Goal: Task Accomplishment & Management: Contribute content

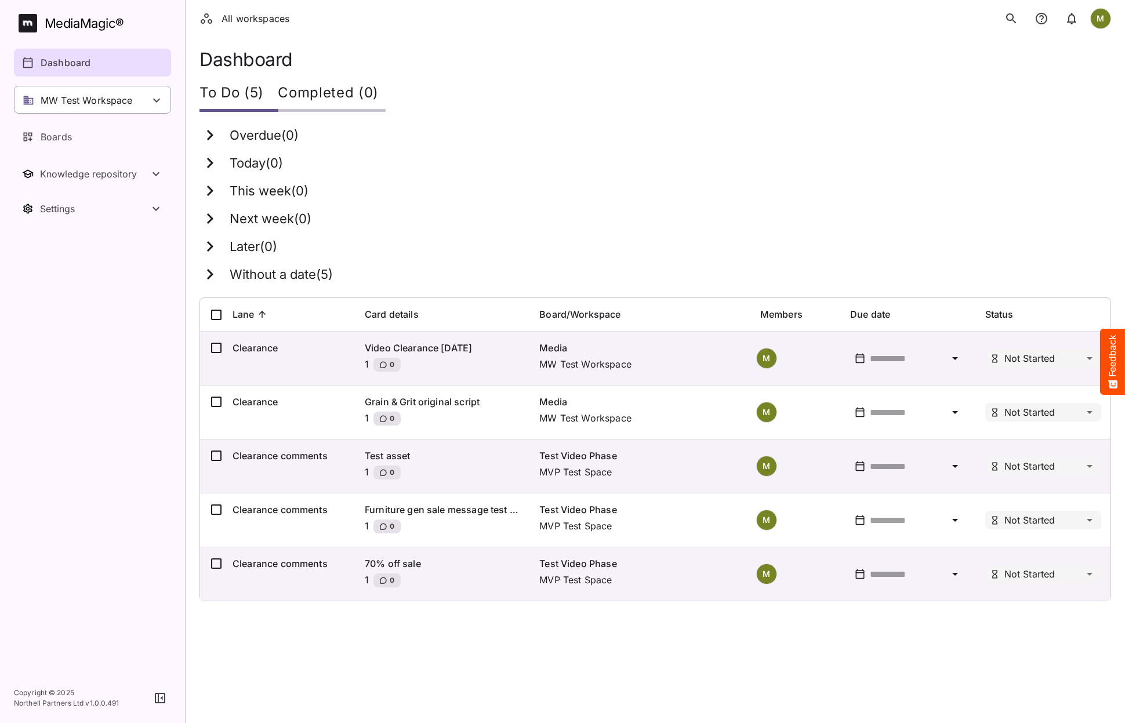
click at [38, 100] on div "MW Test Workspace" at bounding box center [78, 100] width 110 height 14
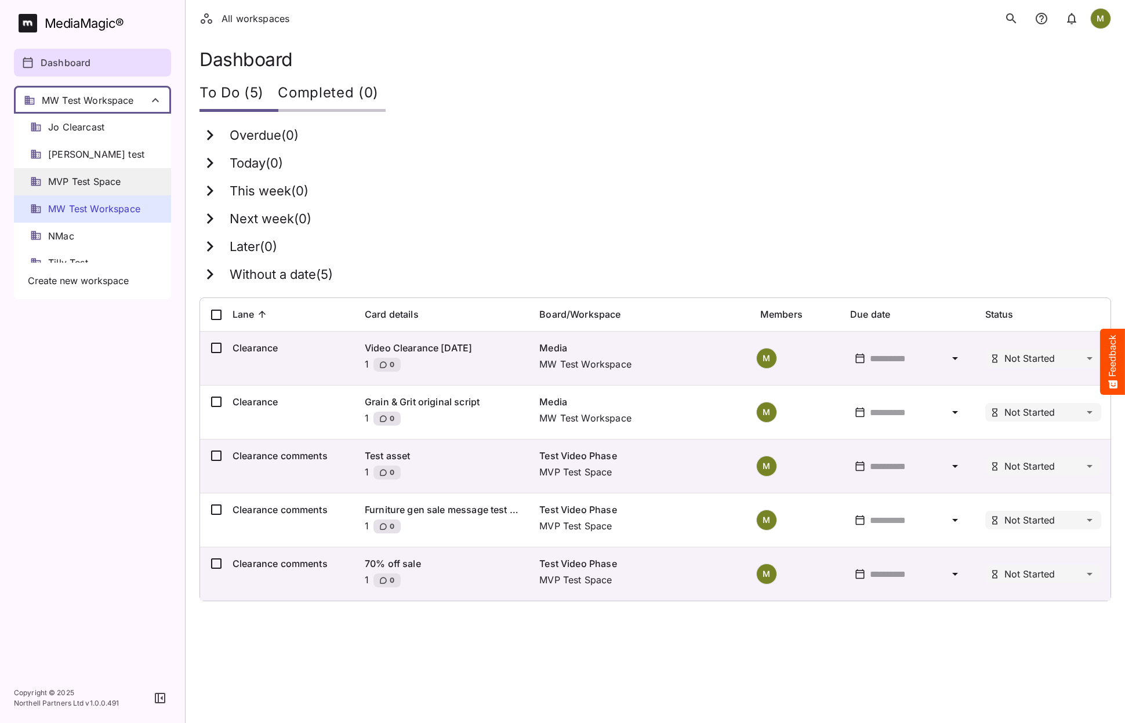
click at [59, 184] on span "MVP Test Space" at bounding box center [84, 181] width 72 height 13
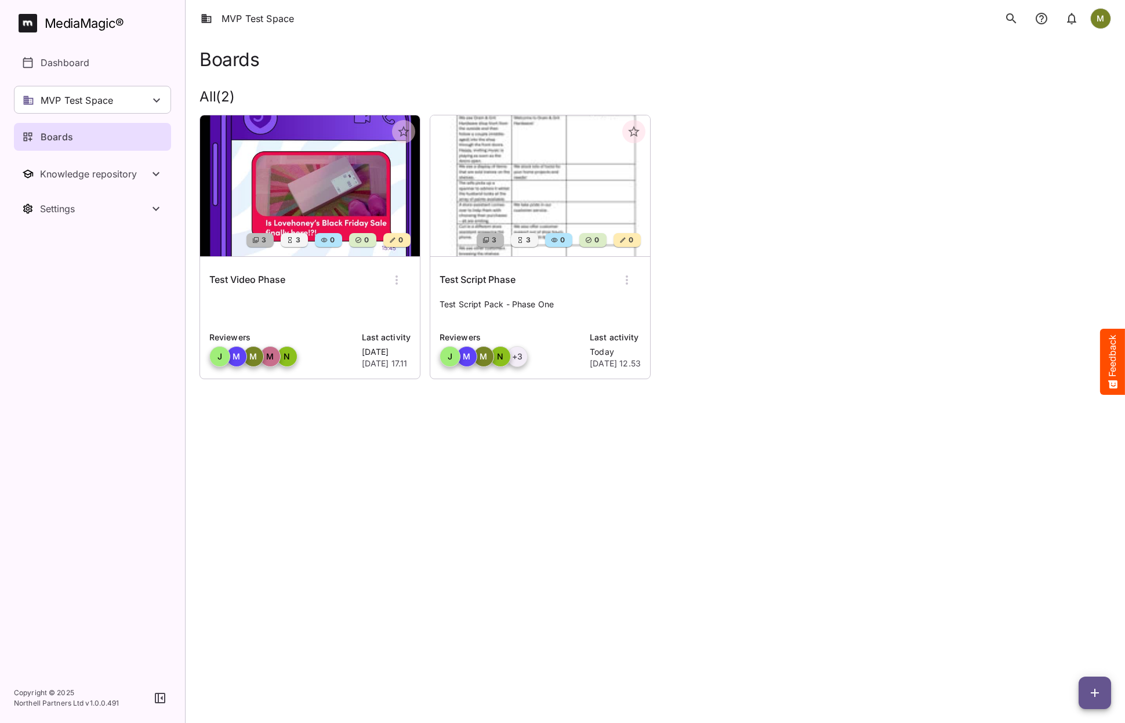
click at [550, 320] on p "Test Script Pack - Phase One" at bounding box center [540, 310] width 201 height 23
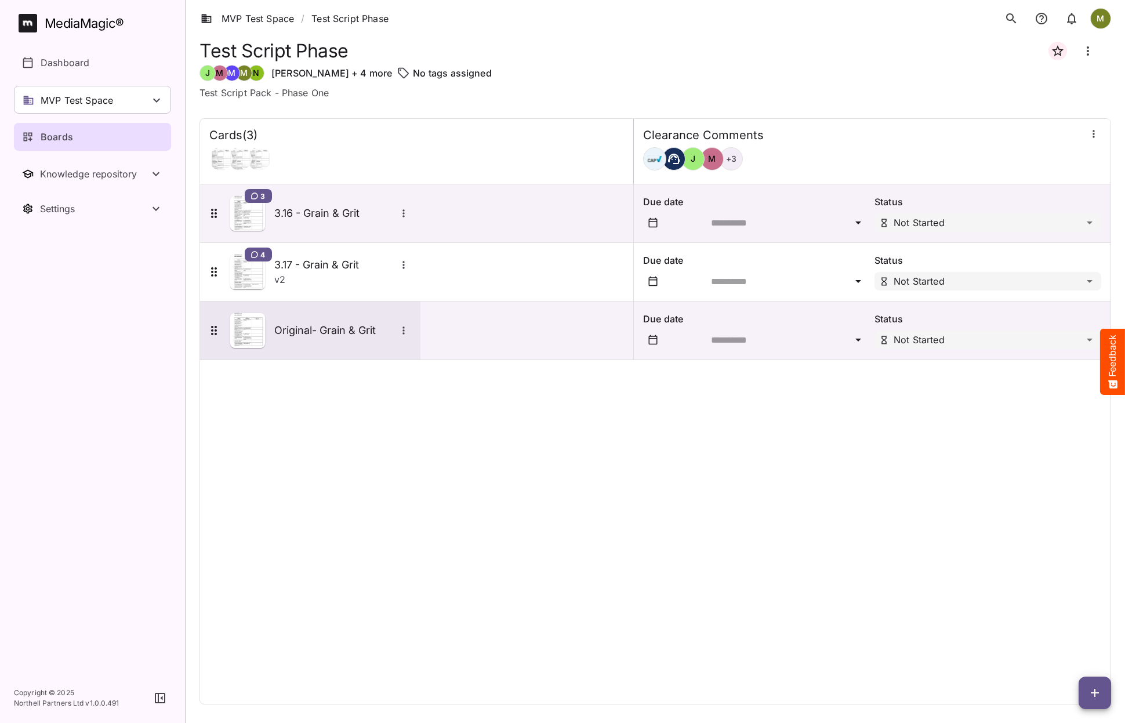
click at [316, 332] on h5 "Original- Grain & Grit" at bounding box center [335, 331] width 122 height 14
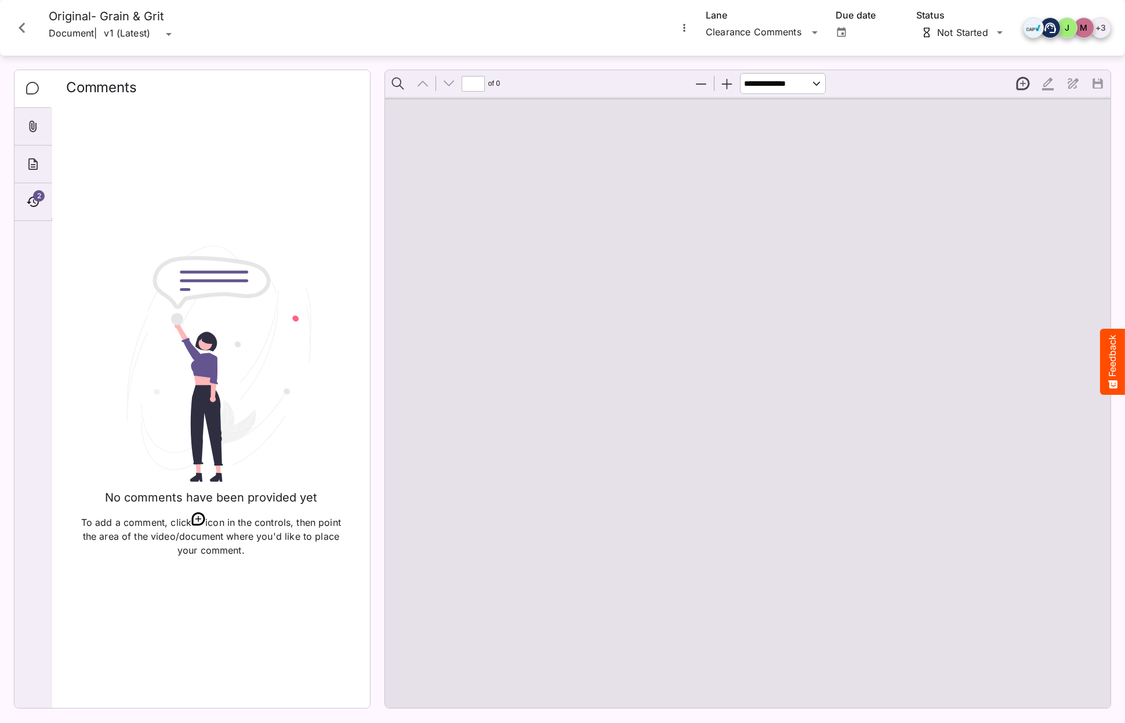
type input "*"
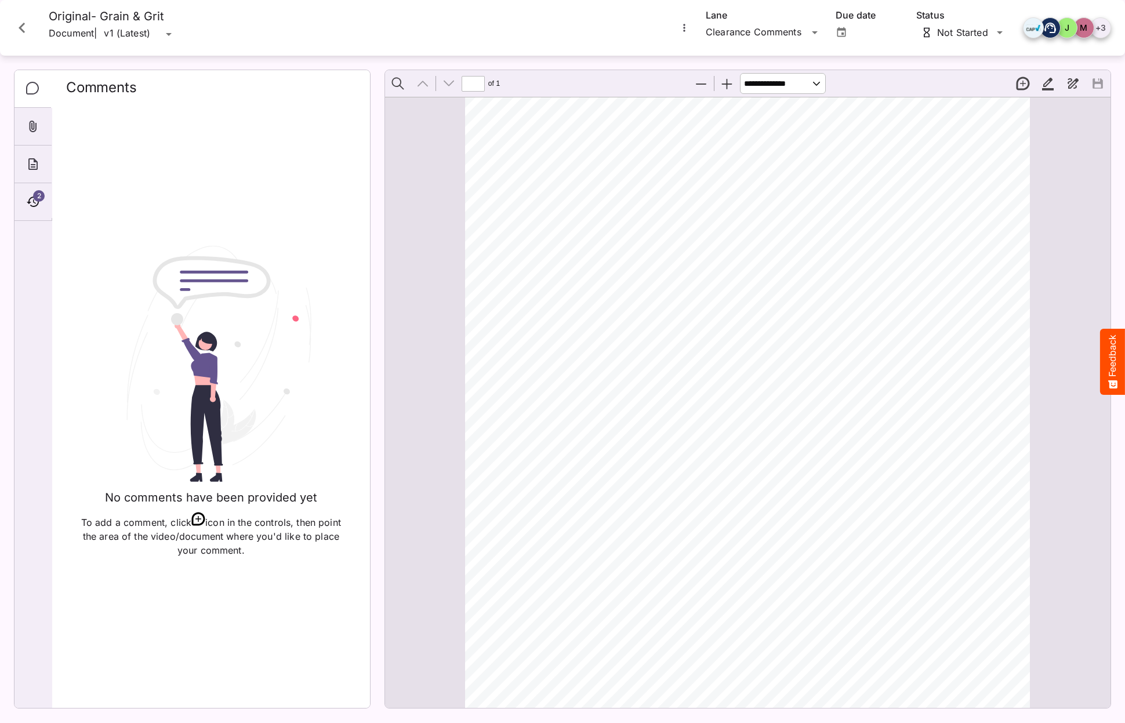
click at [19, 28] on icon "Close card" at bounding box center [22, 27] width 21 height 21
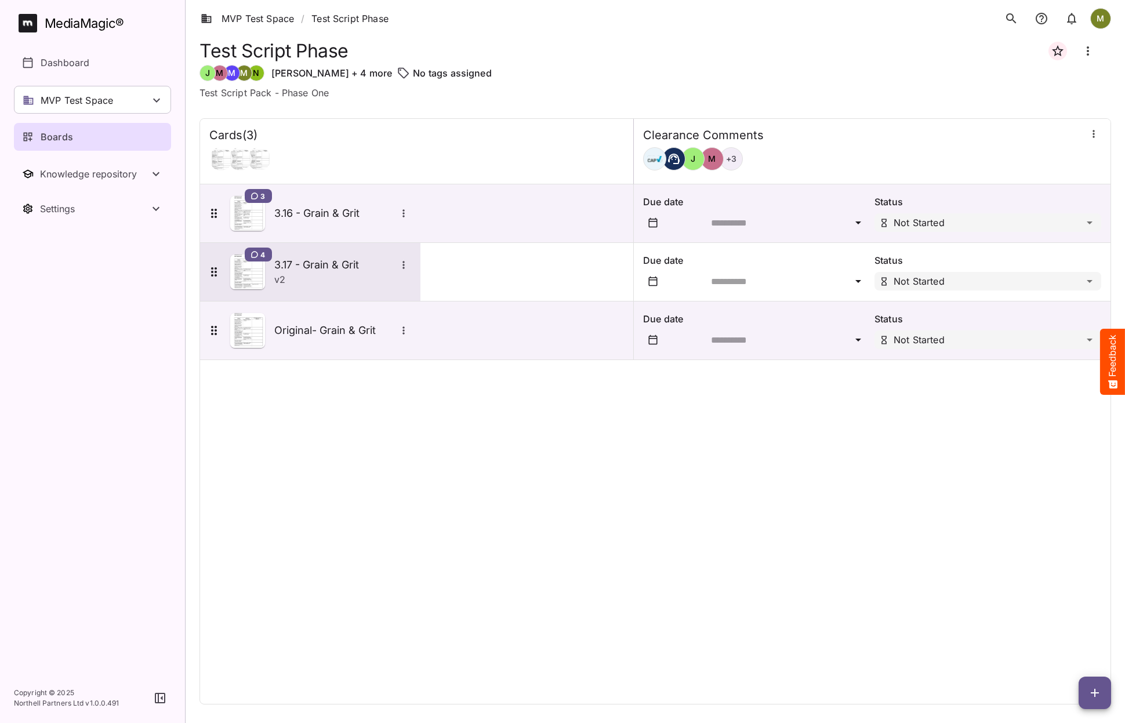
click at [281, 277] on p "v 2" at bounding box center [279, 280] width 11 height 14
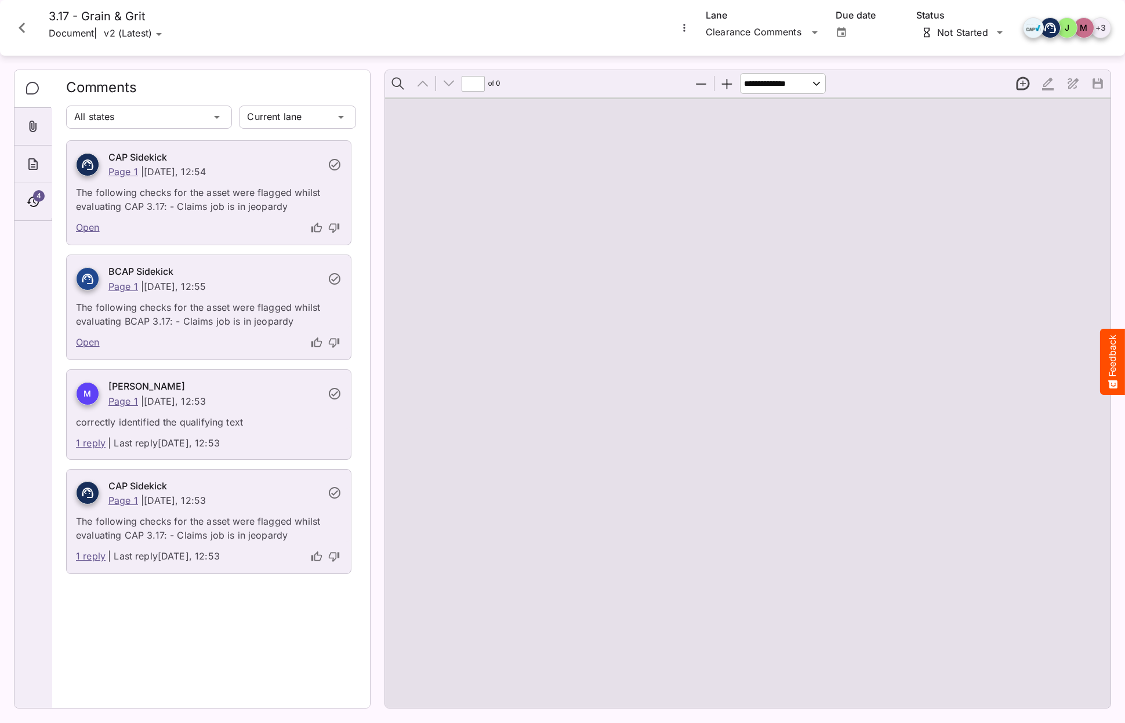
type input "*"
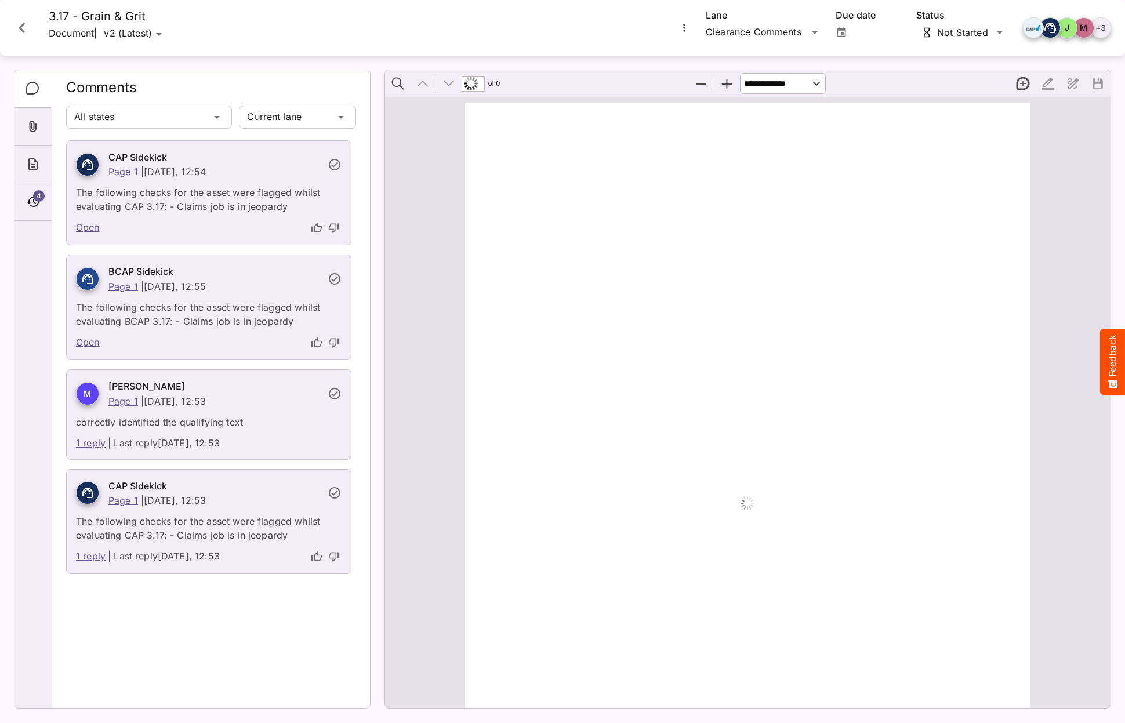
scroll to position [6, 0]
click at [90, 226] on link "Open" at bounding box center [88, 227] width 24 height 15
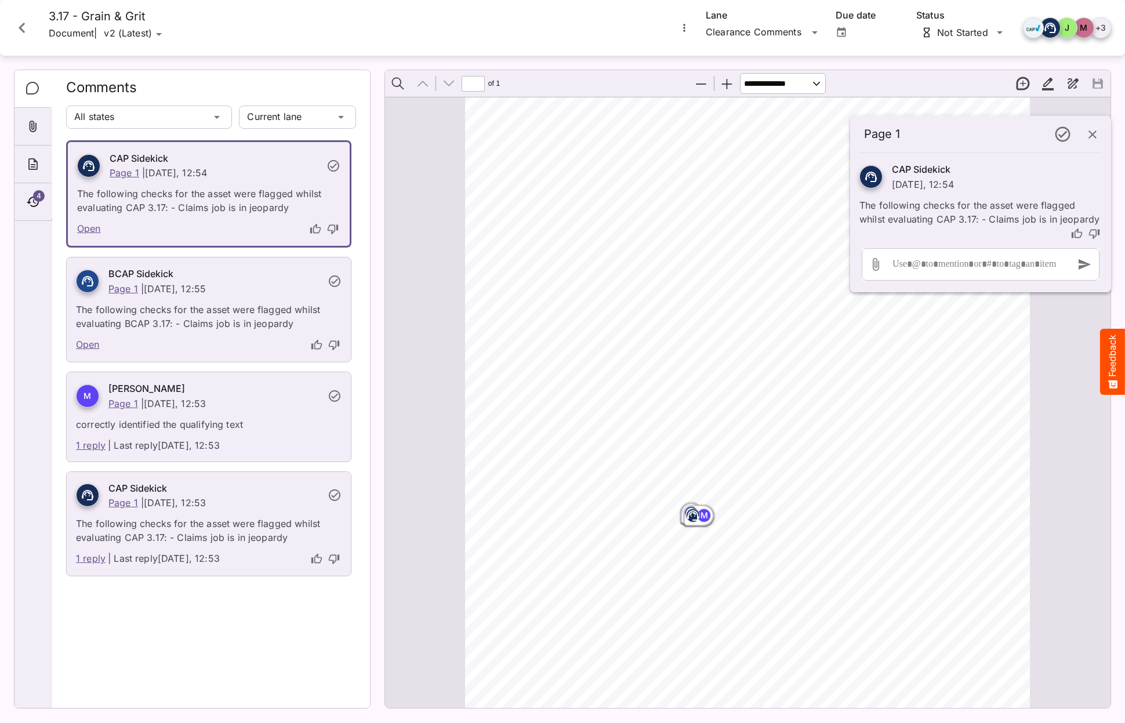
scroll to position [206, 0]
click at [107, 302] on p "The following checks for the asset were flagged whilst evaluating BCAP 3.17: - …" at bounding box center [209, 313] width 266 height 35
click at [107, 314] on p "The following checks for the asset were flagged whilst evaluating BCAP 3.17: - …" at bounding box center [209, 313] width 266 height 35
click at [1093, 136] on icon "button" at bounding box center [1093, 135] width 14 height 14
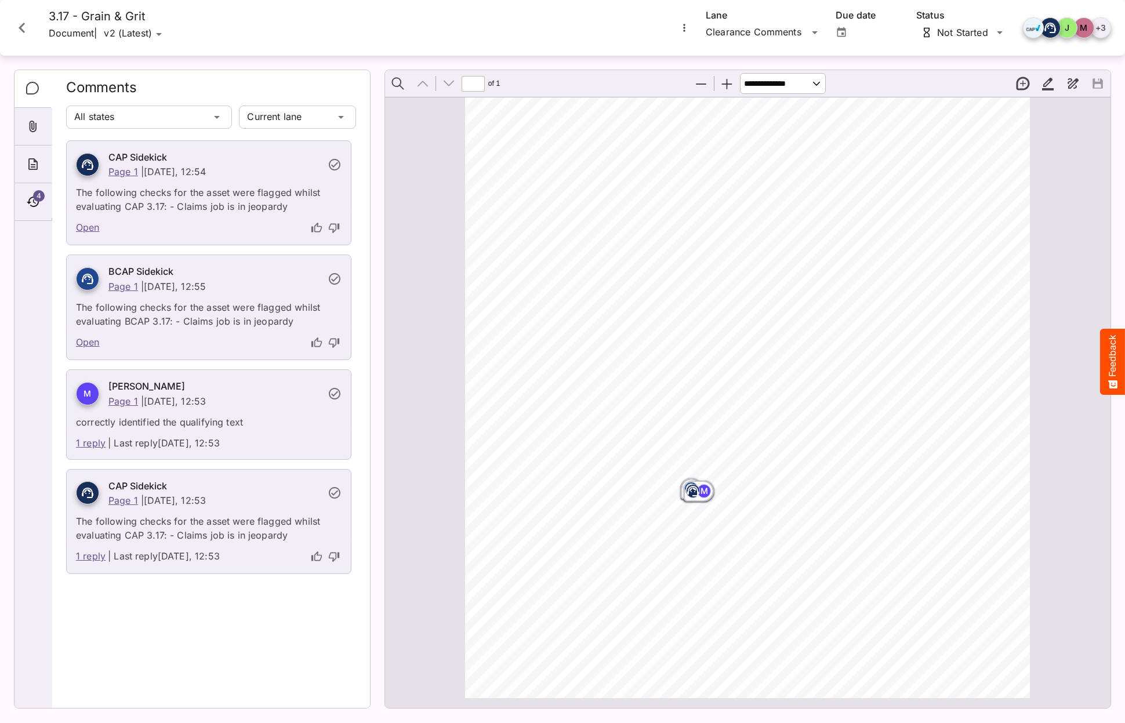
click at [137, 300] on p "The following checks for the asset were flagged whilst evaluating BCAP 3.17: - …" at bounding box center [209, 310] width 266 height 35
click at [84, 279] on icon at bounding box center [88, 279] width 14 height 14
click at [94, 343] on link "Open" at bounding box center [88, 342] width 24 height 15
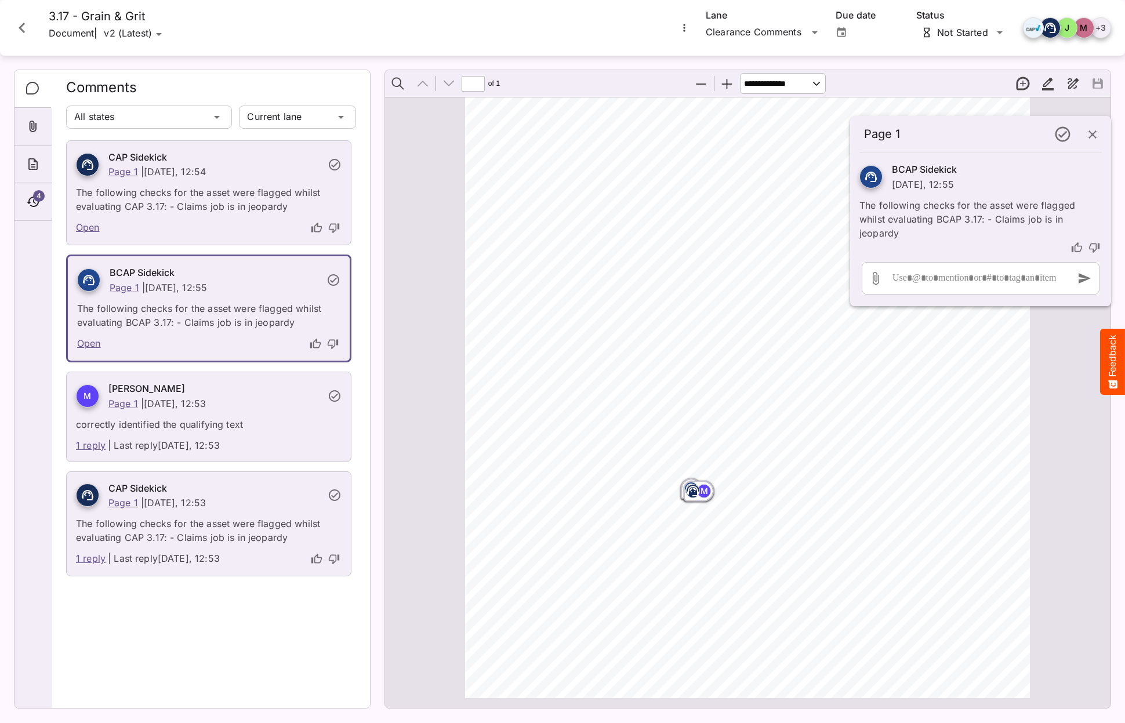
scroll to position [6, 0]
click at [1096, 136] on icon "button" at bounding box center [1093, 135] width 14 height 14
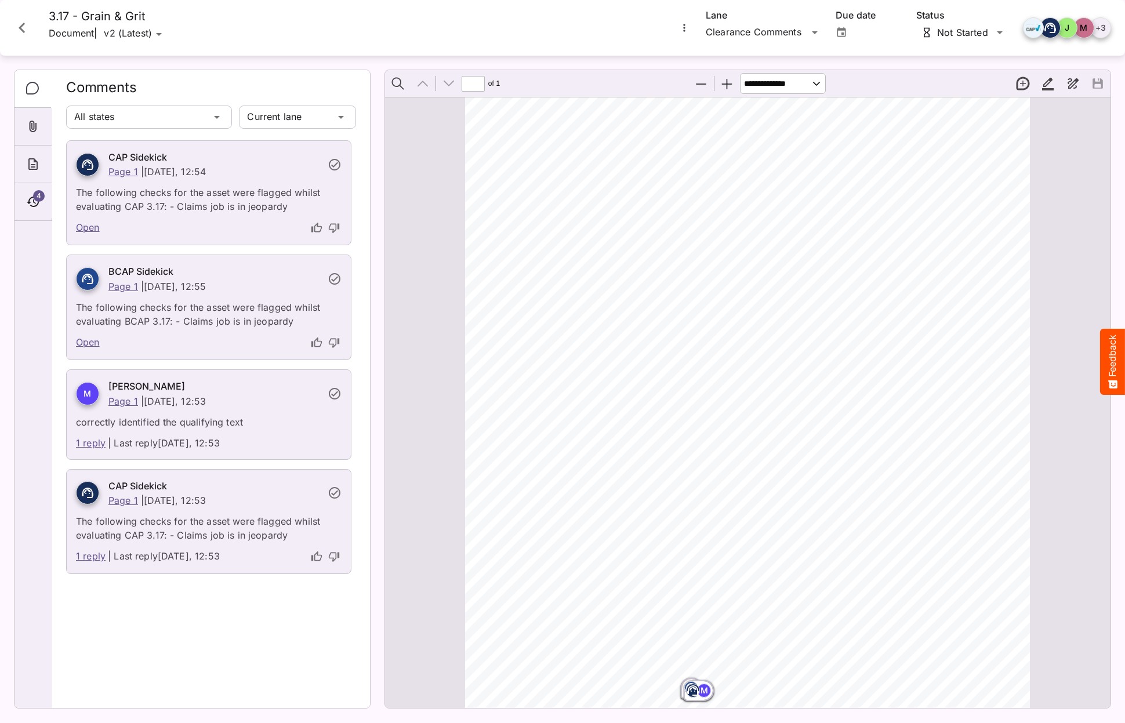
click at [209, 416] on p "correctly identified the qualifying text" at bounding box center [209, 418] width 266 height 21
click at [95, 445] on link "1 reply" at bounding box center [91, 443] width 30 height 14
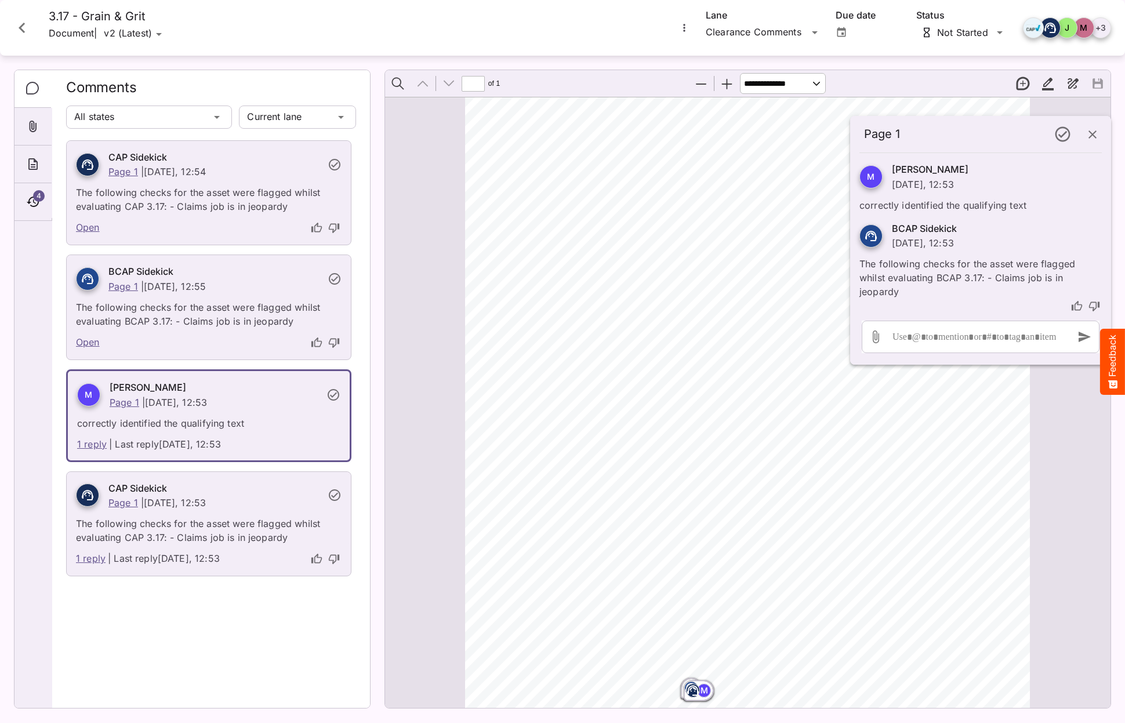
click at [155, 532] on p "The following checks for the asset were flagged whilst evaluating CAP 3.17: - C…" at bounding box center [209, 527] width 266 height 35
click at [87, 558] on link "1 reply" at bounding box center [91, 559] width 30 height 15
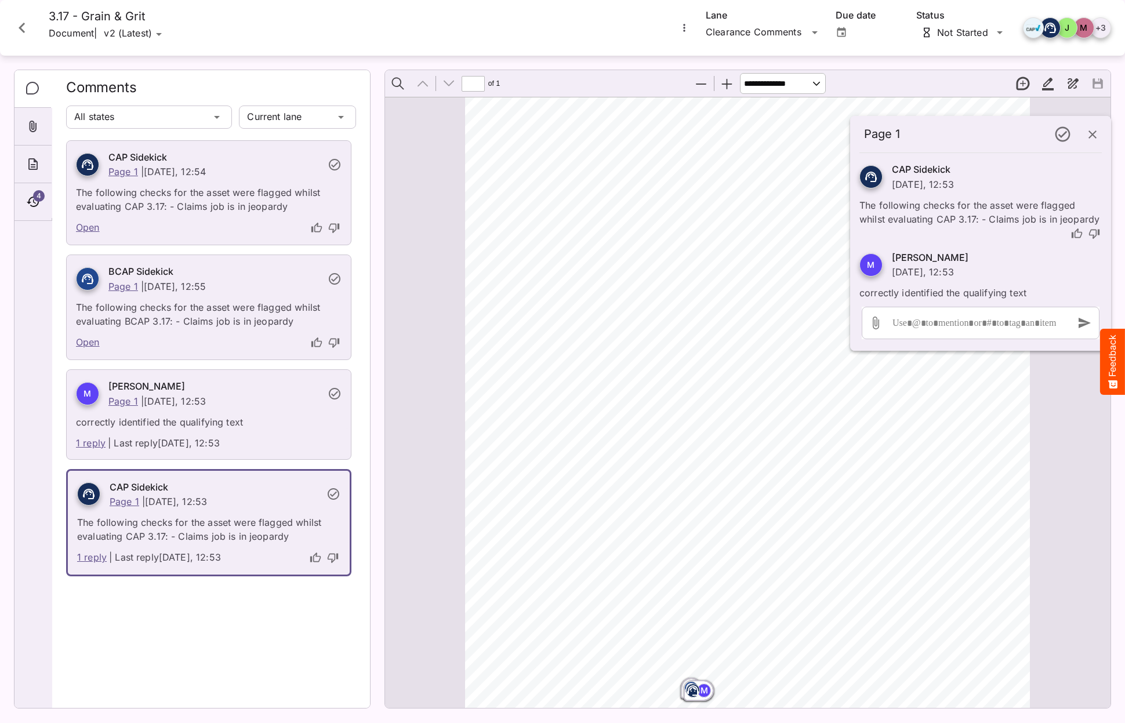
click at [1095, 139] on icon "button" at bounding box center [1093, 135] width 14 height 14
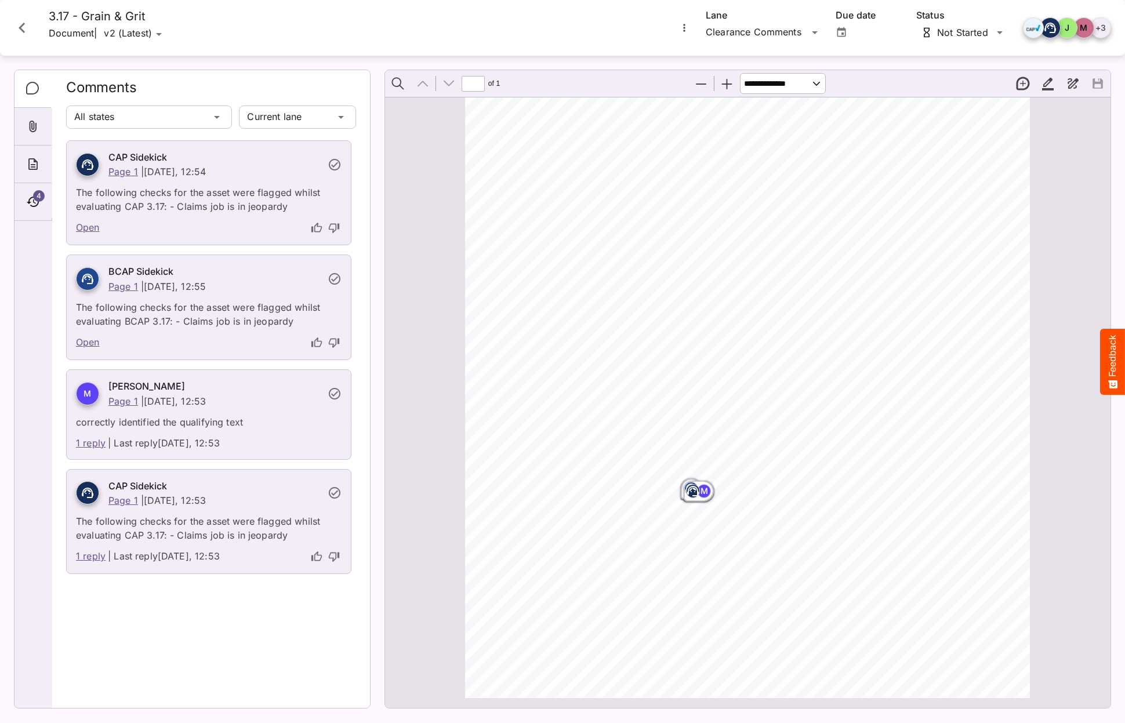
scroll to position [0, 0]
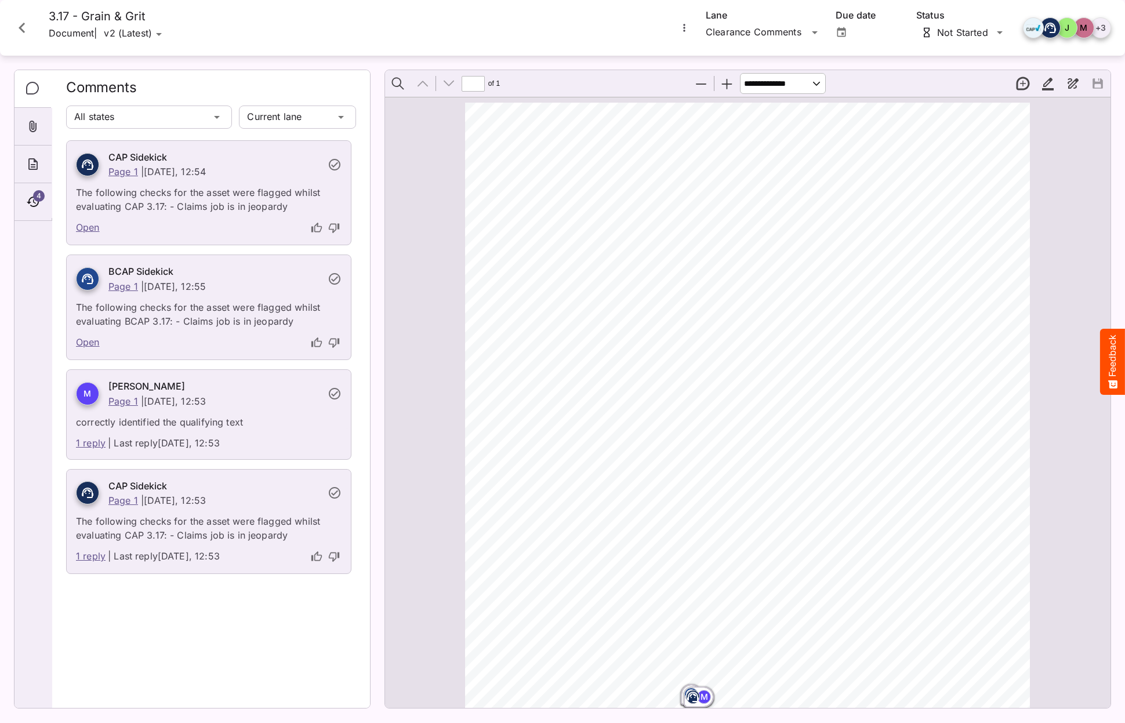
click at [21, 24] on icon "Close card" at bounding box center [22, 27] width 21 height 21
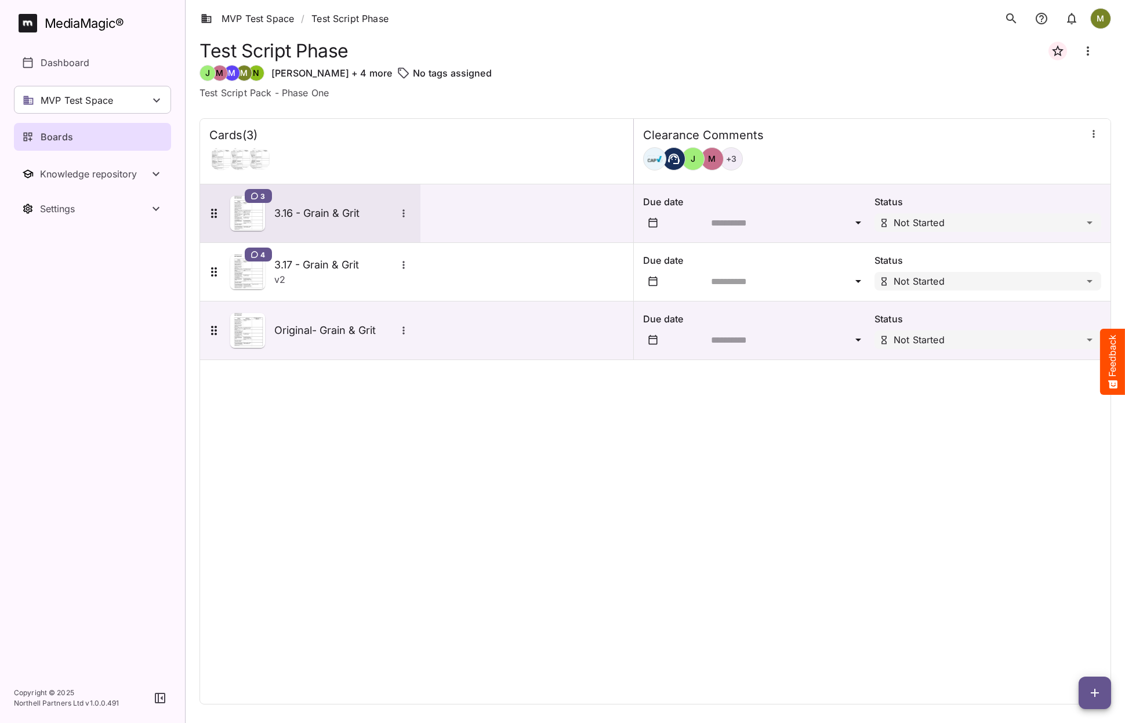
click at [314, 208] on h5 "3.16 - Grain & Grit" at bounding box center [335, 213] width 122 height 14
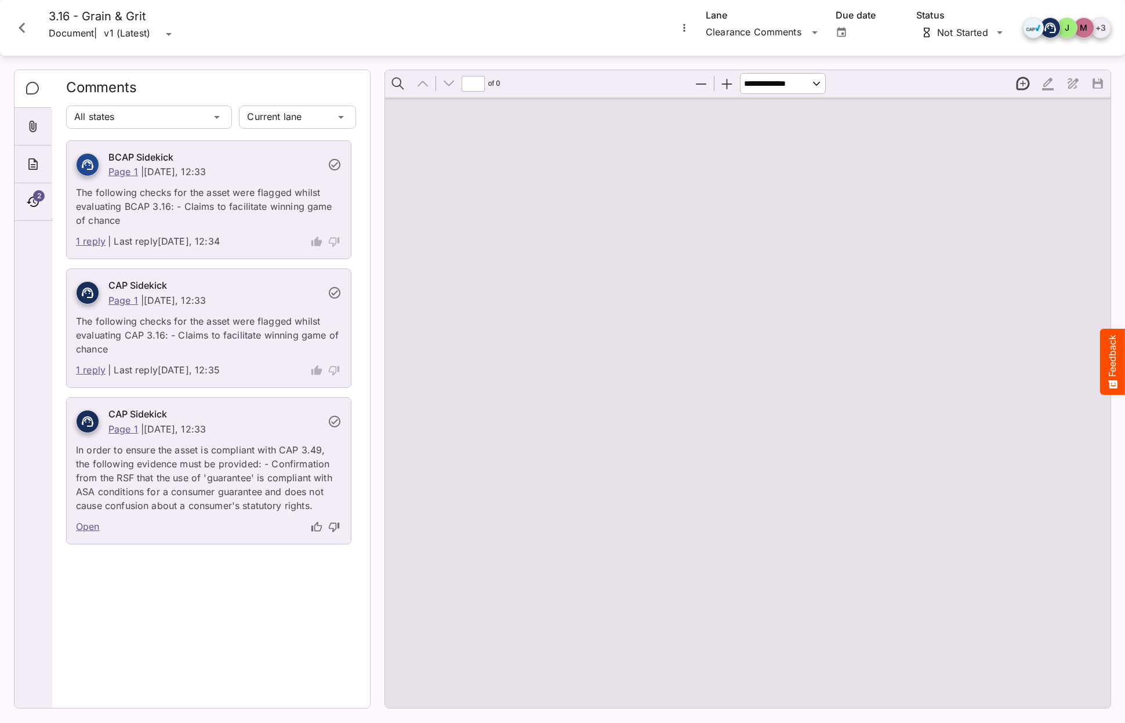
type input "*"
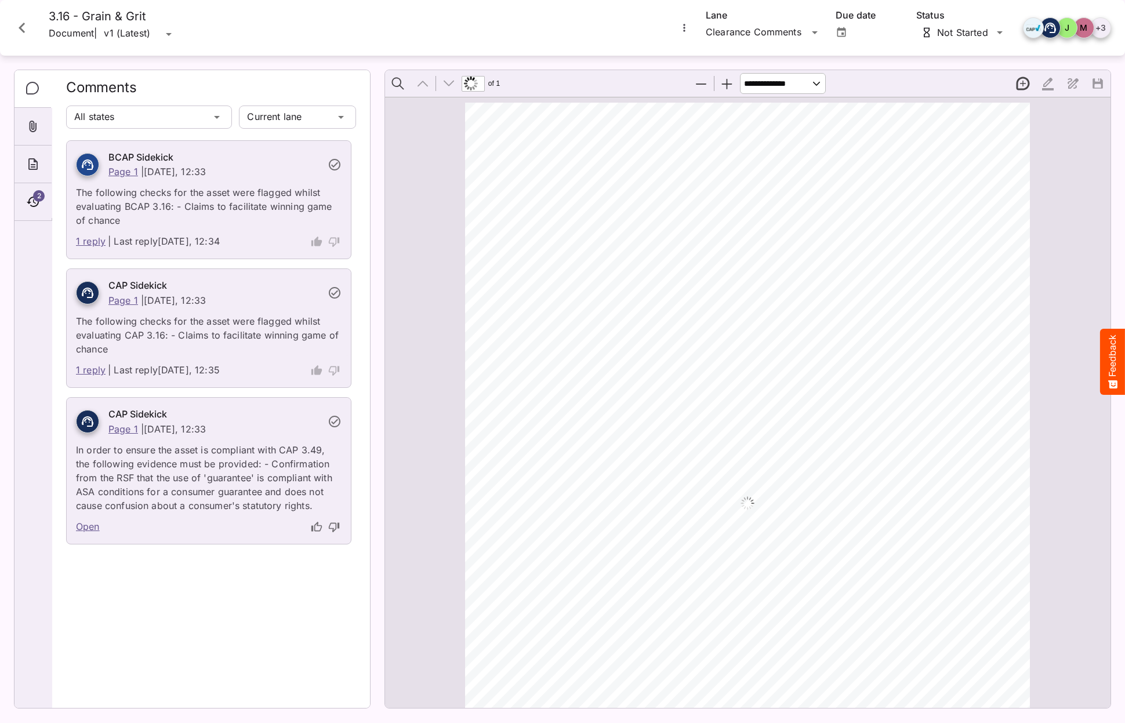
scroll to position [6, 0]
click at [112, 171] on link "Page 1" at bounding box center [123, 172] width 30 height 12
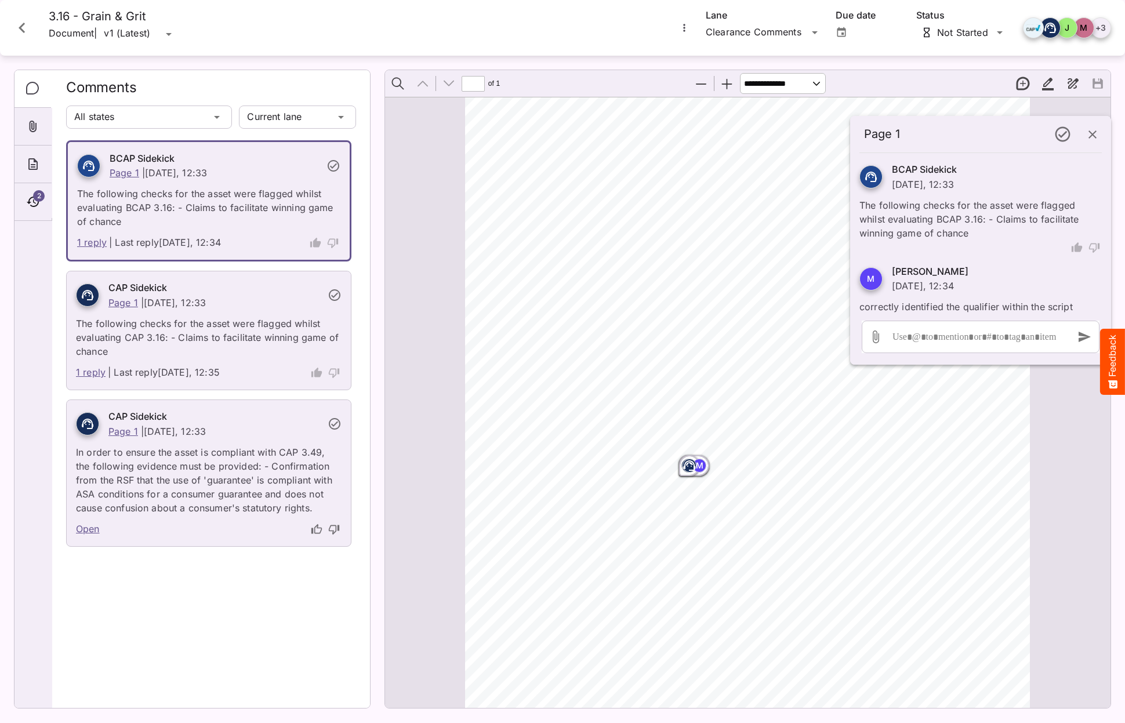
click at [687, 459] on rect "Page ⁨1⁩" at bounding box center [690, 466] width 14 height 14
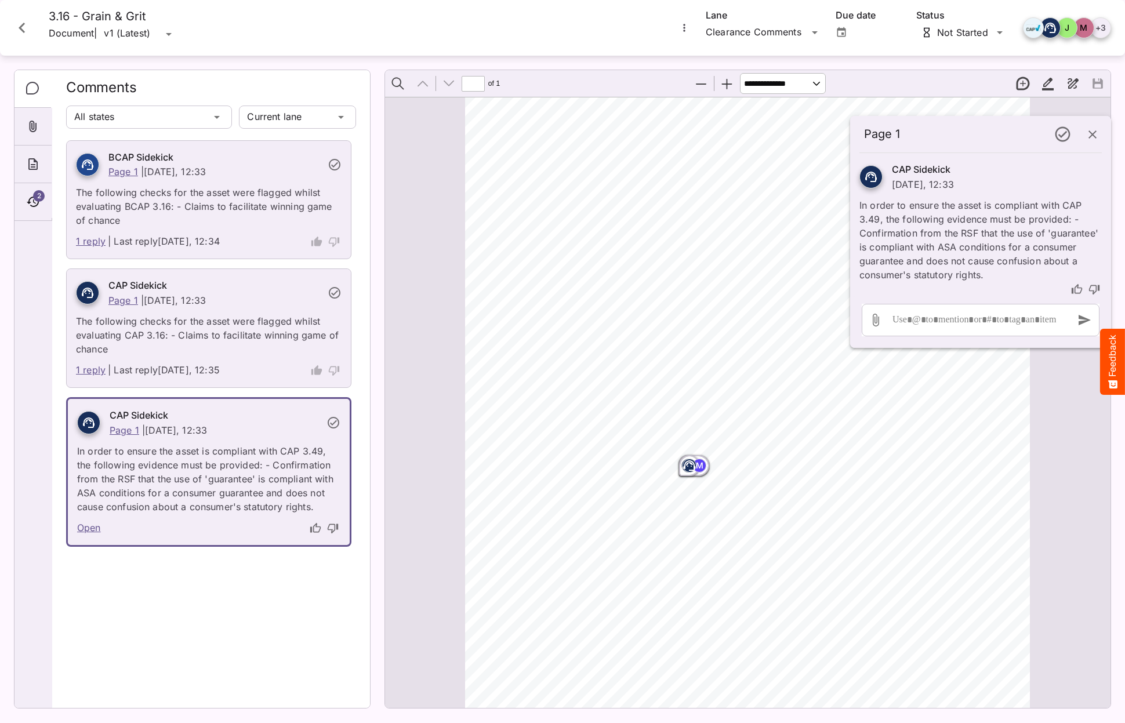
click at [142, 198] on p "The following checks for the asset were flagged whilst evaluating BCAP 3.16: - …" at bounding box center [209, 203] width 266 height 49
click at [93, 242] on link "1 reply" at bounding box center [91, 241] width 30 height 15
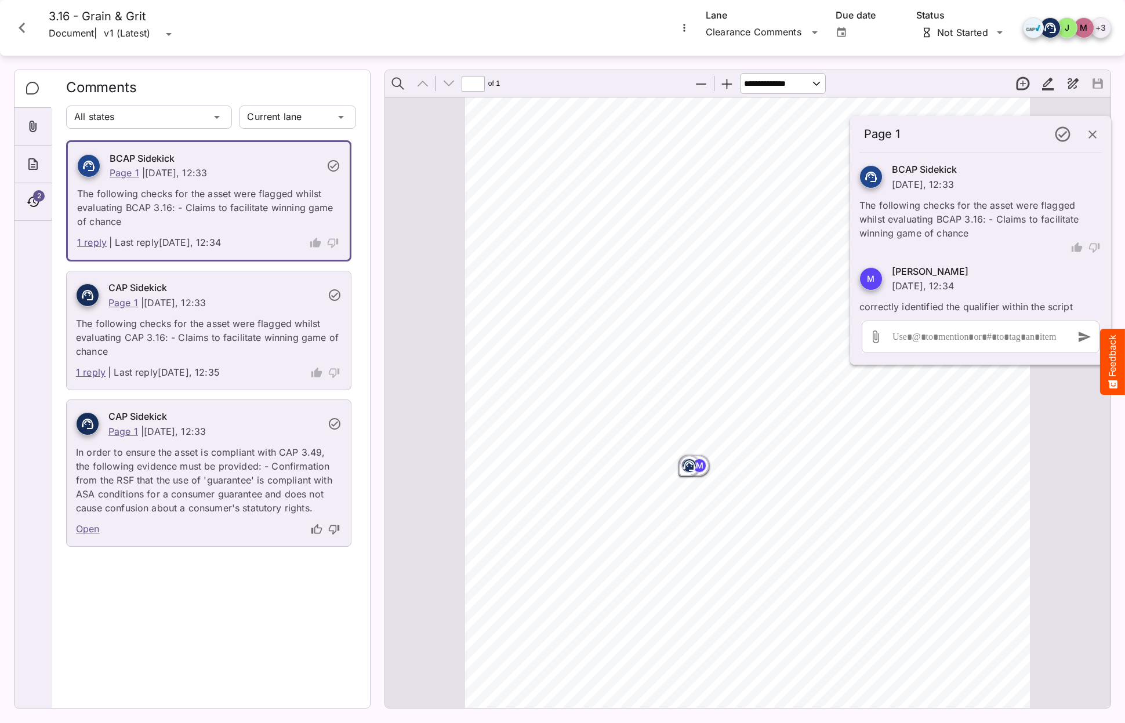
click at [169, 343] on p "The following checks for the asset were flagged whilst evaluating CAP 3.16: - C…" at bounding box center [209, 334] width 266 height 49
click at [92, 528] on link "Open" at bounding box center [88, 529] width 24 height 15
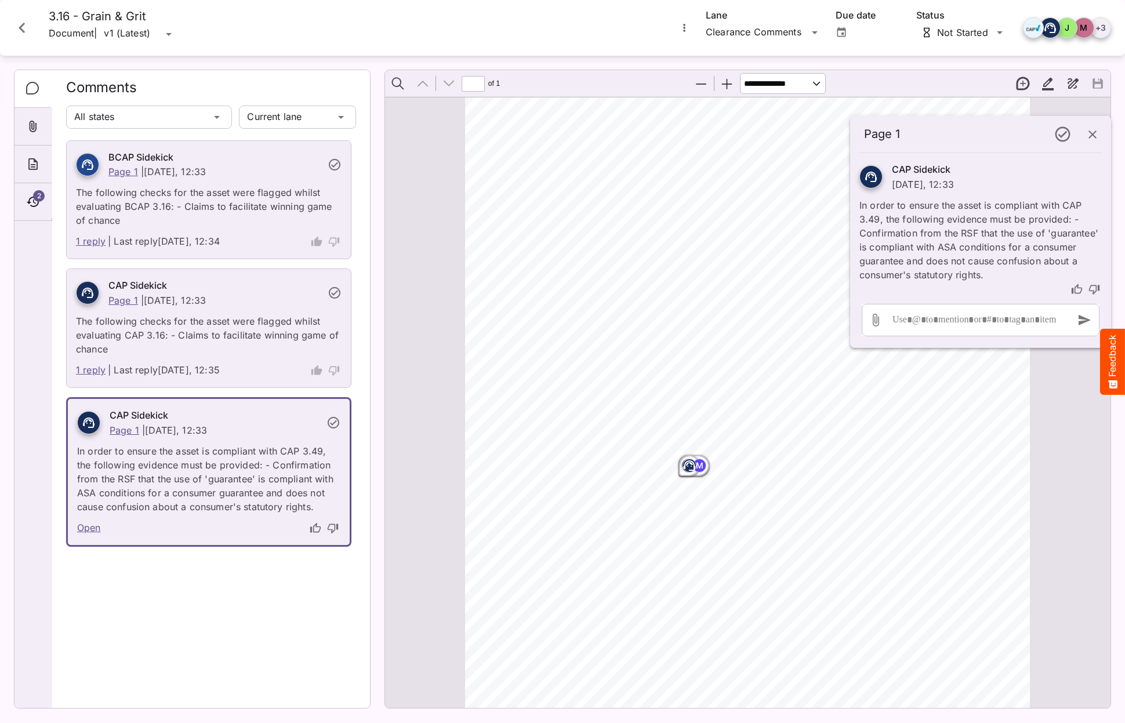
click at [85, 527] on link "Open" at bounding box center [89, 528] width 24 height 15
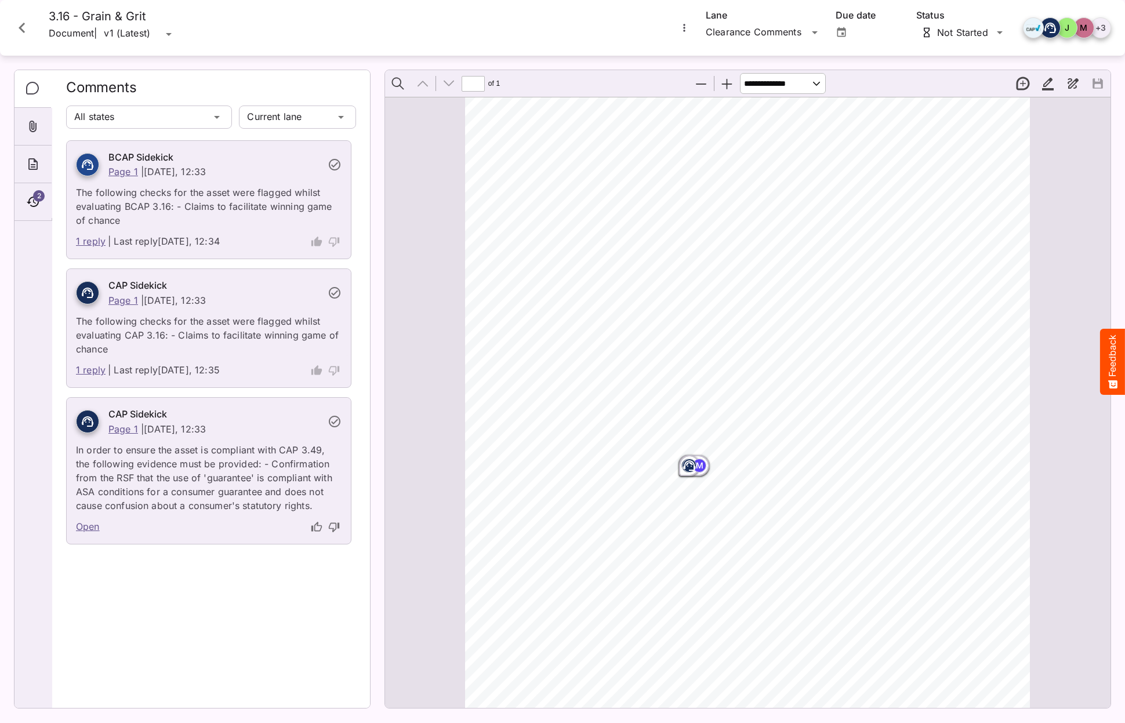
click at [85, 527] on link "Open" at bounding box center [88, 527] width 24 height 15
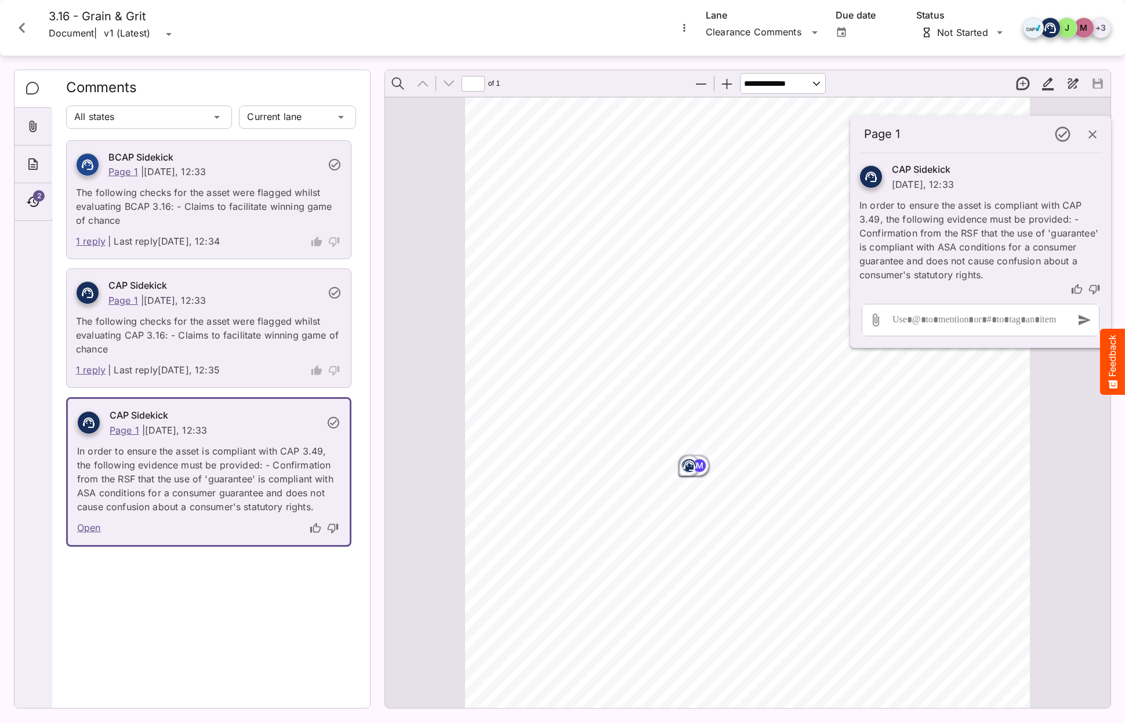
click at [1092, 137] on icon "button" at bounding box center [1093, 135] width 14 height 14
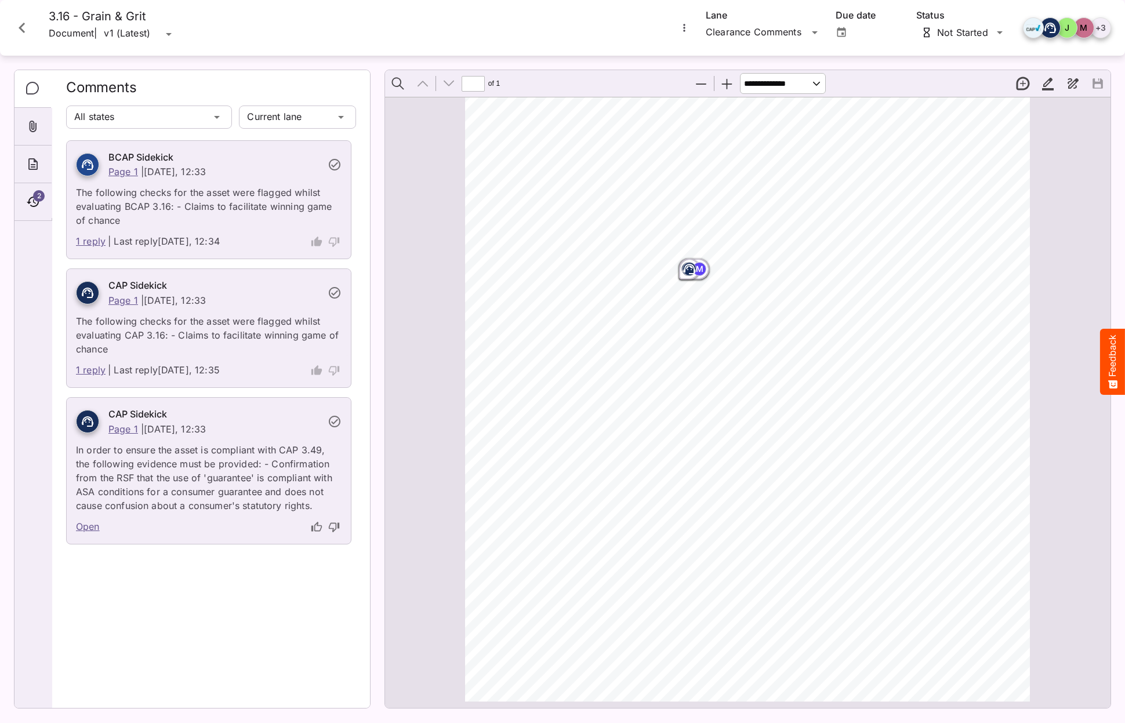
scroll to position [206, 0]
click at [17, 27] on icon "Close card" at bounding box center [22, 27] width 21 height 21
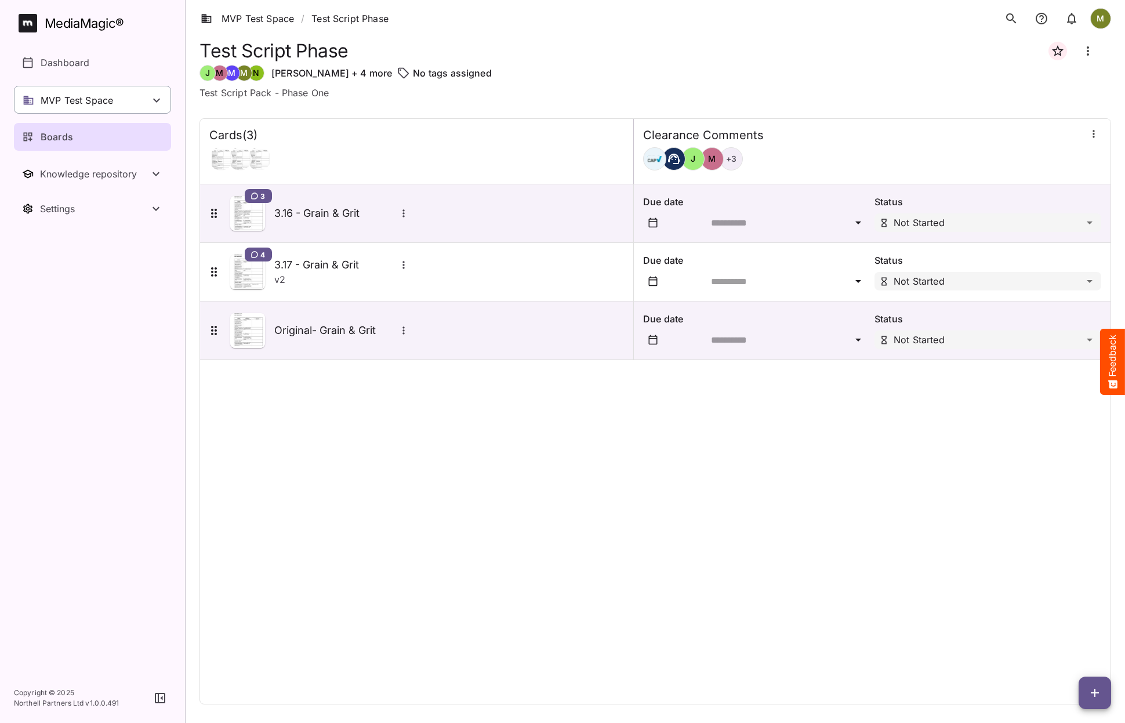
click at [44, 99] on p "MVP Test Space" at bounding box center [77, 100] width 72 height 14
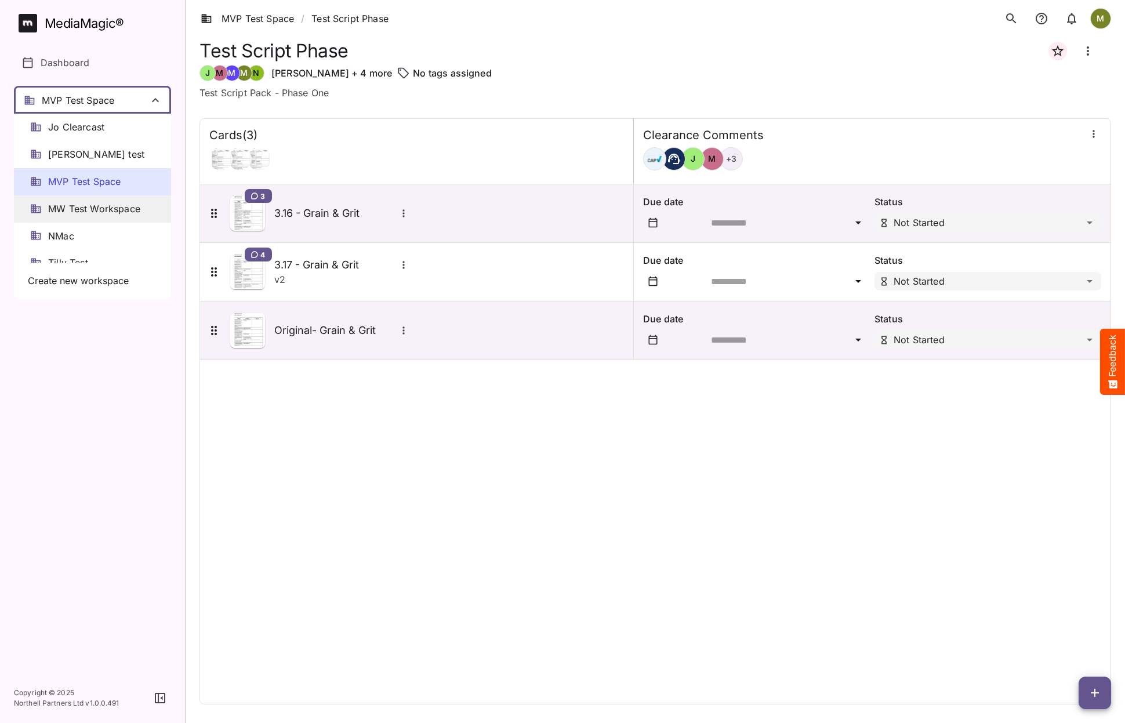
click at [69, 205] on span "MW Test Workspace" at bounding box center [94, 208] width 92 height 13
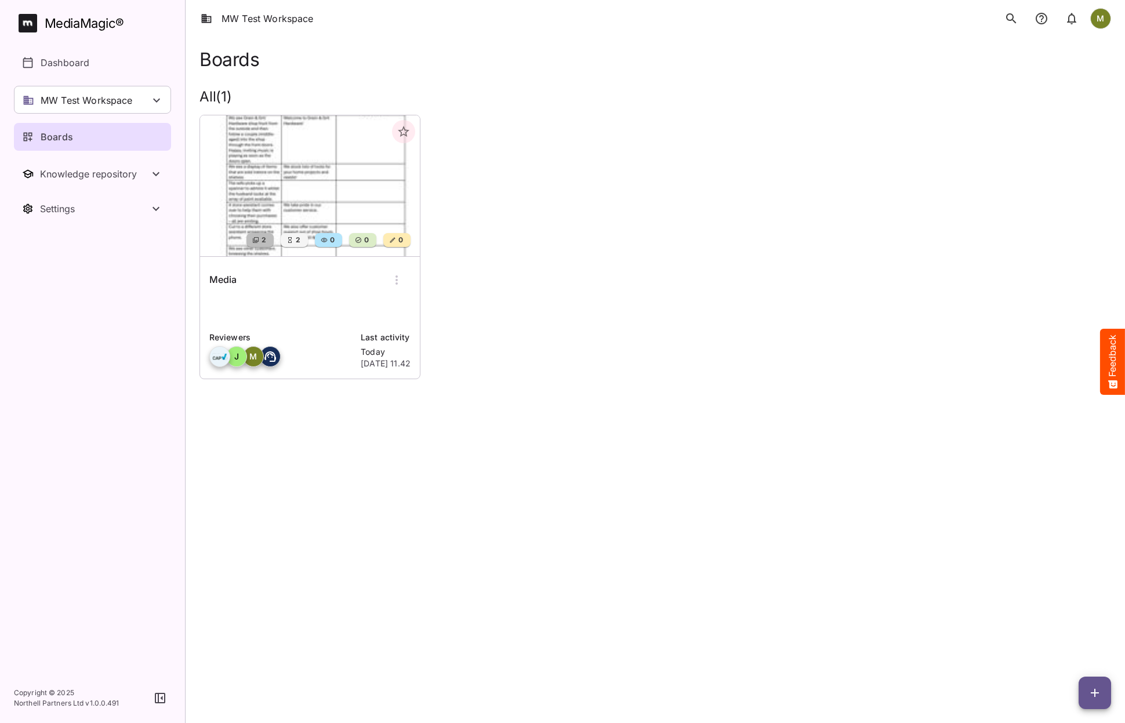
click at [303, 212] on img at bounding box center [310, 185] width 220 height 141
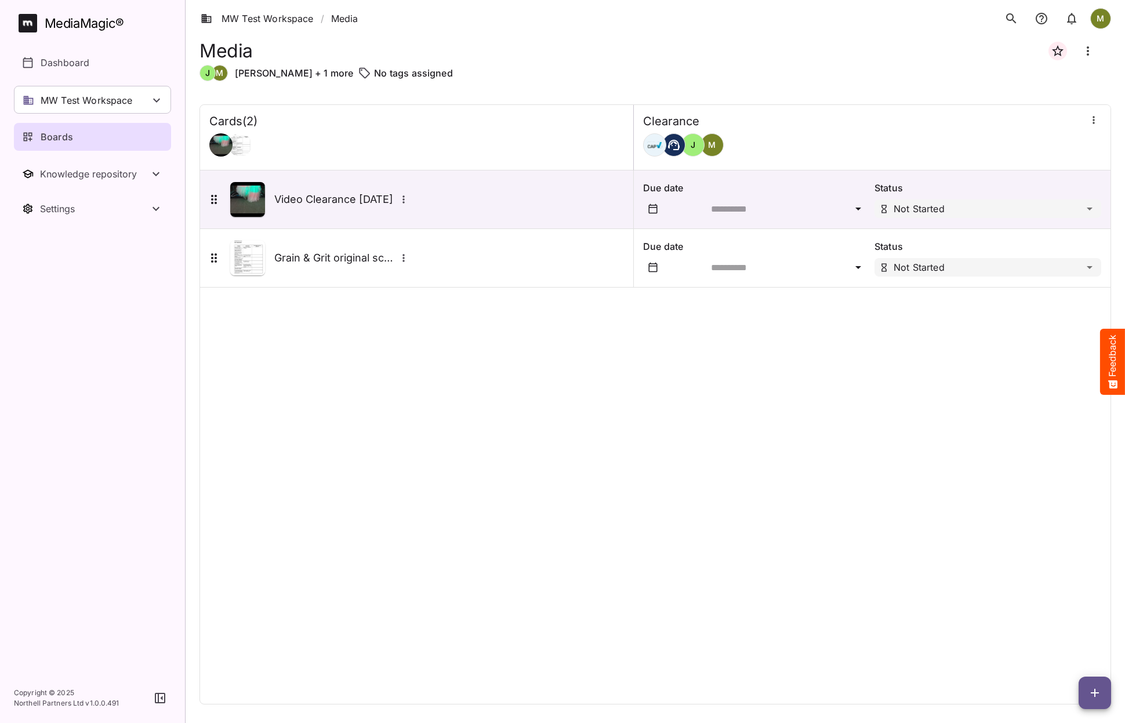
click at [1097, 692] on icon "button" at bounding box center [1095, 693] width 8 height 8
click at [1054, 618] on p "Add new card" at bounding box center [1066, 619] width 63 height 14
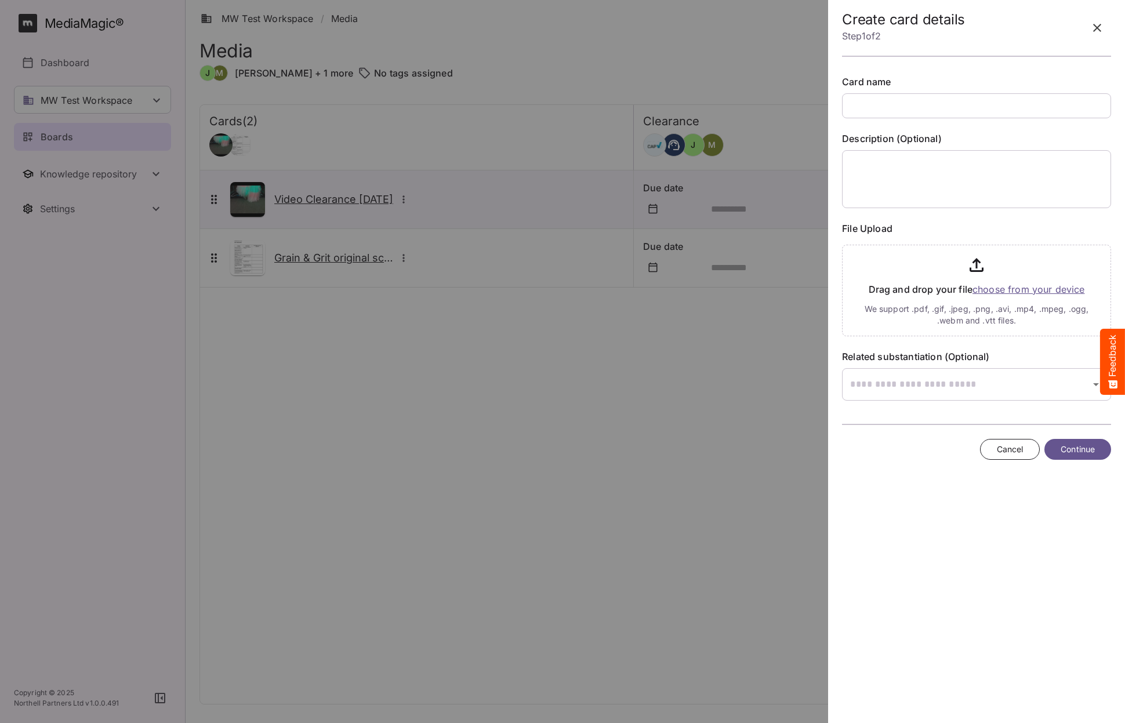
type input "*"
type input "**********"
click at [993, 289] on input "file" at bounding box center [976, 288] width 269 height 96
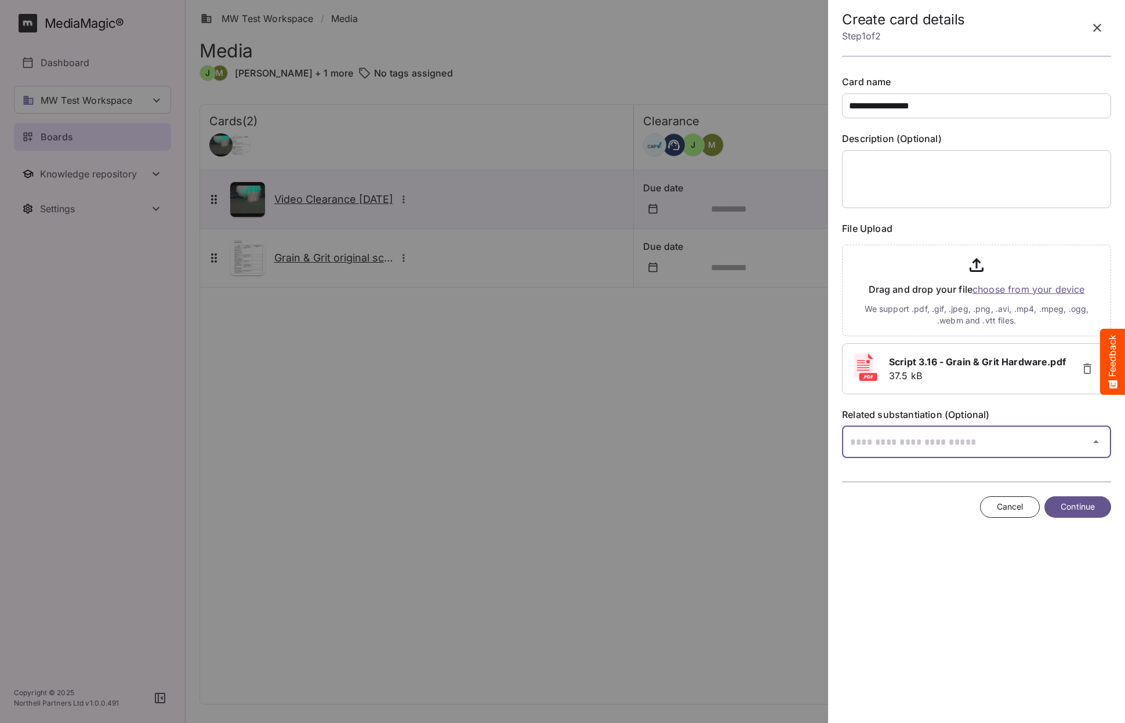
click at [884, 447] on div "MW Test Workspace / Media M MediaMagic ® Dashboard MW Test Workspace Jo Clearca…" at bounding box center [562, 359] width 1125 height 718
click at [884, 447] on div at bounding box center [562, 361] width 1125 height 723
click at [884, 447] on div "MW Test Workspace / Media M MediaMagic ® Dashboard MW Test Workspace Jo Clearca…" at bounding box center [562, 359] width 1125 height 718
click at [1014, 505] on div at bounding box center [562, 361] width 1125 height 723
click at [1014, 505] on span "Cancel" at bounding box center [1010, 507] width 27 height 14
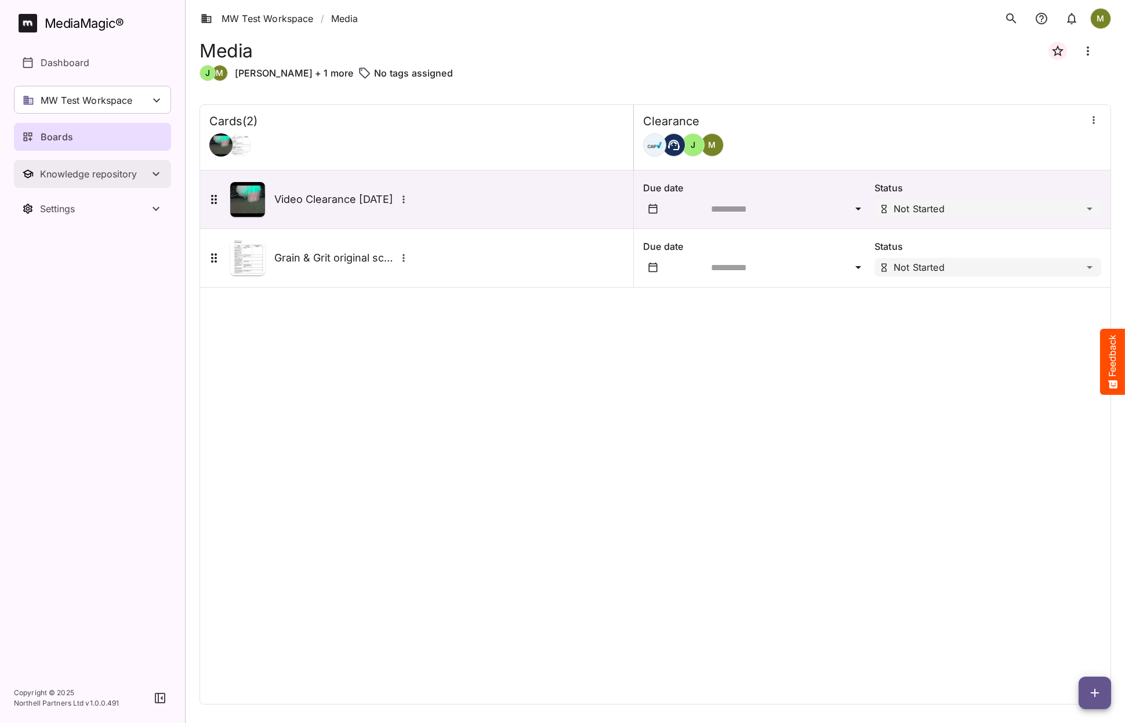
click at [53, 174] on div "Knowledge repository" at bounding box center [94, 174] width 109 height 12
click at [56, 231] on p "Substantiation" at bounding box center [72, 237] width 63 height 14
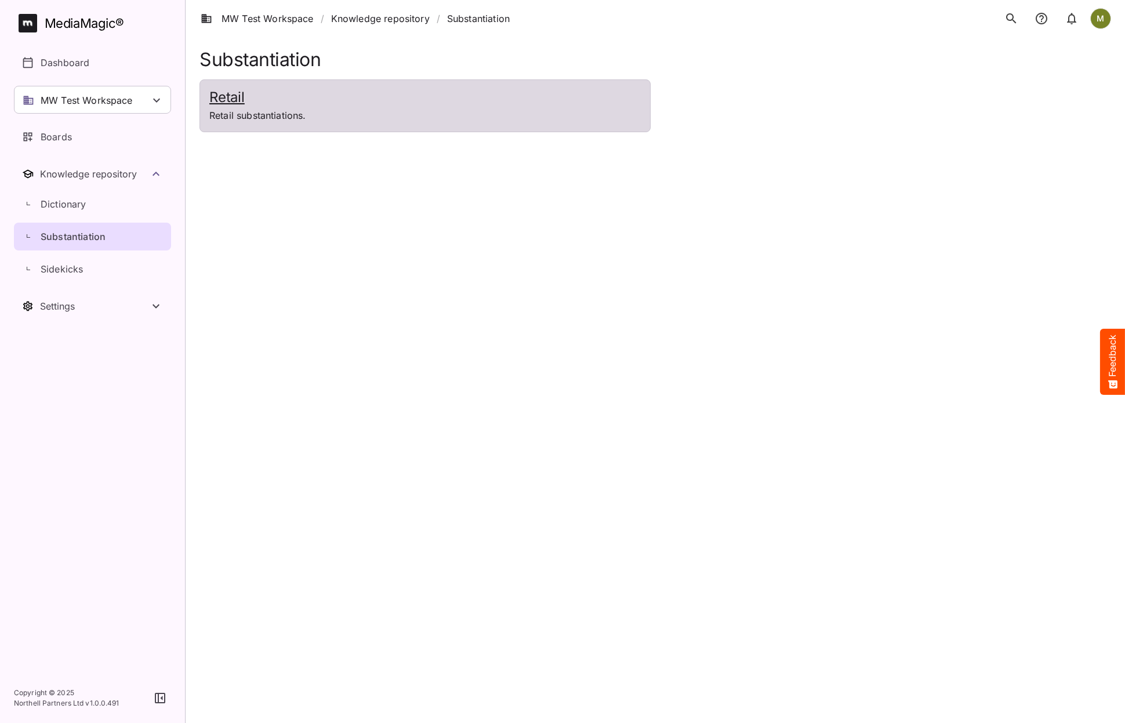
click at [285, 121] on p "Retail substantiations." at bounding box center [424, 115] width 431 height 14
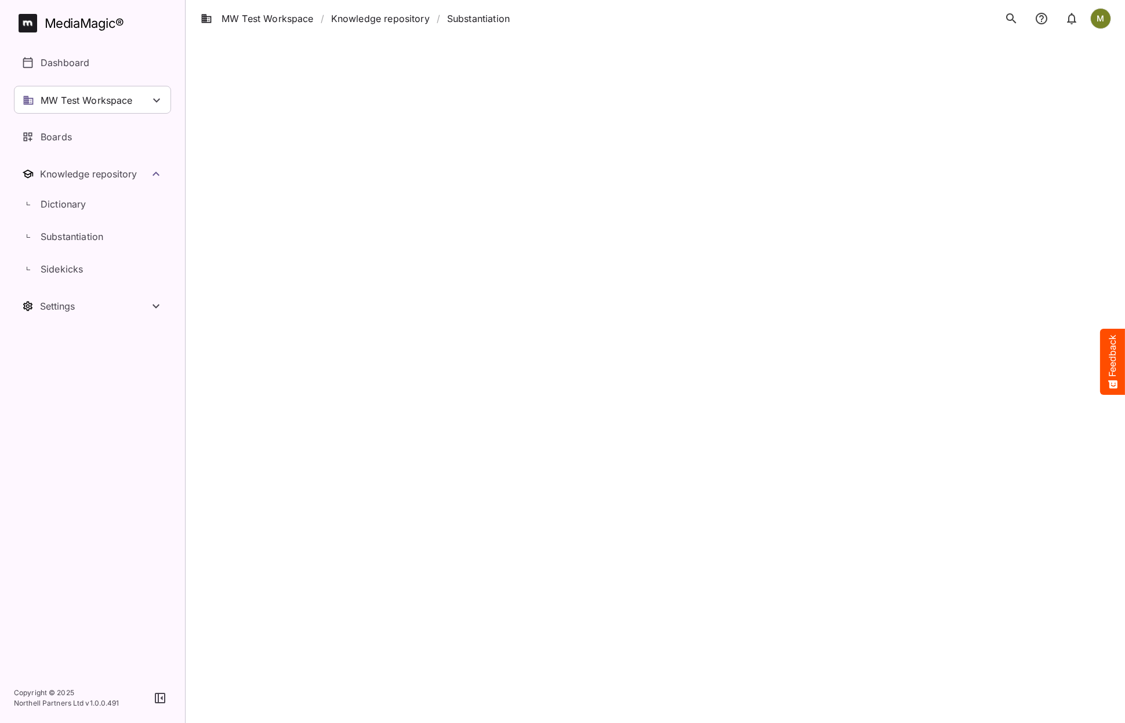
click at [301, 49] on html "MW Test Workspace / Knowledge repository / Substantiation M MediaMagic ® Dashbo…" at bounding box center [562, 24] width 1125 height 49
click at [391, 21] on link "Knowledge repository" at bounding box center [380, 19] width 99 height 14
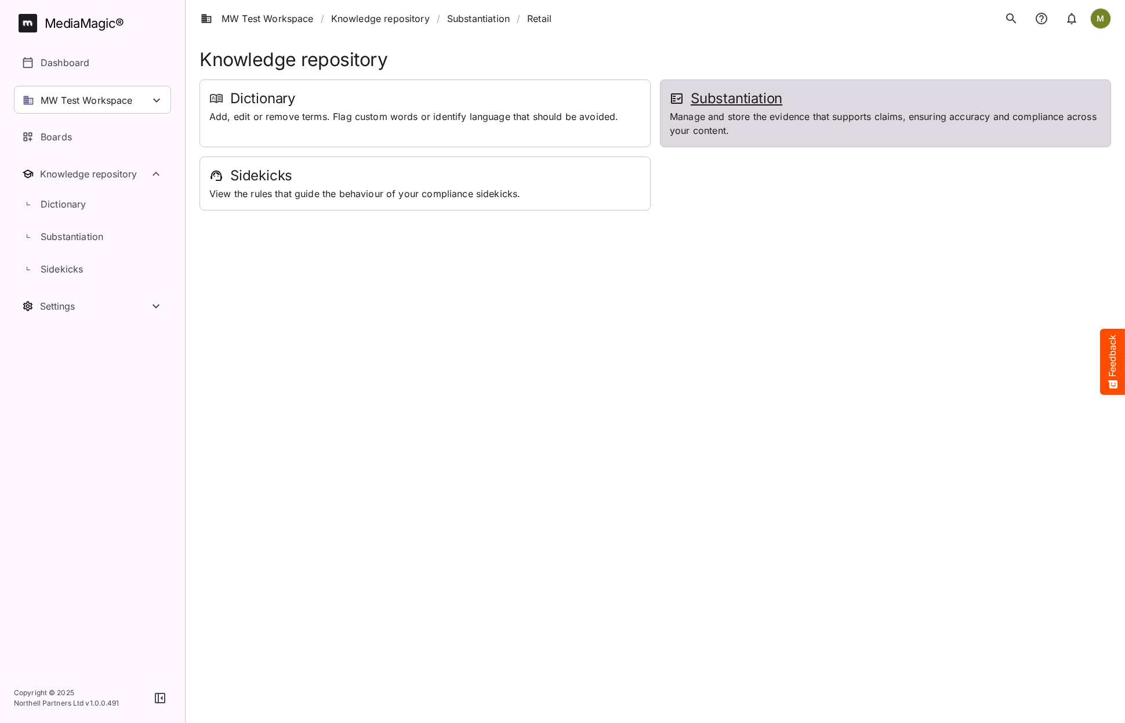
click at [728, 98] on h2 "Substantiation" at bounding box center [885, 98] width 431 height 18
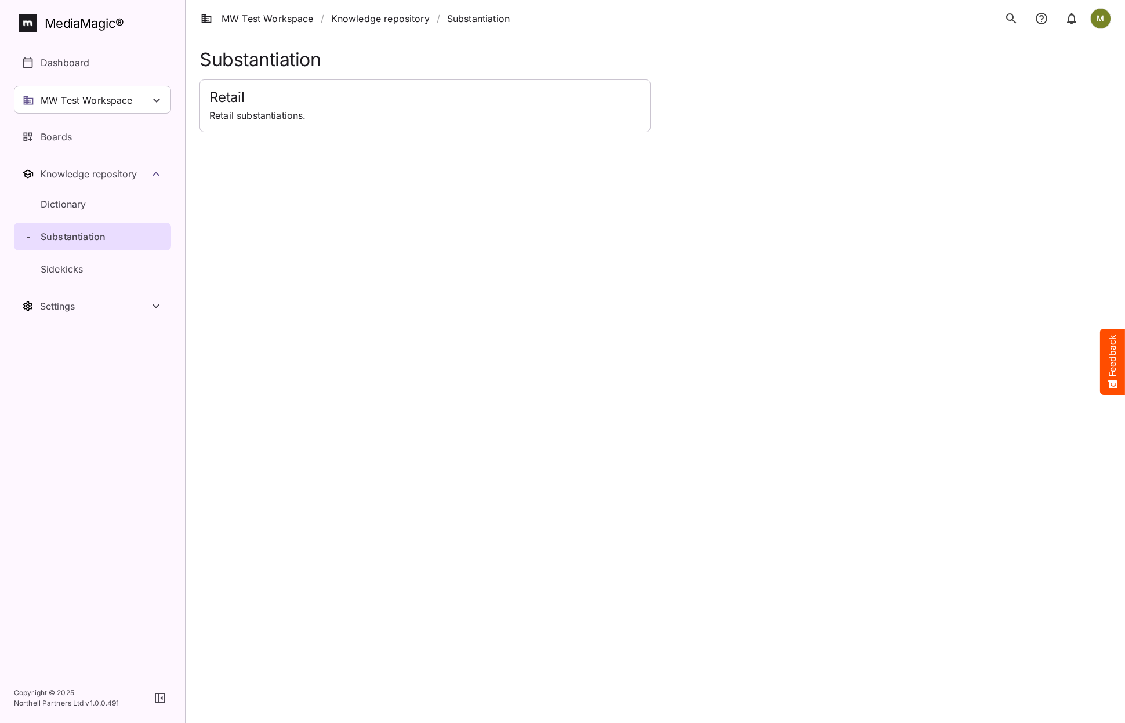
click at [1011, 20] on icon "search" at bounding box center [1011, 18] width 10 height 10
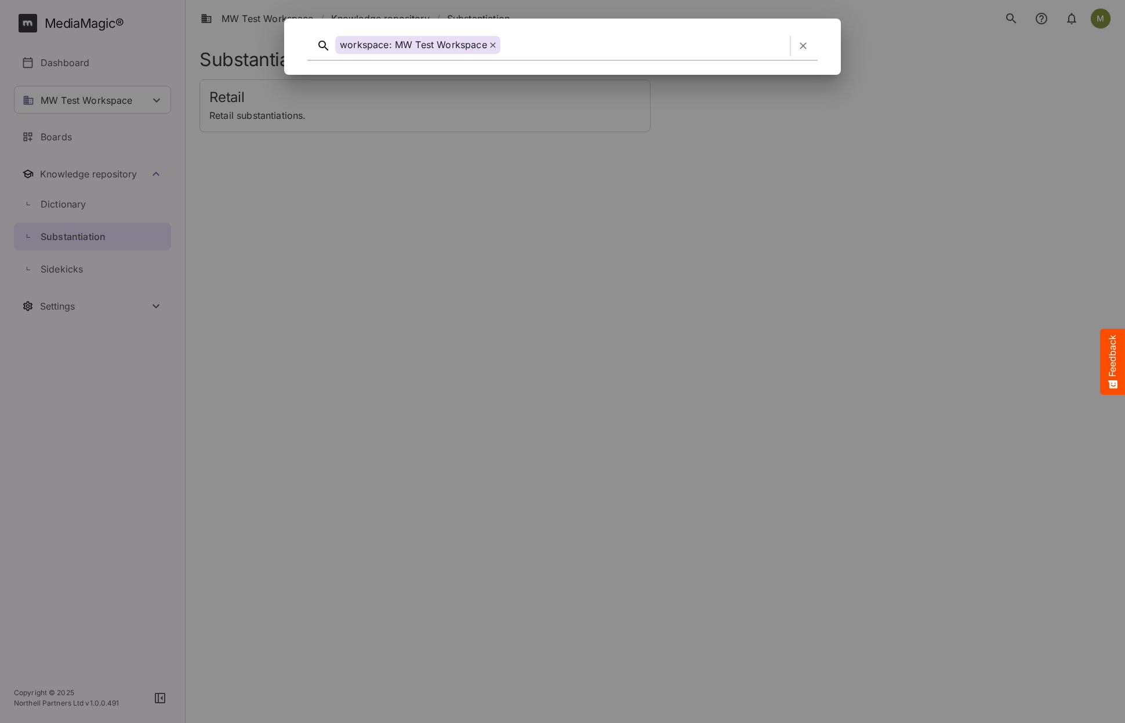
click at [801, 47] on icon "button" at bounding box center [803, 46] width 12 height 12
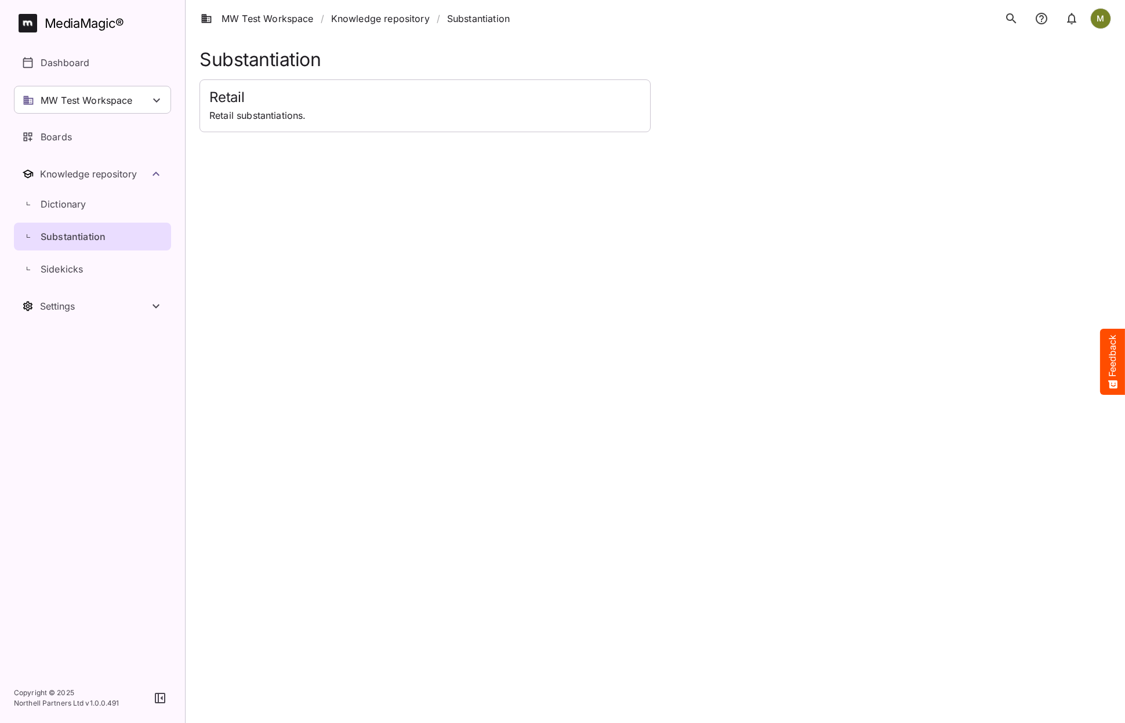
click at [483, 14] on li "Substantiation" at bounding box center [478, 19] width 63 height 14
click at [489, 132] on html "MW Test Workspace / Knowledge repository / Substantiation M MediaMagic ® Dashbo…" at bounding box center [562, 66] width 1125 height 132
drag, startPoint x: 415, startPoint y: 374, endPoint x: 306, endPoint y: 376, distance: 109.1
click at [306, 132] on html "MW Test Workspace / Knowledge repository / Substantiation M MediaMagic ® Dashbo…" at bounding box center [562, 66] width 1125 height 132
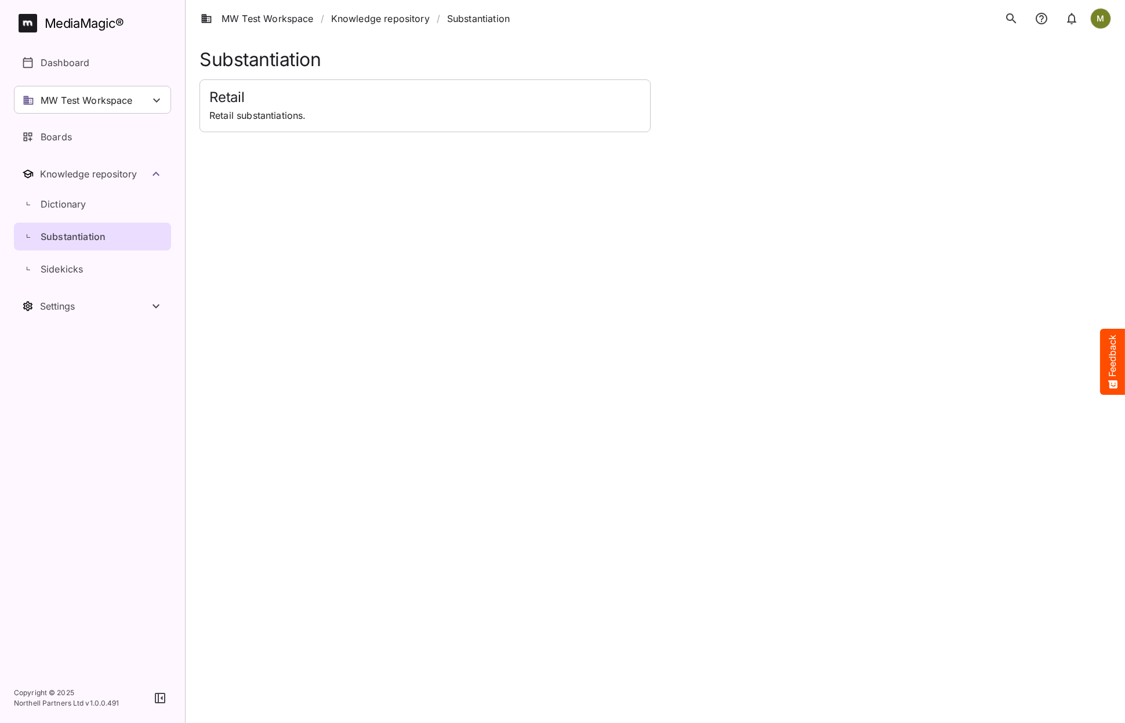
drag, startPoint x: 306, startPoint y: 376, endPoint x: 301, endPoint y: 362, distance: 14.7
click at [301, 132] on html "MW Test Workspace / Knowledge repository / Substantiation M MediaMagic ® Dashbo…" at bounding box center [562, 66] width 1125 height 132
drag, startPoint x: 301, startPoint y: 362, endPoint x: 322, endPoint y: 361, distance: 21.5
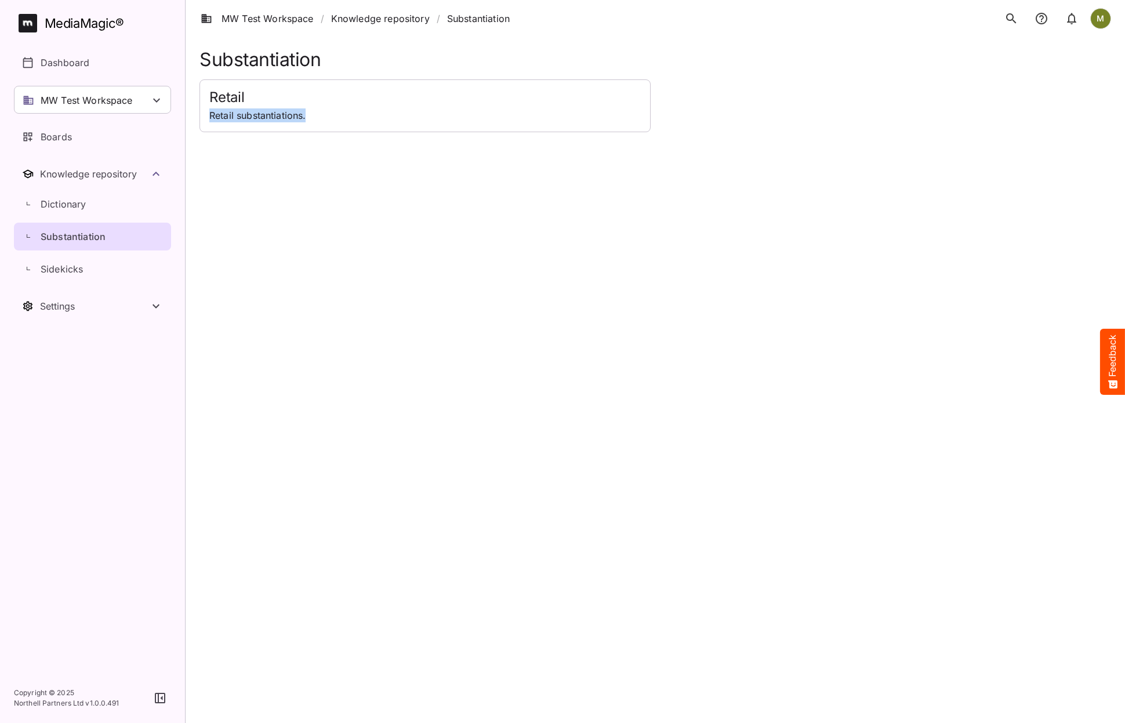
click at [311, 132] on html "MW Test Workspace / Knowledge repository / Substantiation M MediaMagic ® Dashbo…" at bounding box center [562, 66] width 1125 height 132
click at [612, 132] on html "MW Test Workspace / Knowledge repository / Substantiation M MediaMagic ® Dashbo…" at bounding box center [562, 66] width 1125 height 132
click at [45, 205] on p "Dictionary" at bounding box center [64, 204] width 46 height 14
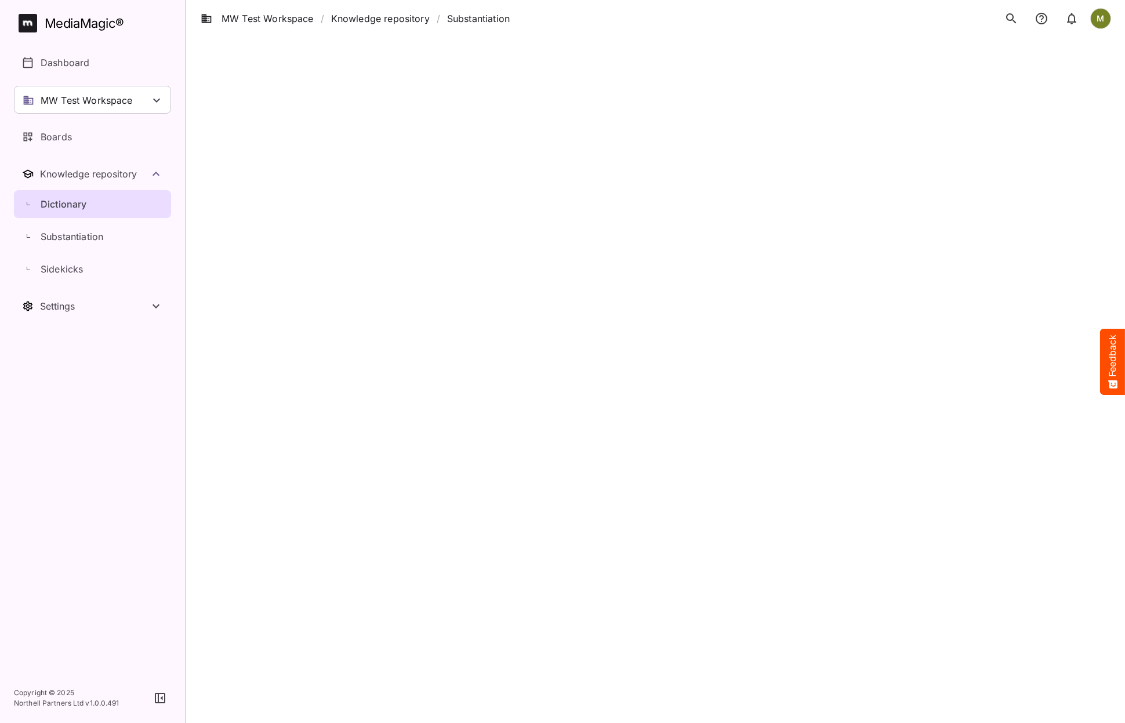
click at [45, 205] on p "Dictionary" at bounding box center [64, 204] width 46 height 14
click at [53, 271] on p "Sidekicks" at bounding box center [62, 269] width 42 height 14
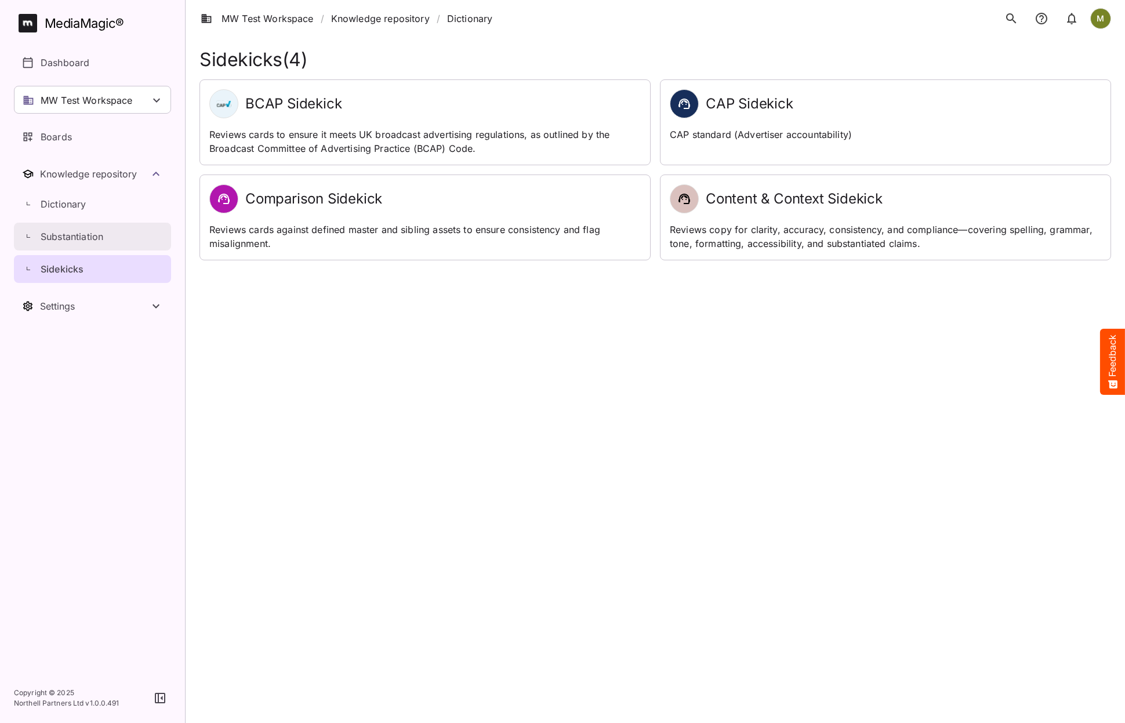
click at [53, 235] on p "Substantiation" at bounding box center [72, 237] width 63 height 14
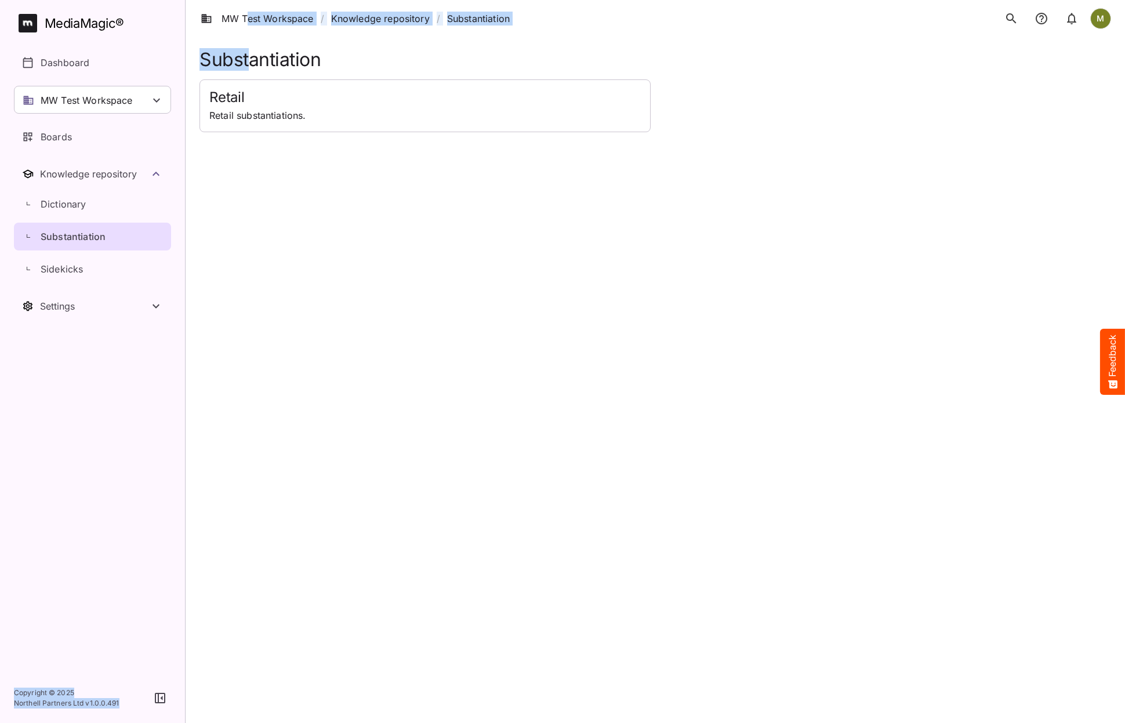
drag, startPoint x: 248, startPoint y: 42, endPoint x: 245, endPoint y: 56, distance: 14.1
click at [245, 56] on div "MW Test Workspace / Knowledge repository / Substantiation M MediaMagic ® Dashbo…" at bounding box center [562, 66] width 1125 height 132
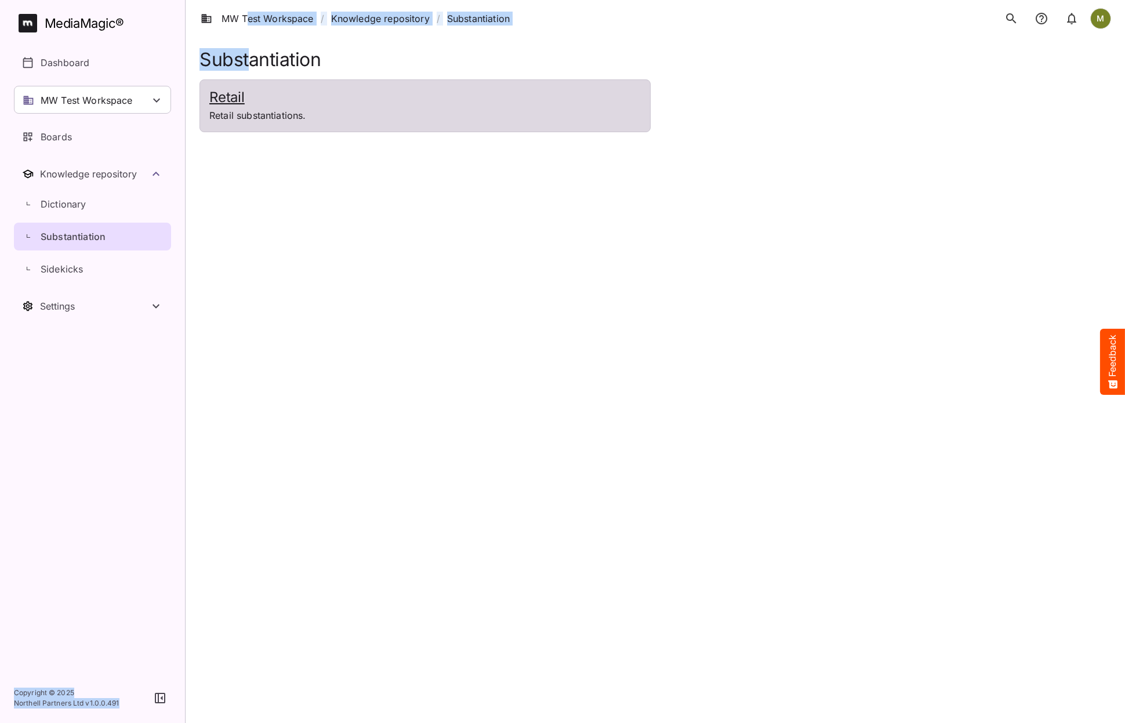
drag, startPoint x: 245, startPoint y: 56, endPoint x: 229, endPoint y: 107, distance: 53.6
click at [229, 107] on div "Retail Retail substantiations." at bounding box center [425, 106] width 450 height 52
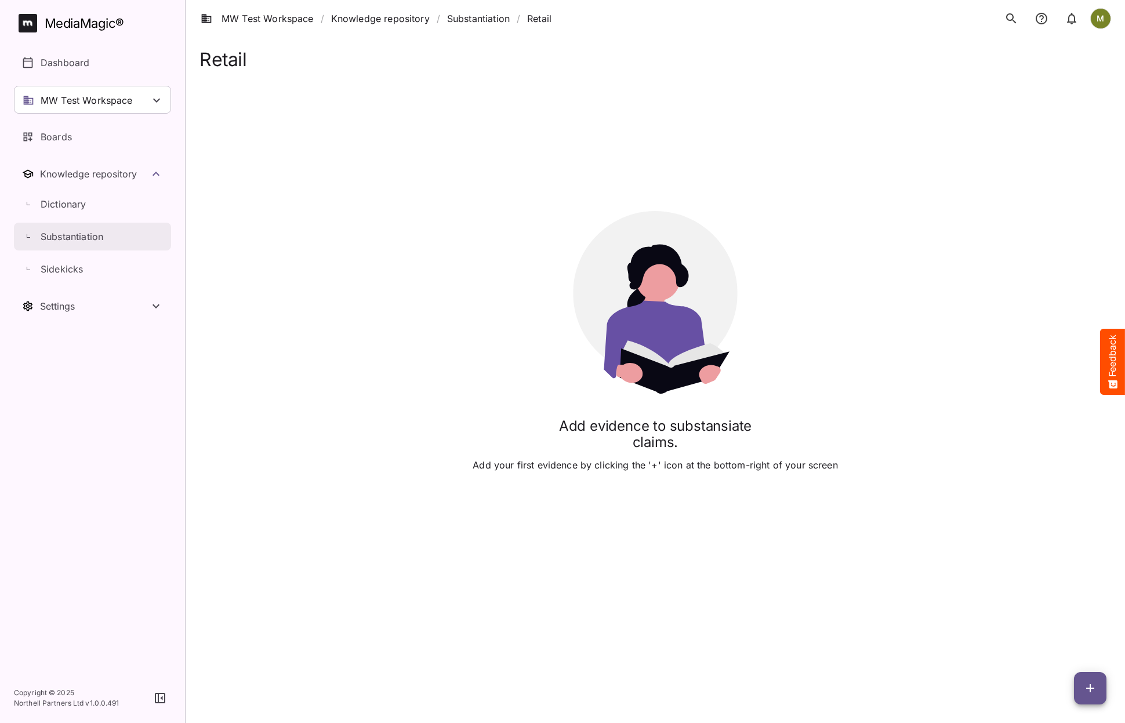
click at [63, 233] on p "Substantiation" at bounding box center [72, 237] width 63 height 14
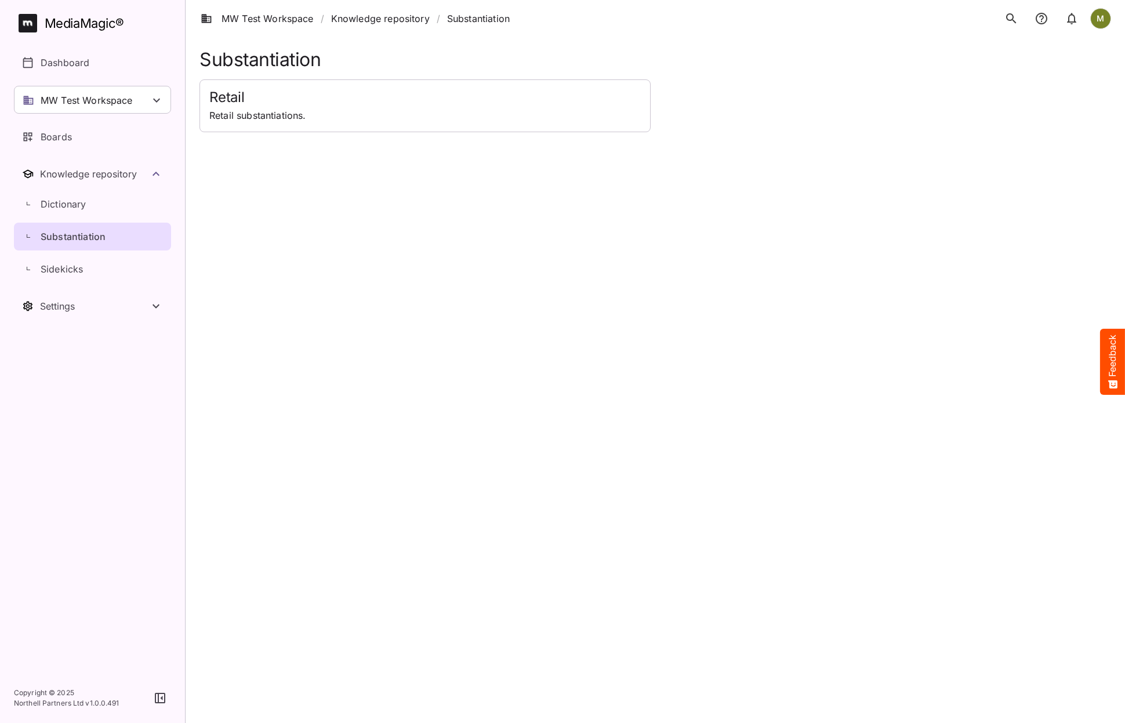
click at [63, 233] on p "Substantiation" at bounding box center [73, 237] width 65 height 14
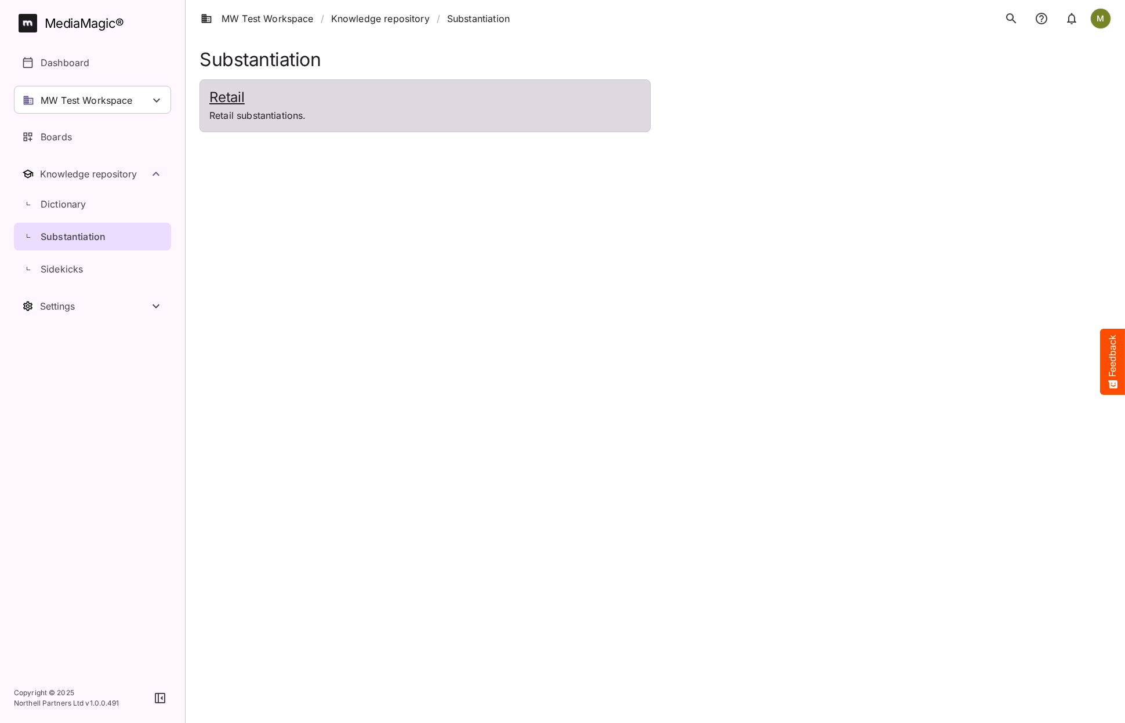
click at [230, 100] on h2 "Retail" at bounding box center [424, 97] width 431 height 17
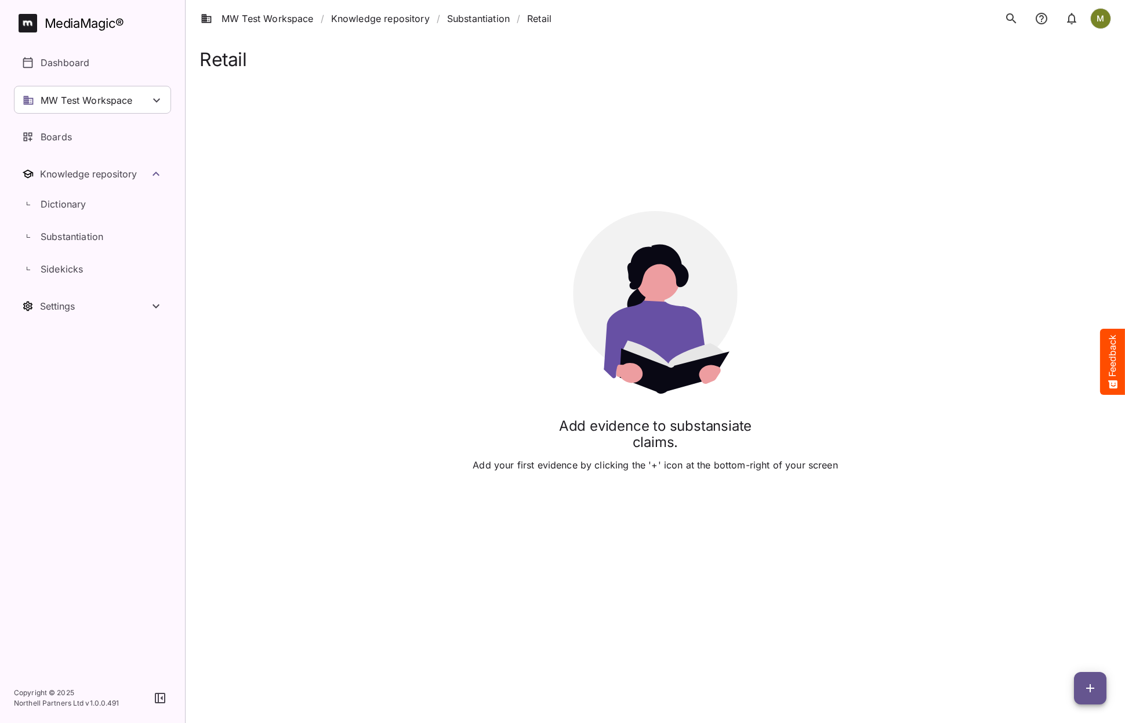
click at [1093, 683] on icon "button" at bounding box center [1090, 688] width 14 height 14
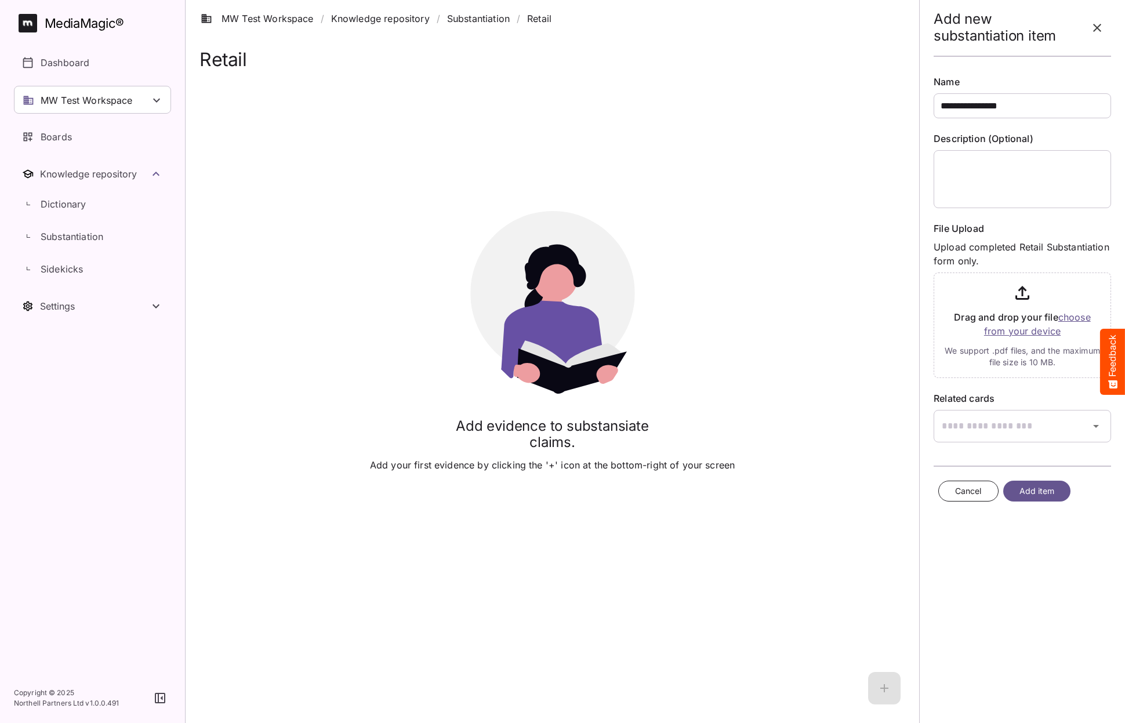
type input "**********"
click at [1053, 333] on input "file" at bounding box center [1022, 323] width 177 height 110
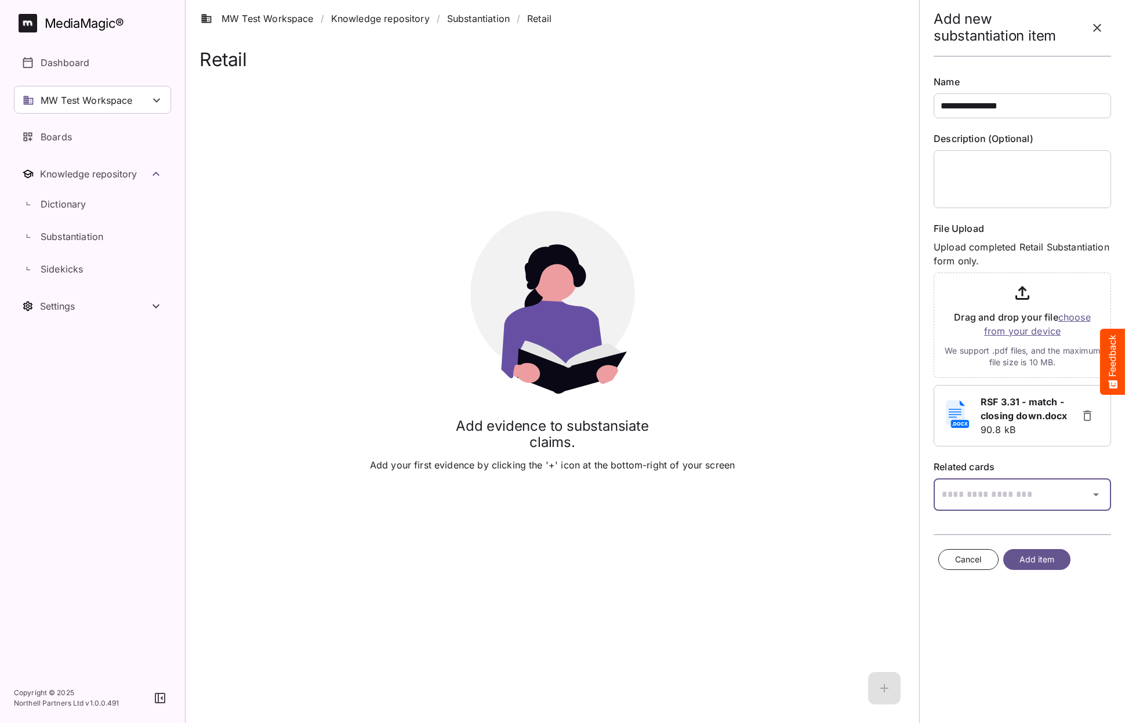
click at [1009, 498] on input "text" at bounding box center [1008, 494] width 148 height 32
click at [1004, 500] on div at bounding box center [562, 361] width 1125 height 723
click at [973, 560] on span "Cancel" at bounding box center [968, 560] width 27 height 14
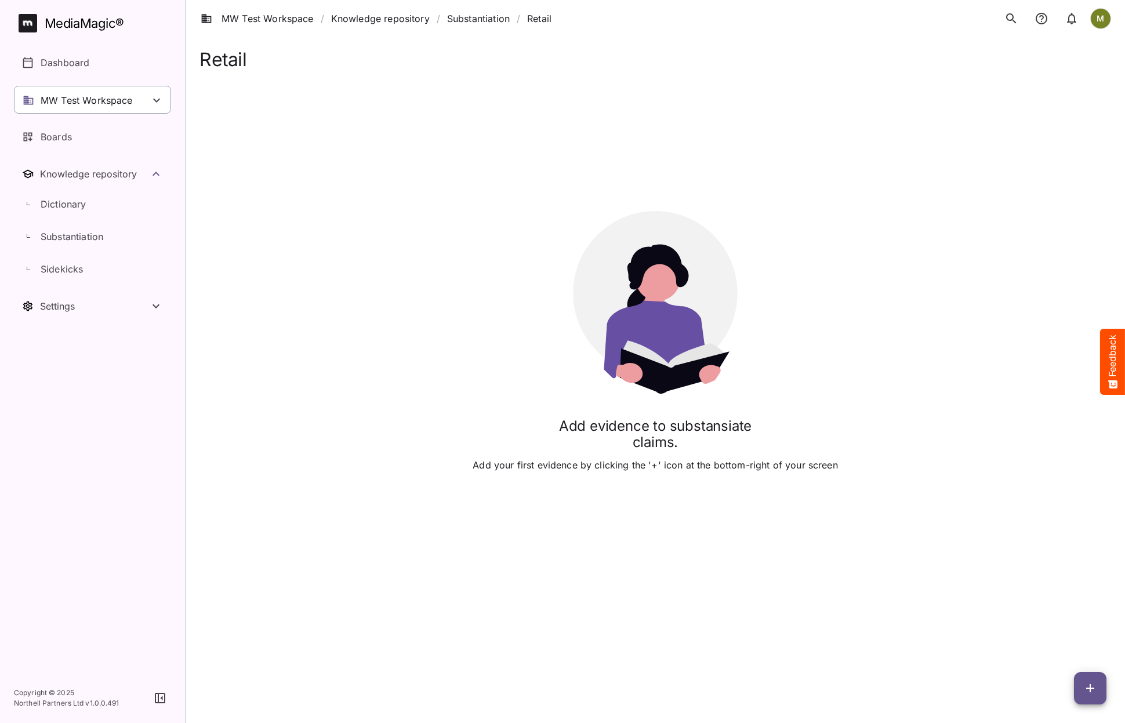
click at [51, 99] on p "MW Test Workspace" at bounding box center [87, 100] width 92 height 14
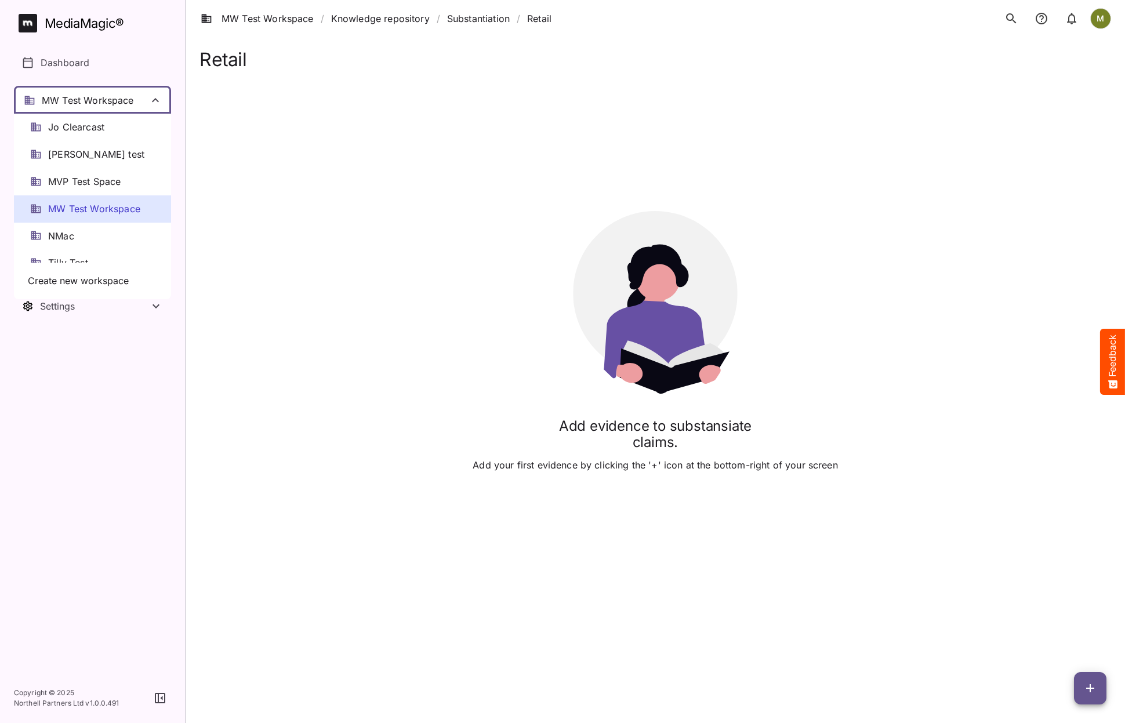
click at [52, 97] on div at bounding box center [562, 361] width 1125 height 723
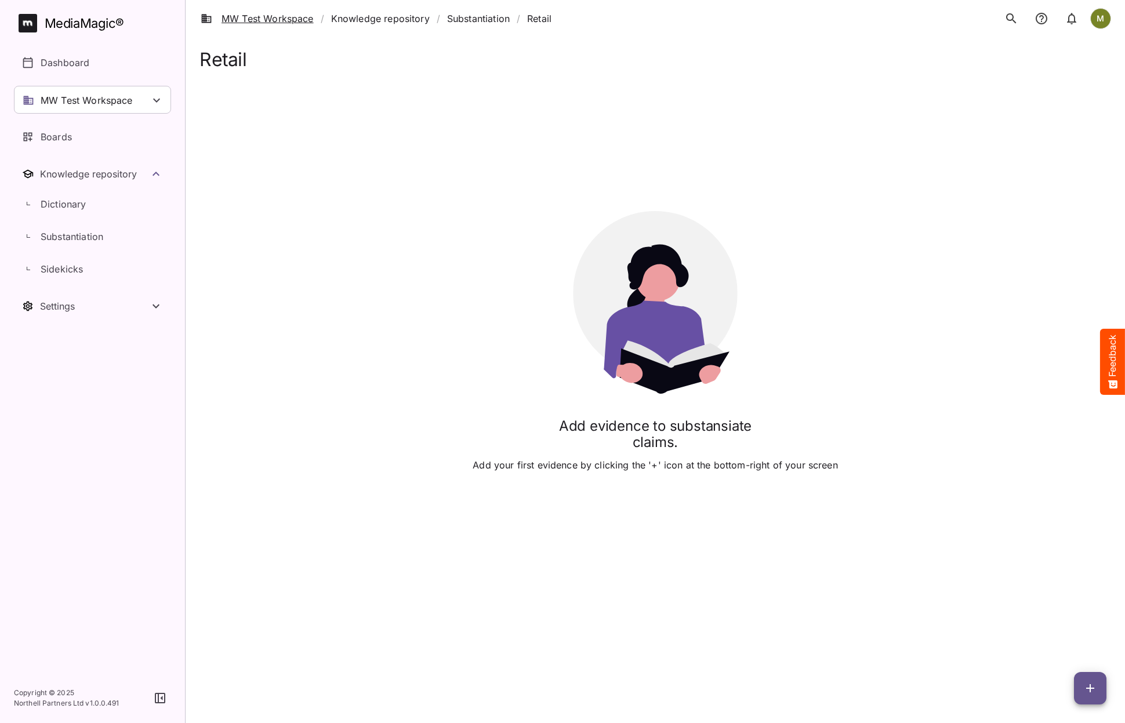
click at [250, 17] on link "MW Test Workspace" at bounding box center [257, 19] width 113 height 14
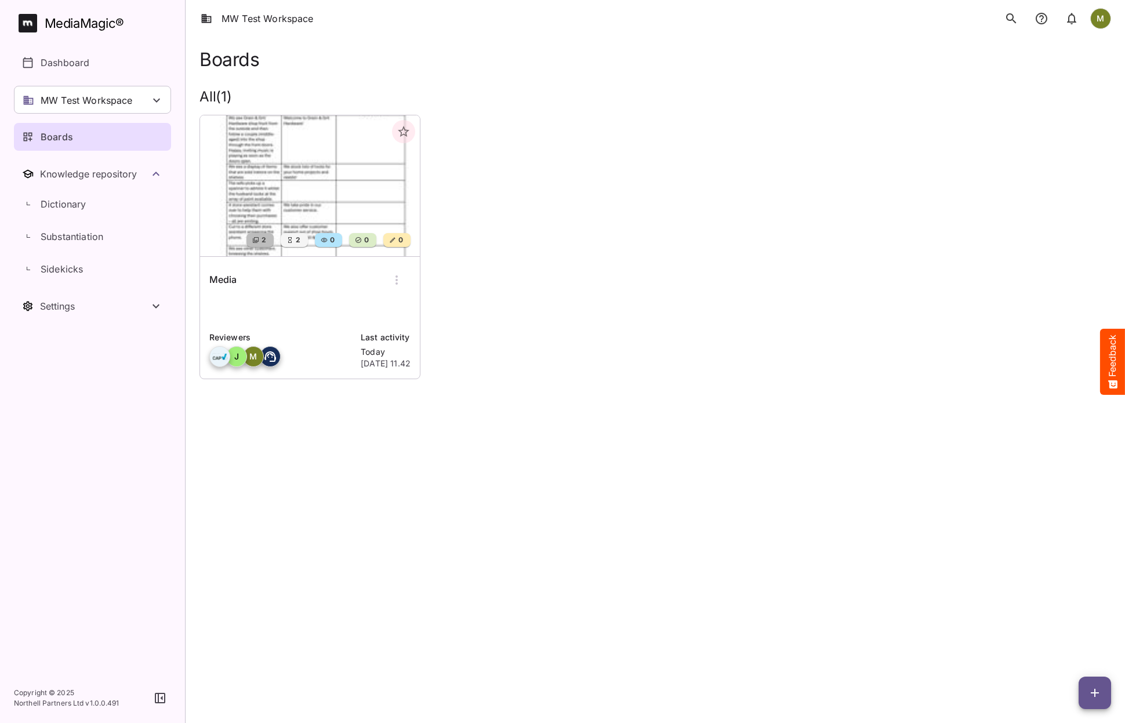
click at [274, 196] on img at bounding box center [310, 185] width 220 height 141
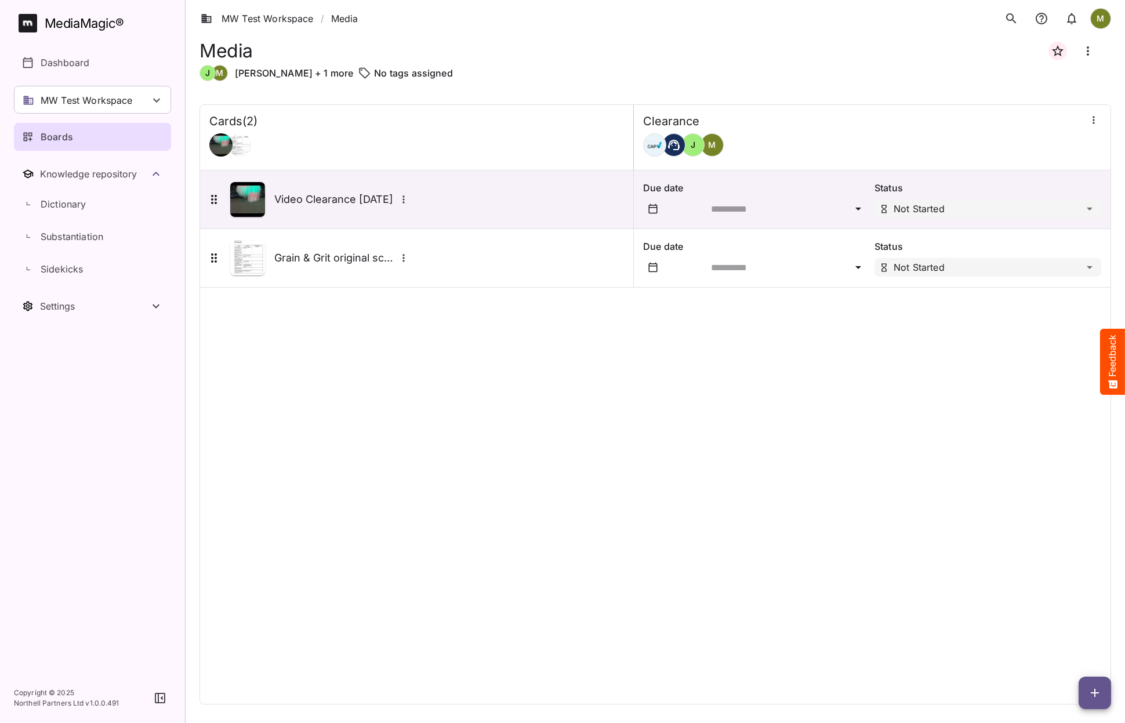
click at [1090, 695] on icon "button" at bounding box center [1095, 693] width 14 height 14
click at [1057, 622] on p "Add new card" at bounding box center [1066, 619] width 63 height 14
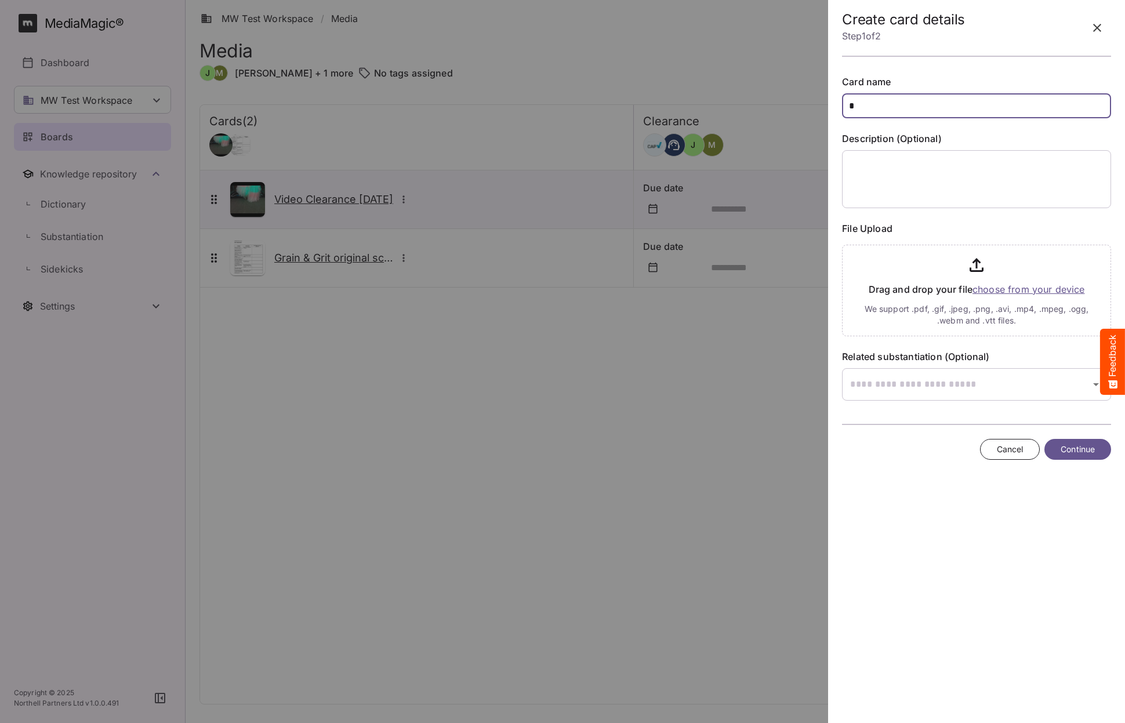
click at [875, 107] on input "*" at bounding box center [976, 105] width 269 height 25
type input "**********"
click at [1007, 289] on input "file" at bounding box center [976, 288] width 269 height 96
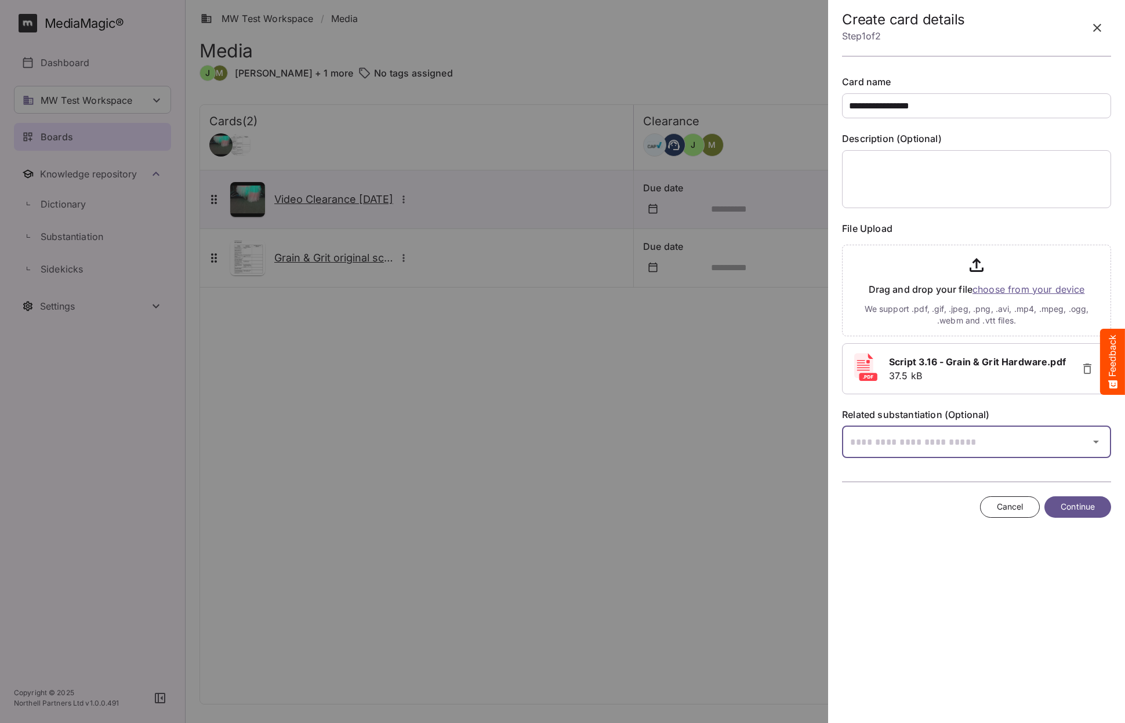
click at [893, 441] on div "MW Test Workspace / Media M MediaMagic ® Dashboard MW Test Workspace Jo Clearca…" at bounding box center [562, 359] width 1125 height 718
click at [893, 441] on div at bounding box center [562, 361] width 1125 height 723
click at [893, 441] on div "MW Test Workspace / Media M MediaMagic ® Dashboard MW Test Workspace Jo Clearca…" at bounding box center [562, 359] width 1125 height 718
click at [1055, 506] on div at bounding box center [562, 361] width 1125 height 723
click at [1073, 505] on span "Continue" at bounding box center [1078, 507] width 34 height 14
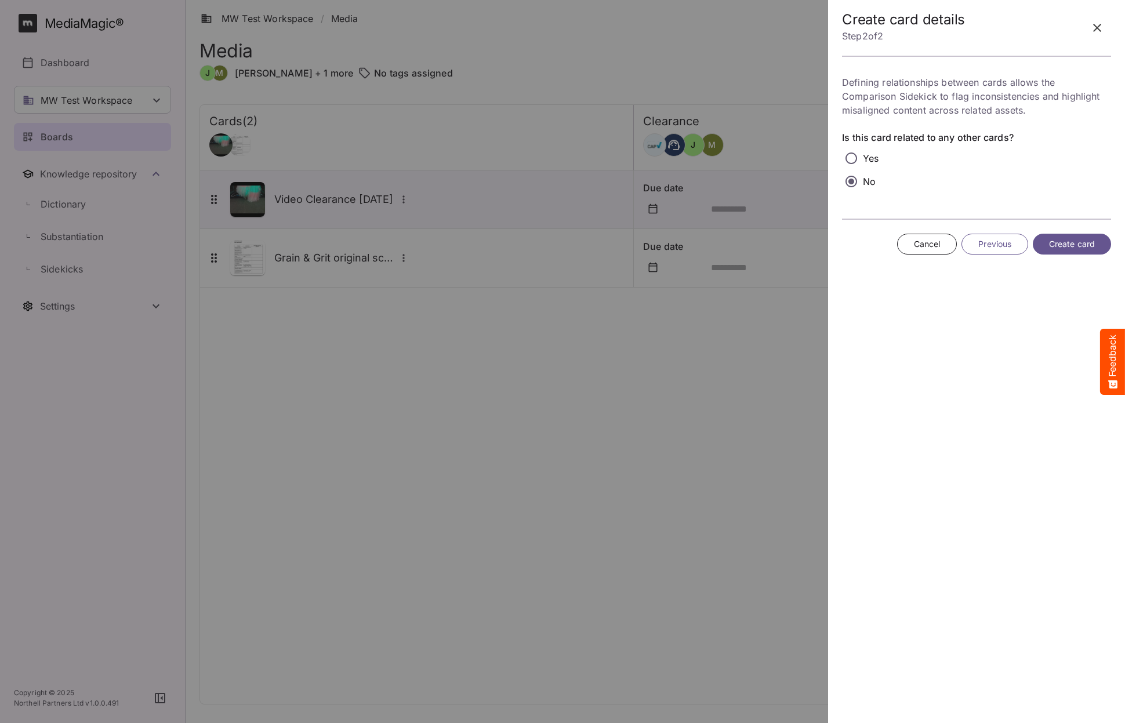
click at [1064, 242] on span "Create card" at bounding box center [1072, 244] width 46 height 14
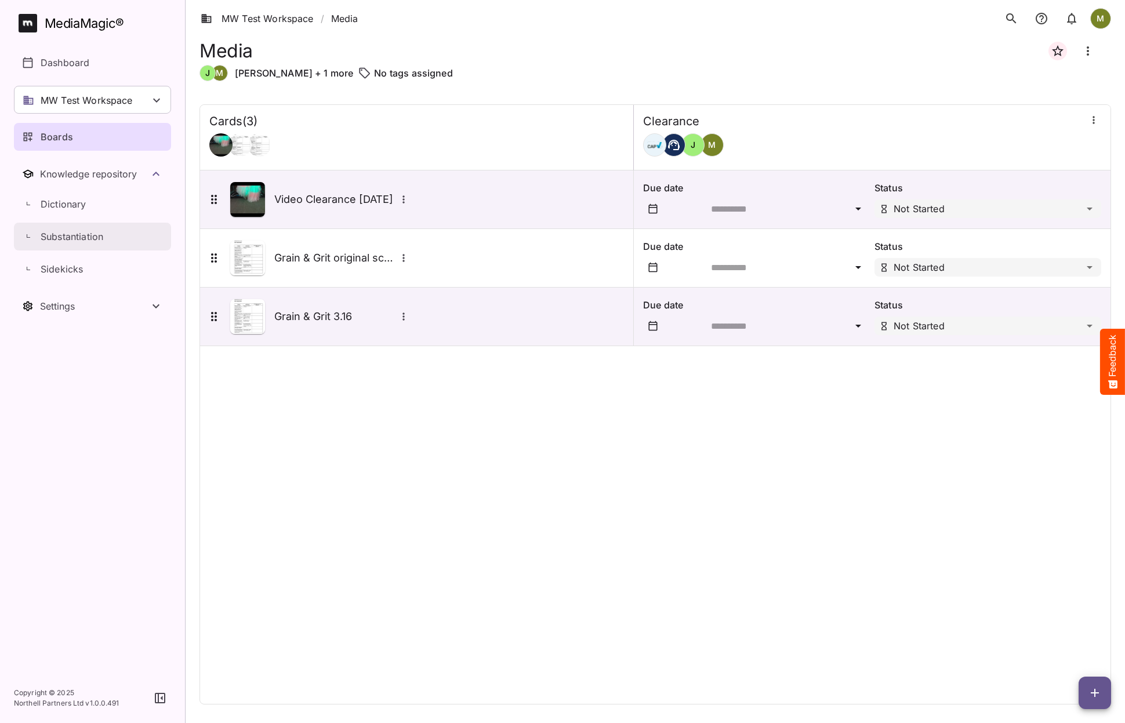
click at [58, 239] on p "Substantiation" at bounding box center [72, 237] width 63 height 14
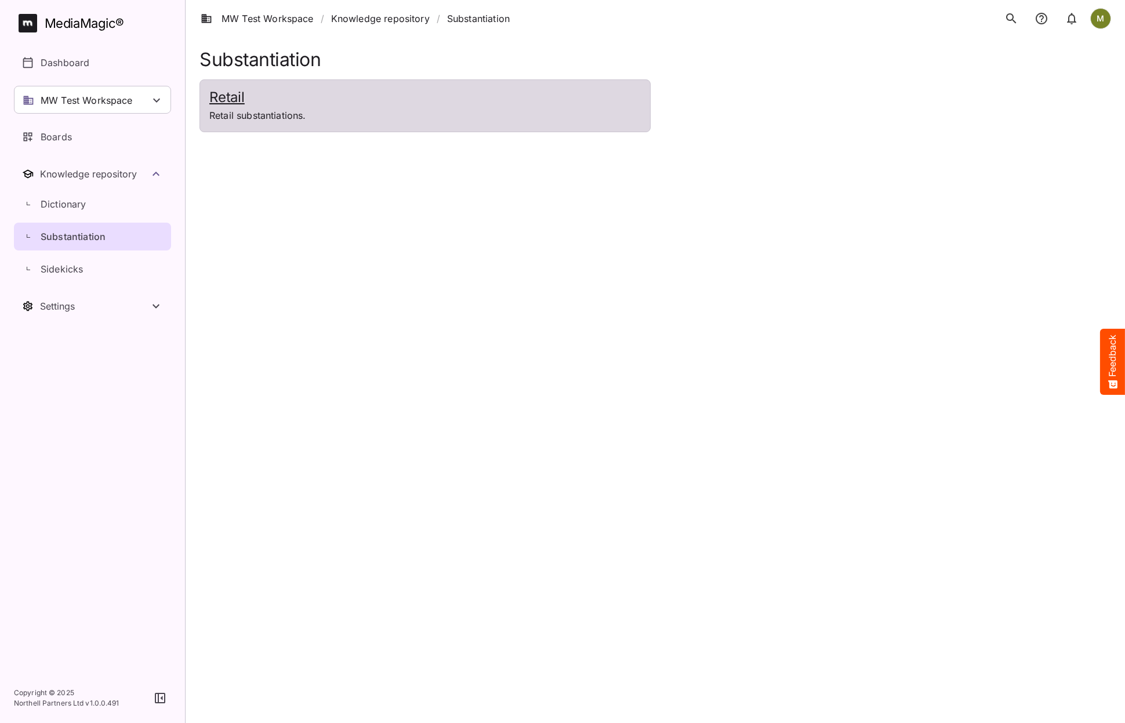
click at [215, 98] on h2 "Retail" at bounding box center [424, 97] width 431 height 17
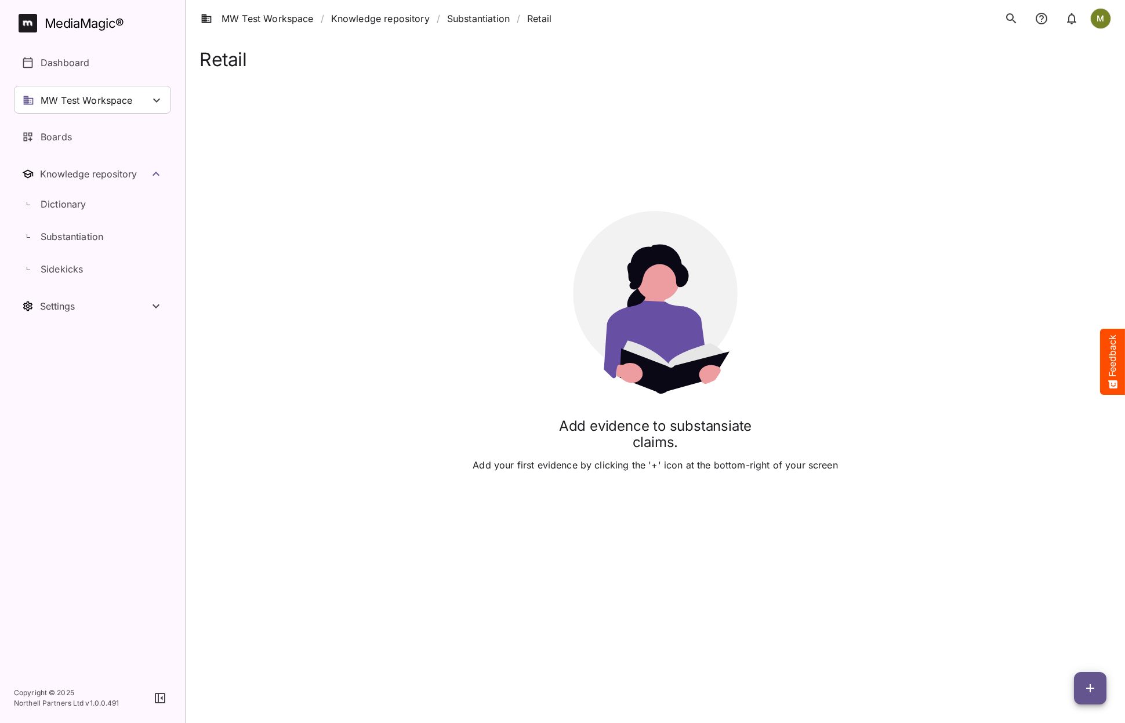
click at [1097, 687] on icon "button" at bounding box center [1090, 688] width 14 height 14
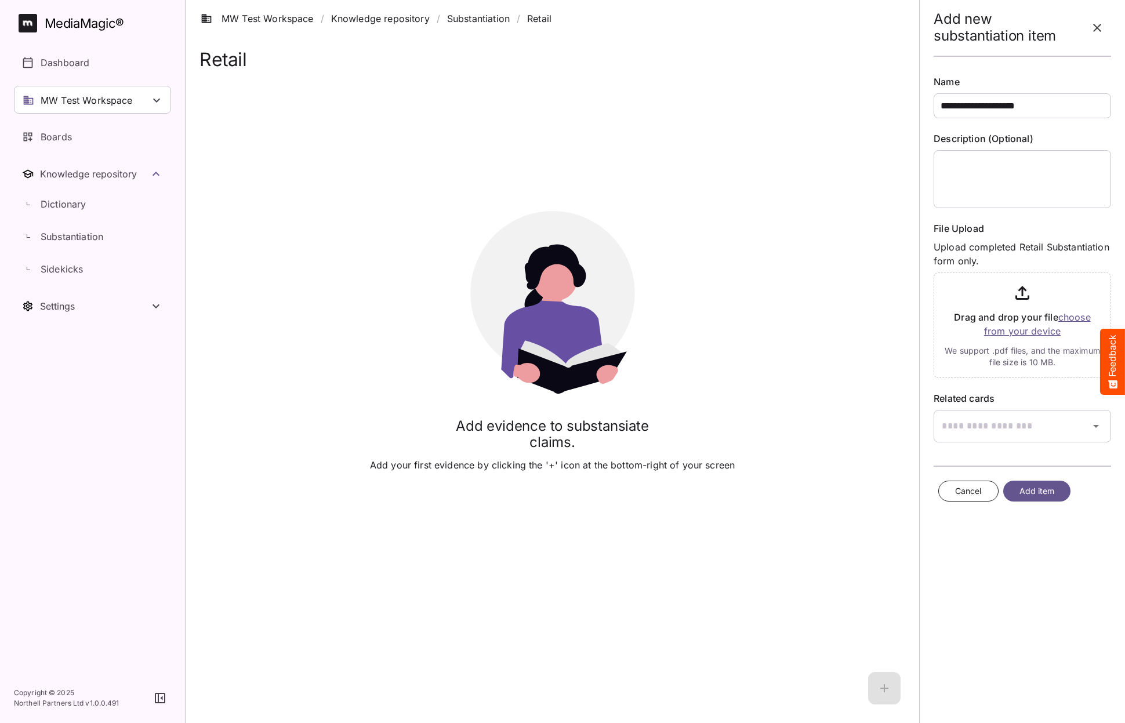
type input "**********"
click at [1066, 320] on input "file" at bounding box center [1022, 323] width 177 height 110
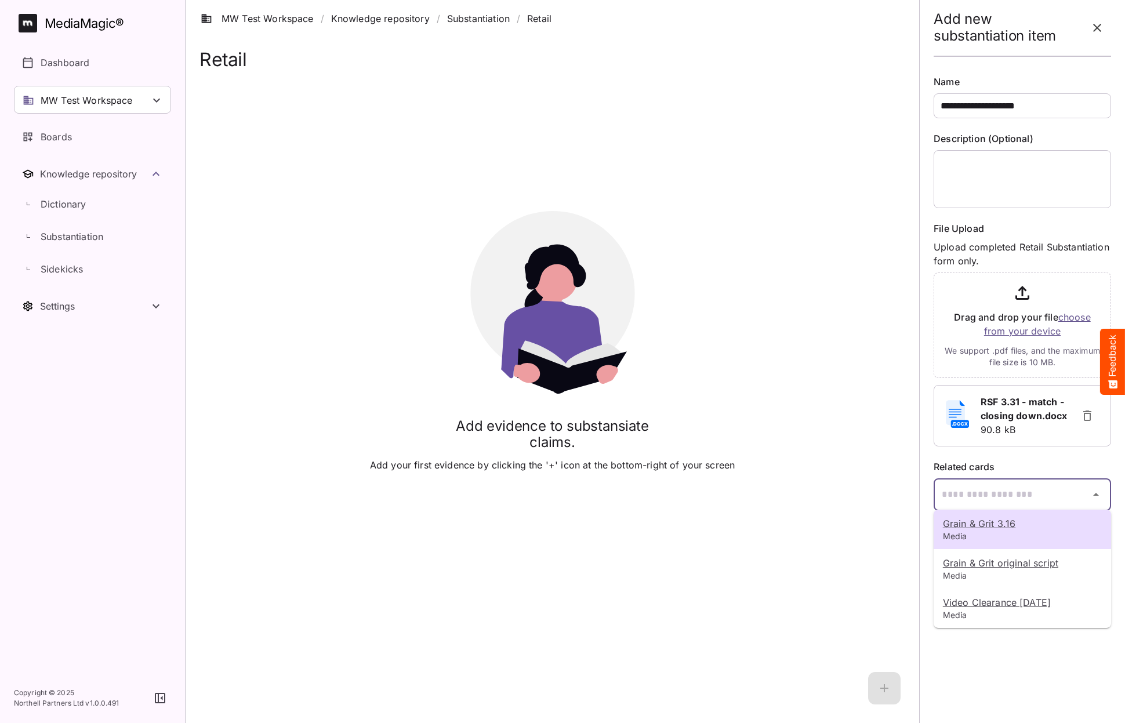
click at [977, 486] on div "**********" at bounding box center [562, 306] width 1125 height 613
click at [975, 520] on u "Grain & Grit 3.16" at bounding box center [979, 524] width 73 height 12
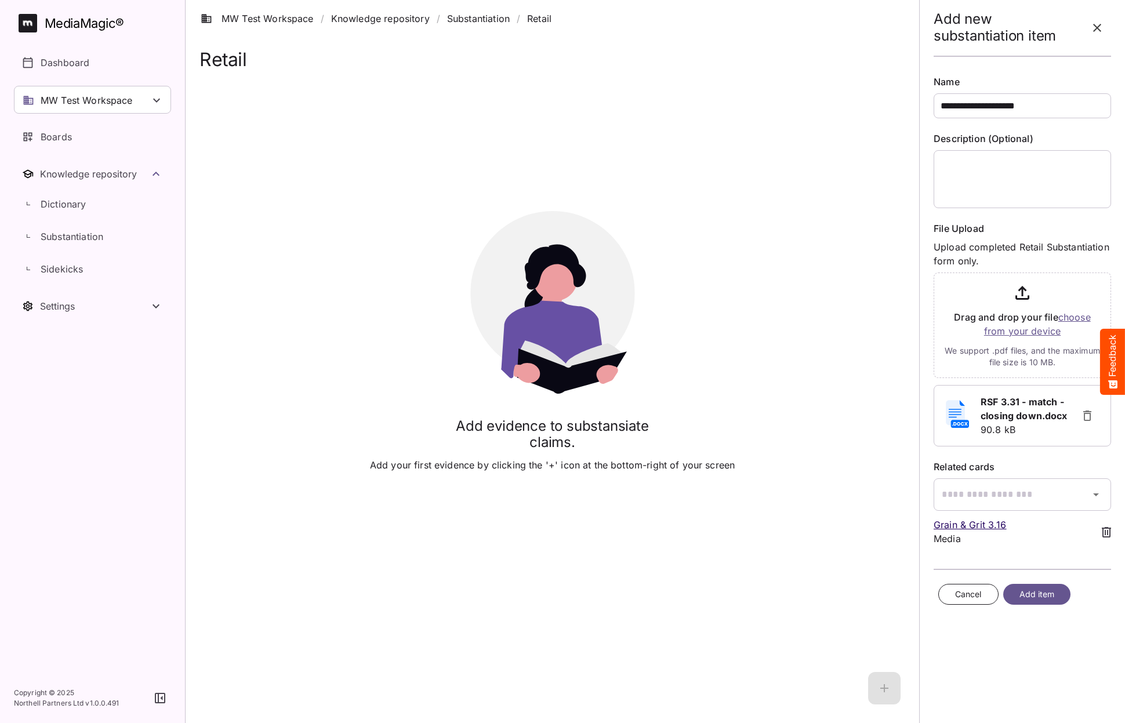
click at [1021, 597] on span "Add item" at bounding box center [1037, 594] width 35 height 14
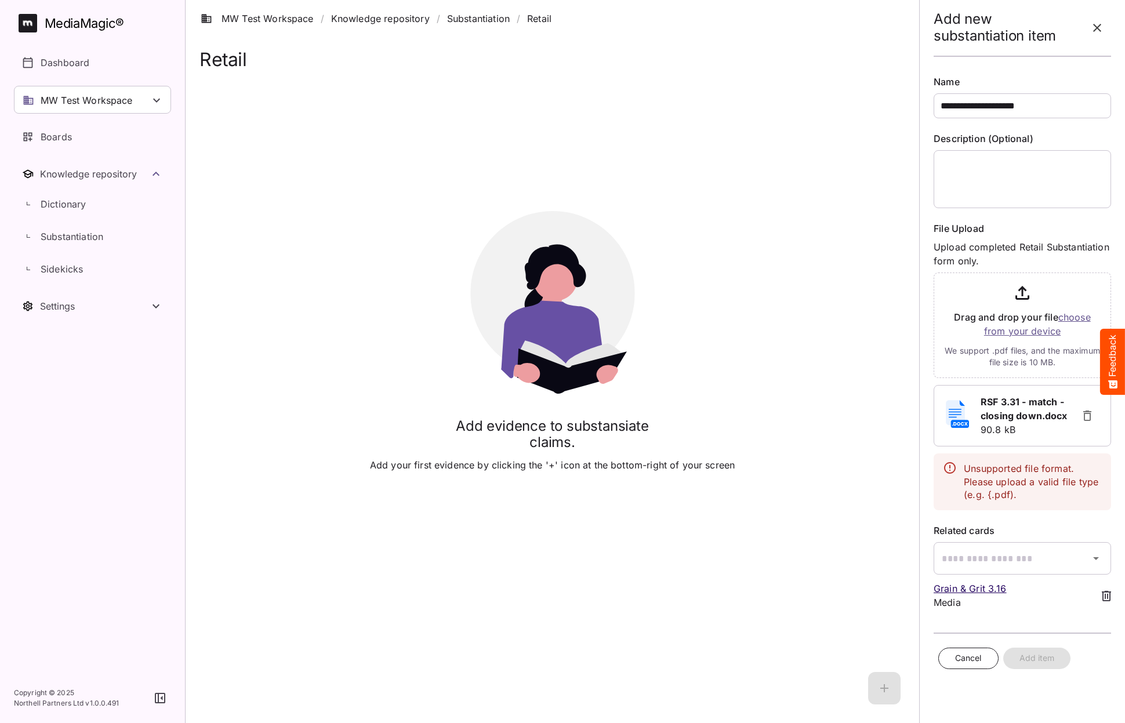
click at [1091, 416] on icon "button" at bounding box center [1087, 416] width 14 height 14
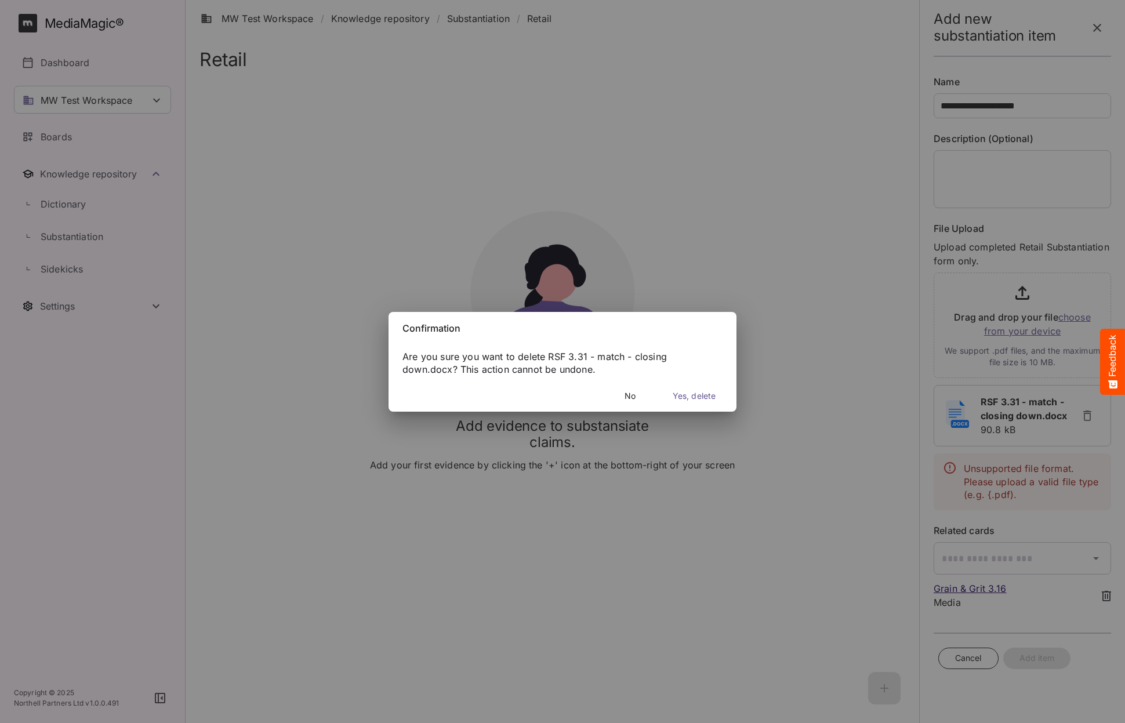
click at [691, 393] on span "Yes, delete" at bounding box center [694, 396] width 43 height 14
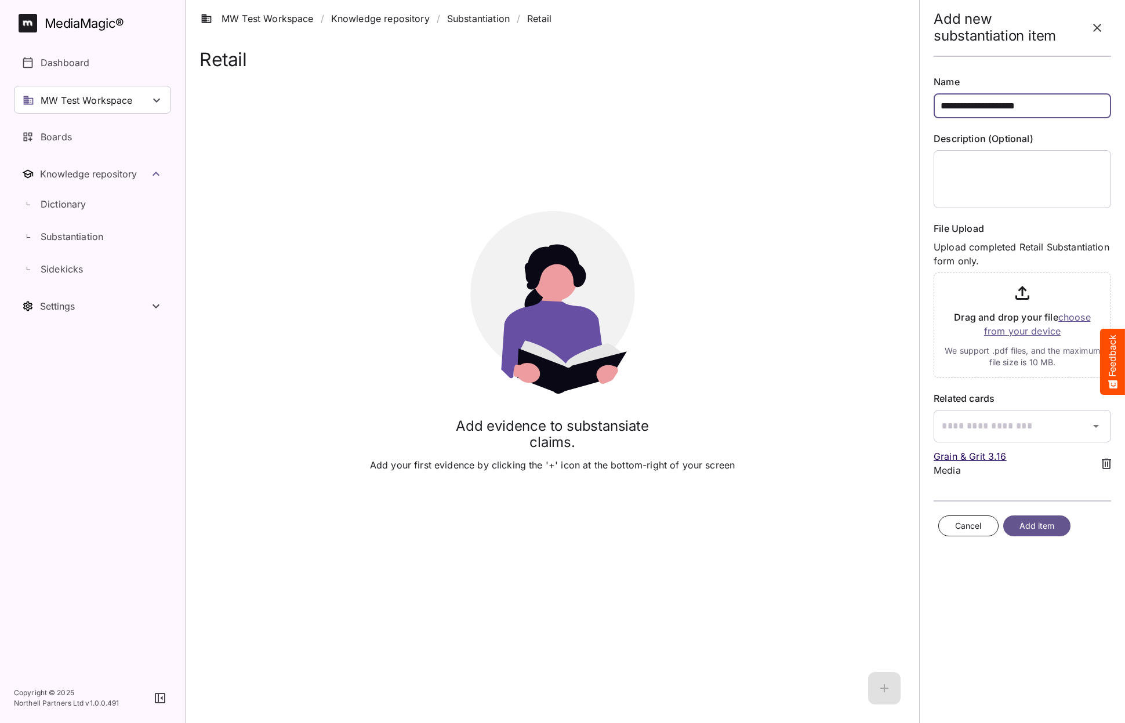
click at [957, 107] on input "**********" at bounding box center [1022, 105] width 177 height 25
click at [1071, 317] on input "file" at bounding box center [1022, 323] width 177 height 110
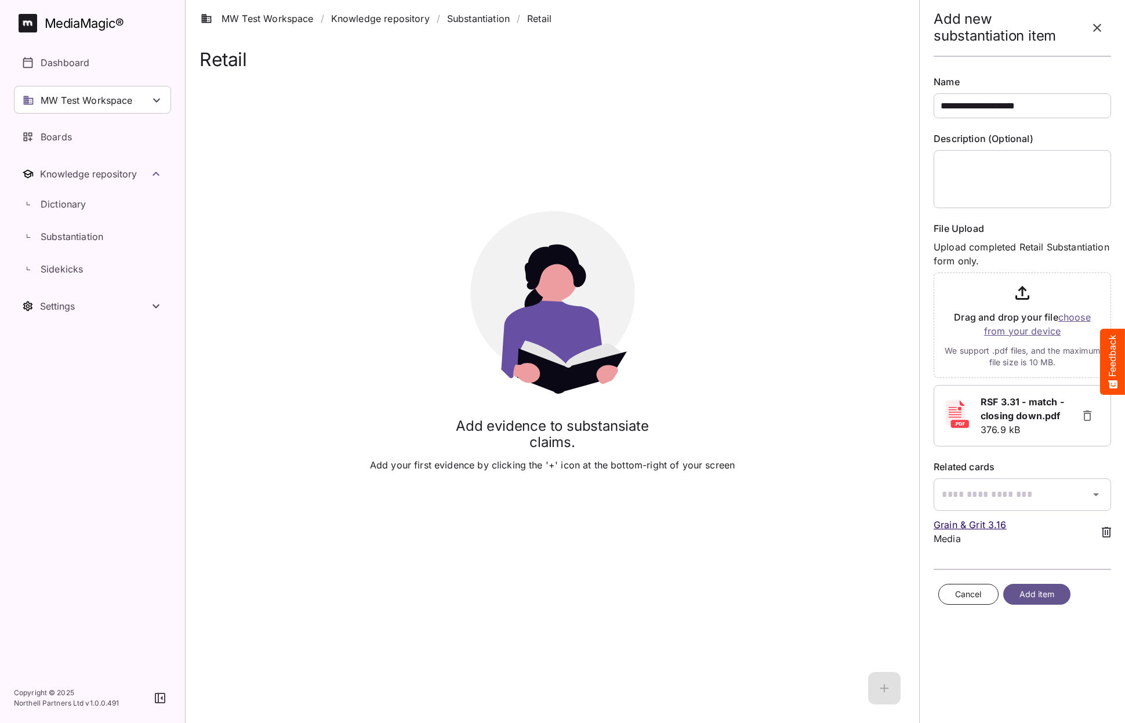
click at [1014, 598] on button "Add item" at bounding box center [1037, 594] width 68 height 21
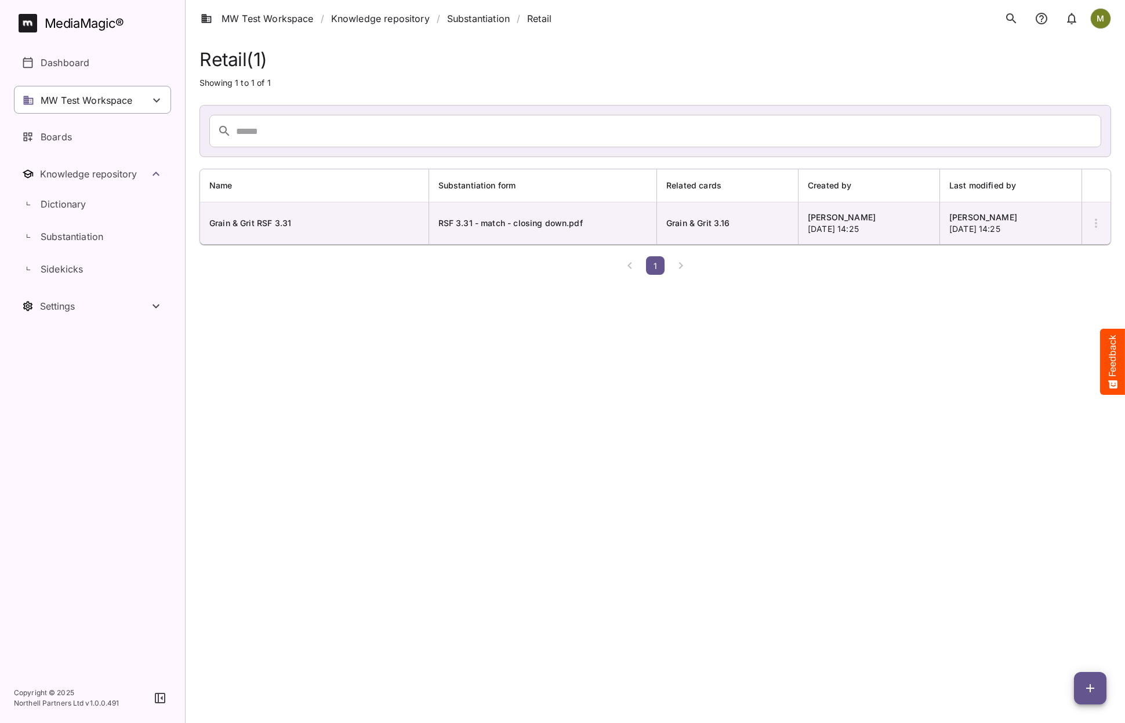
click at [63, 103] on p "MW Test Workspace" at bounding box center [87, 100] width 92 height 14
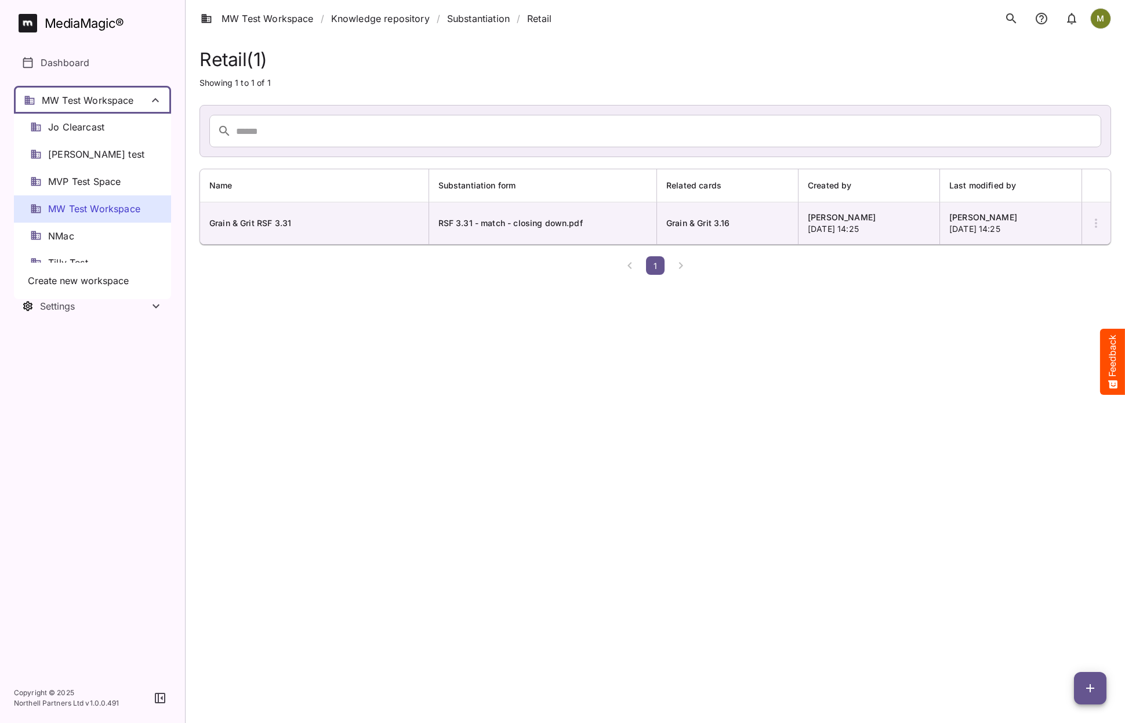
click at [59, 208] on span "MW Test Workspace" at bounding box center [94, 208] width 92 height 13
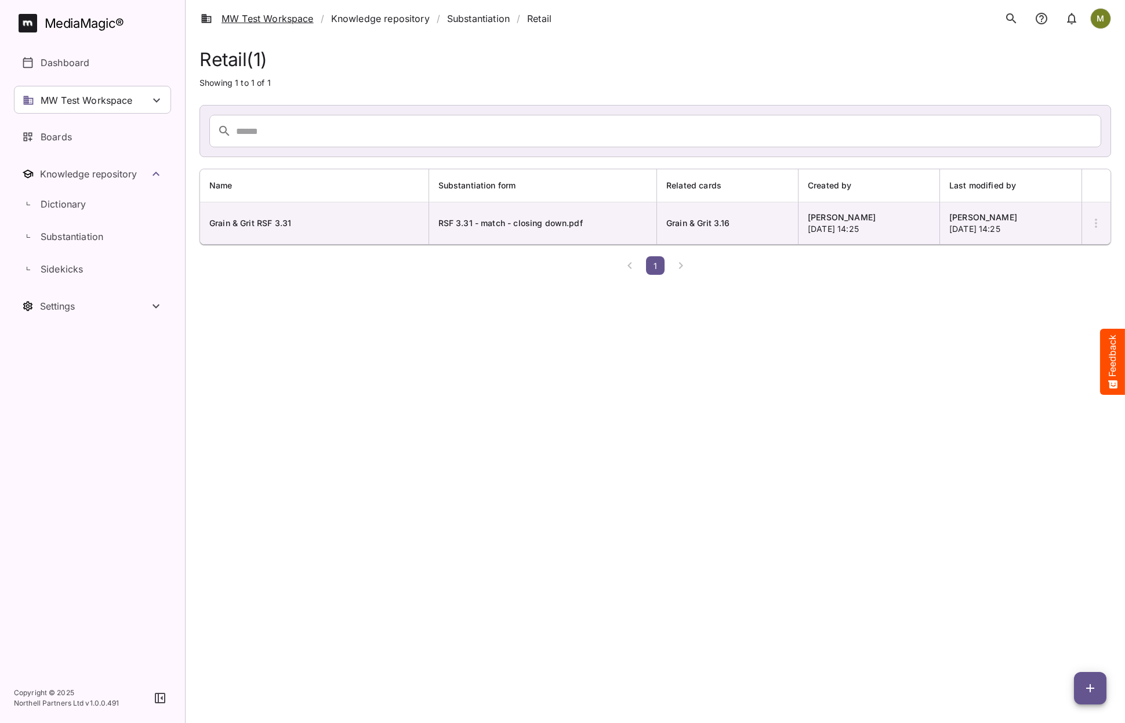
click at [255, 20] on link "MW Test Workspace" at bounding box center [257, 19] width 113 height 14
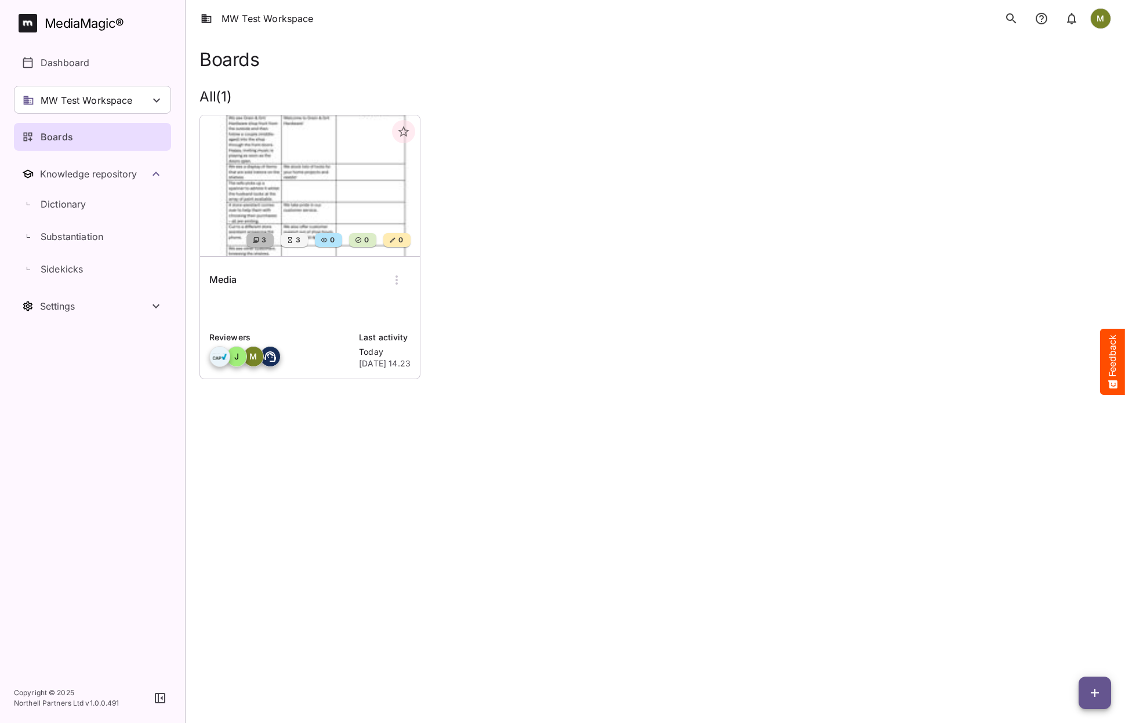
click at [272, 115] on img at bounding box center [310, 185] width 220 height 141
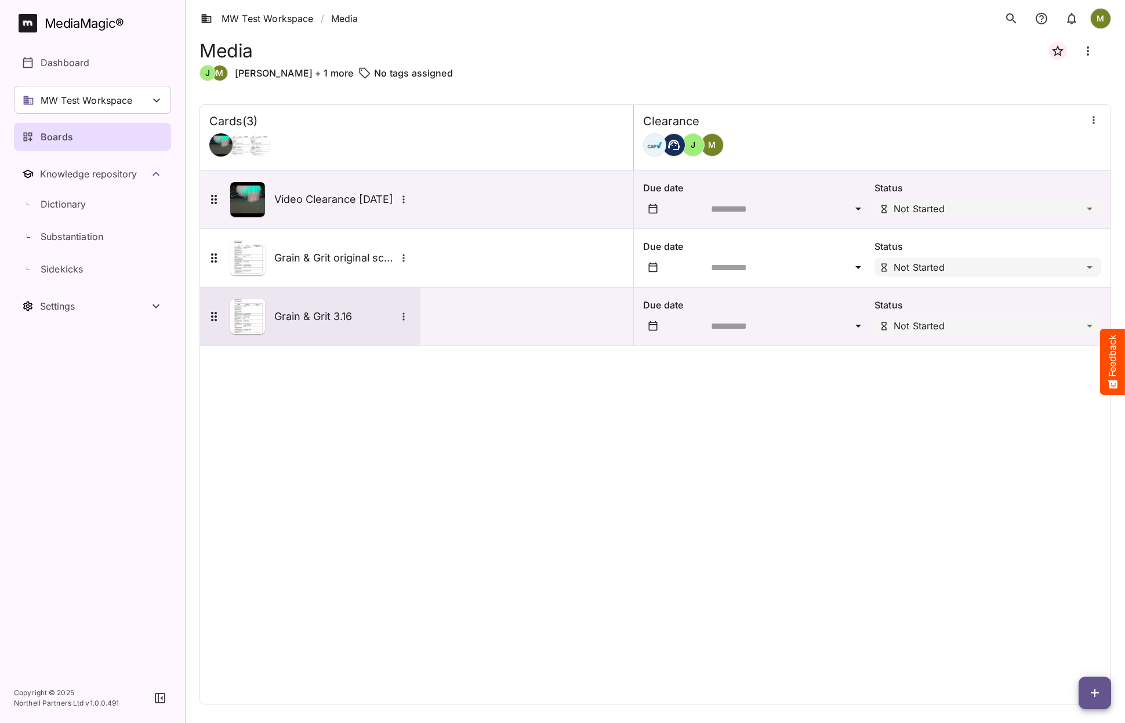
click at [312, 321] on h5 "Grain & Grit 3.16" at bounding box center [335, 317] width 122 height 14
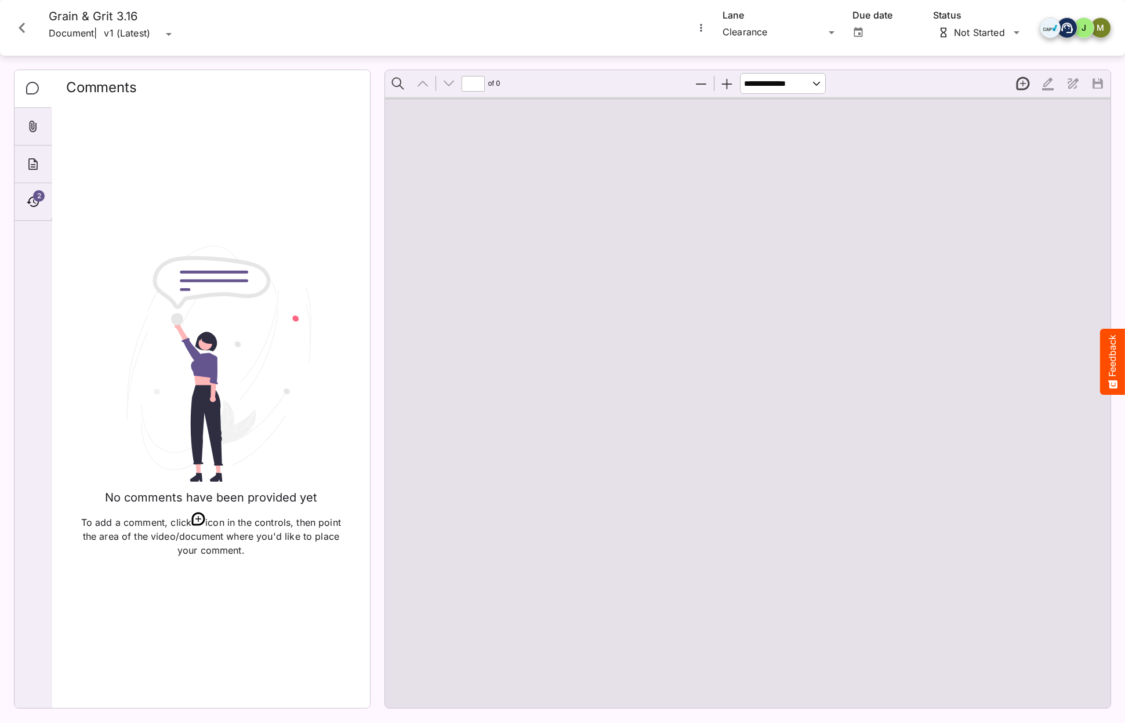
type input "*"
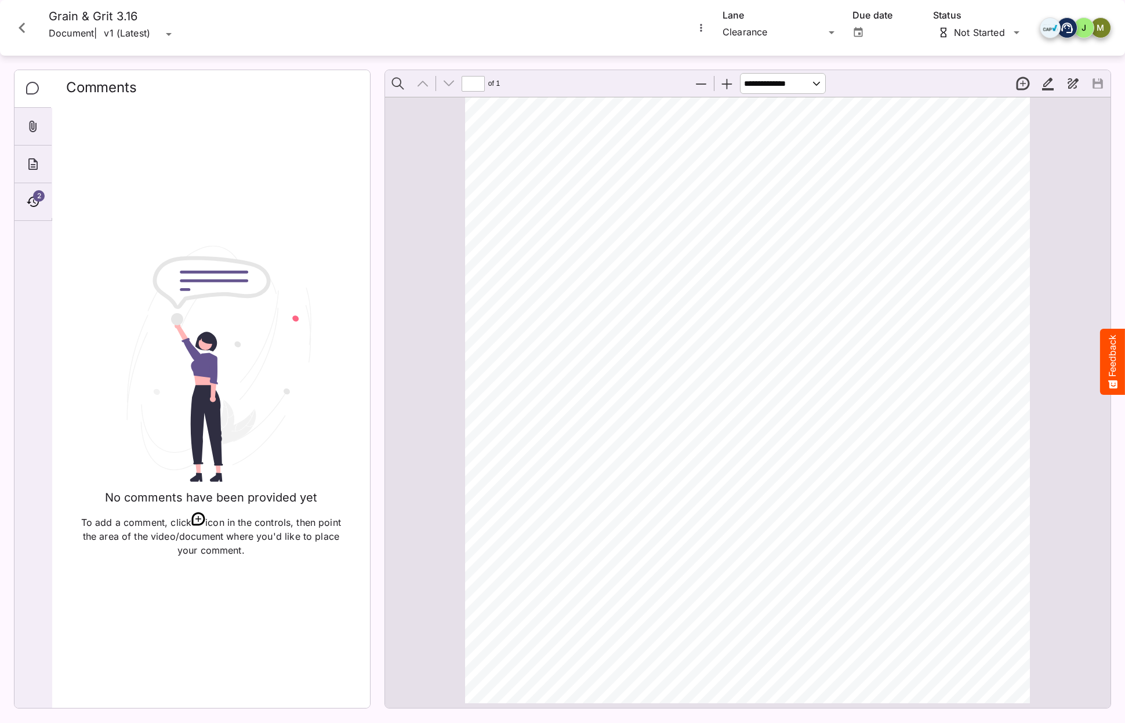
click at [20, 24] on icon "Close card" at bounding box center [22, 27] width 21 height 21
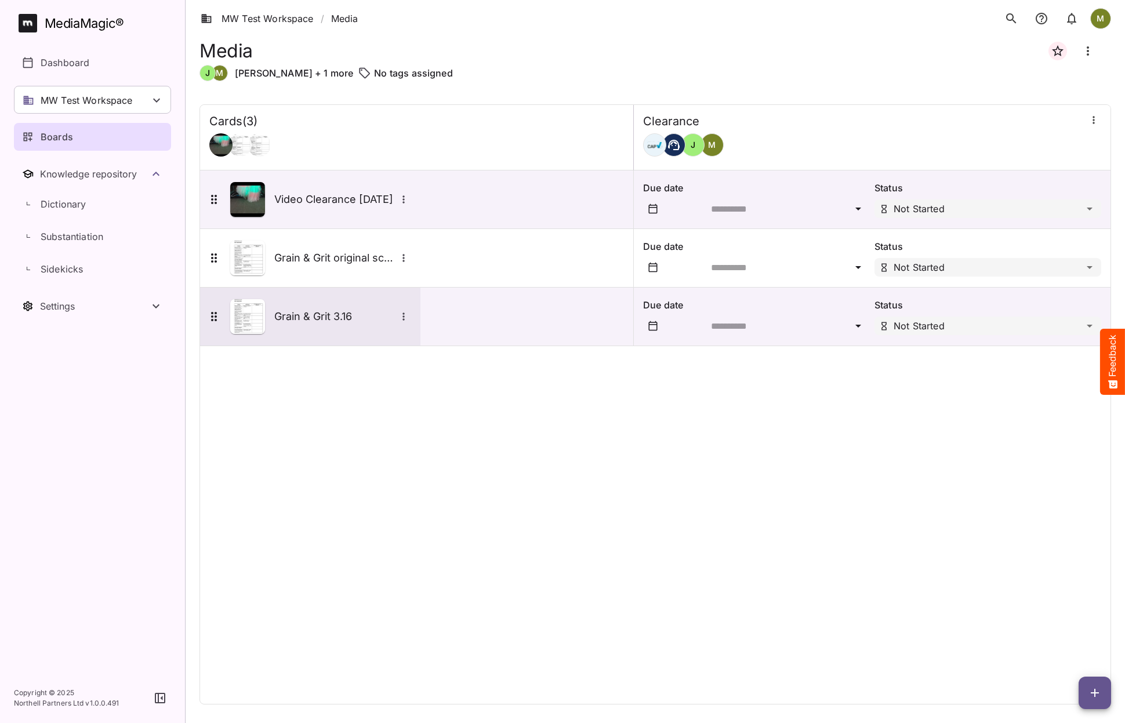
click at [251, 319] on img at bounding box center [247, 316] width 35 height 35
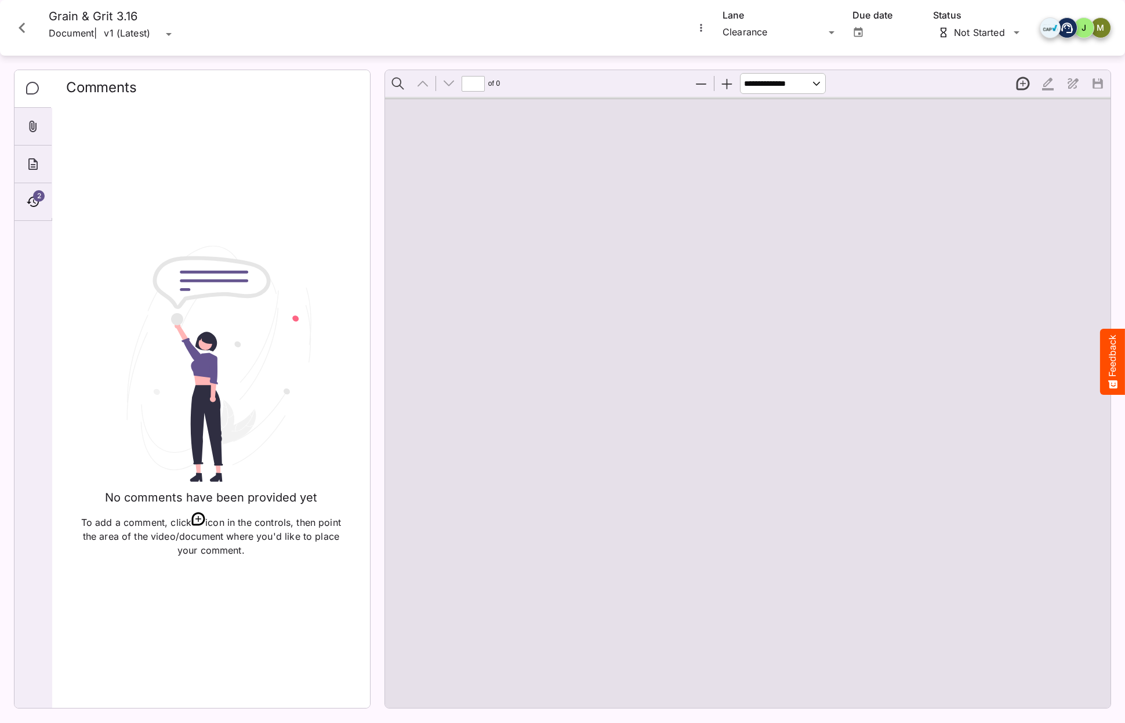
type input "*"
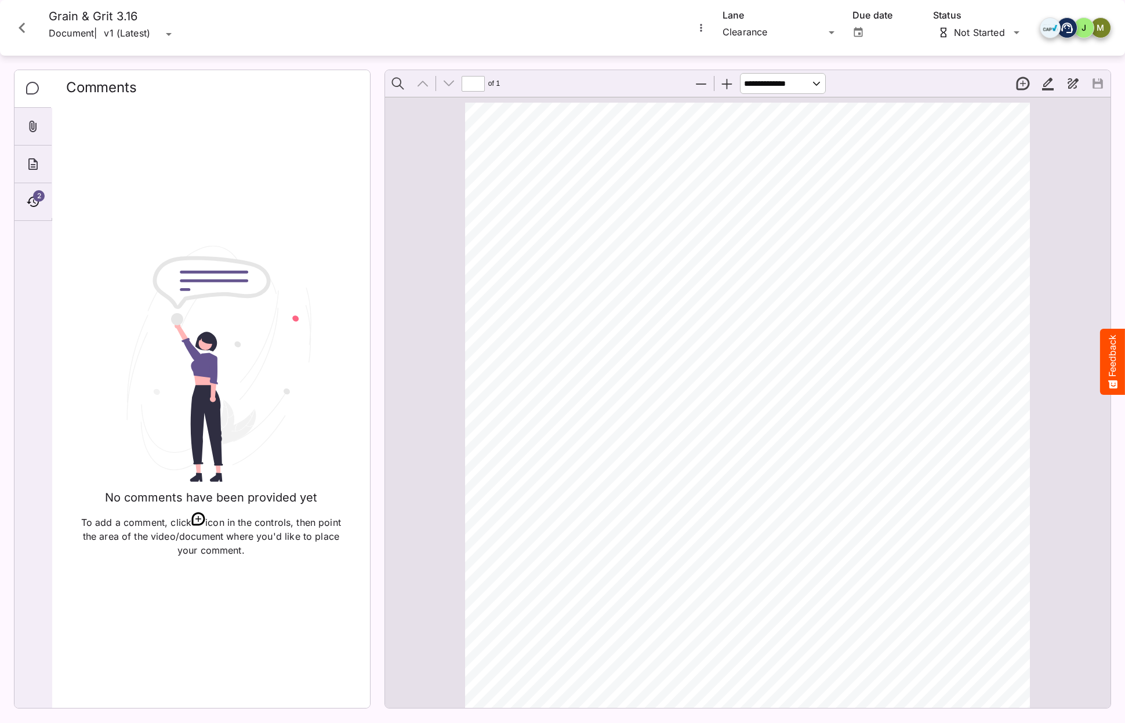
scroll to position [201, 0]
click at [33, 197] on span "2" at bounding box center [39, 196] width 12 height 12
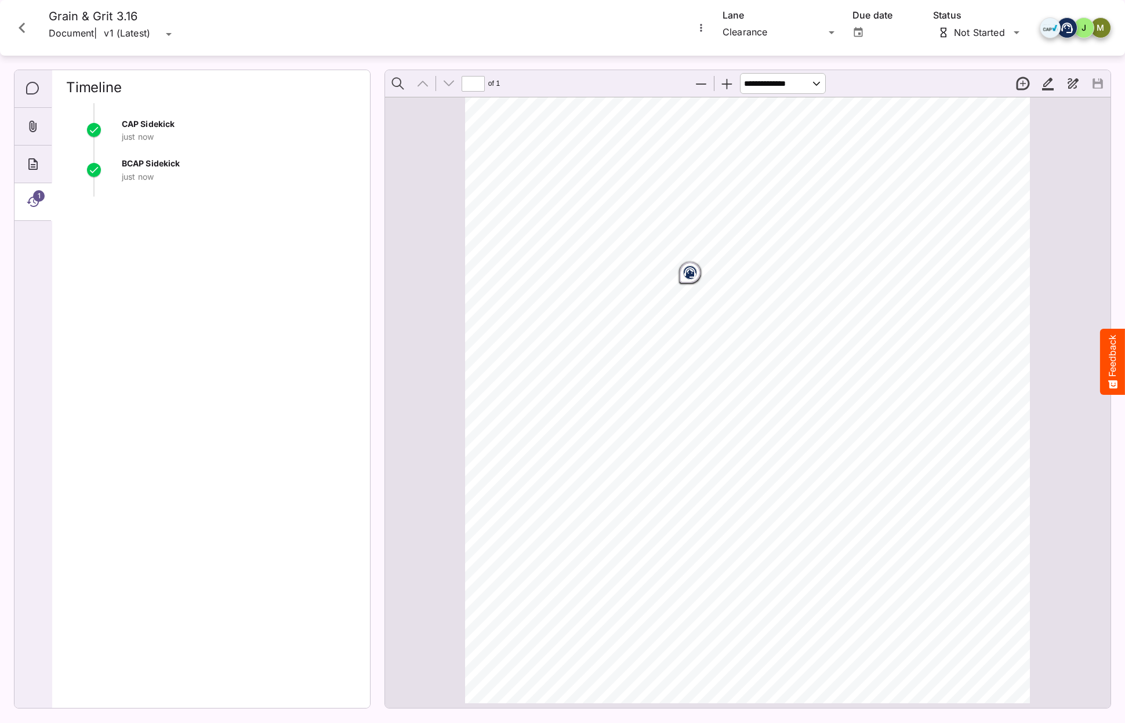
click at [37, 193] on span "1" at bounding box center [39, 196] width 12 height 12
click at [34, 194] on span "2" at bounding box center [39, 196] width 12 height 12
click at [34, 196] on span "2" at bounding box center [39, 196] width 12 height 12
click at [32, 89] on icon "Comments" at bounding box center [33, 89] width 14 height 14
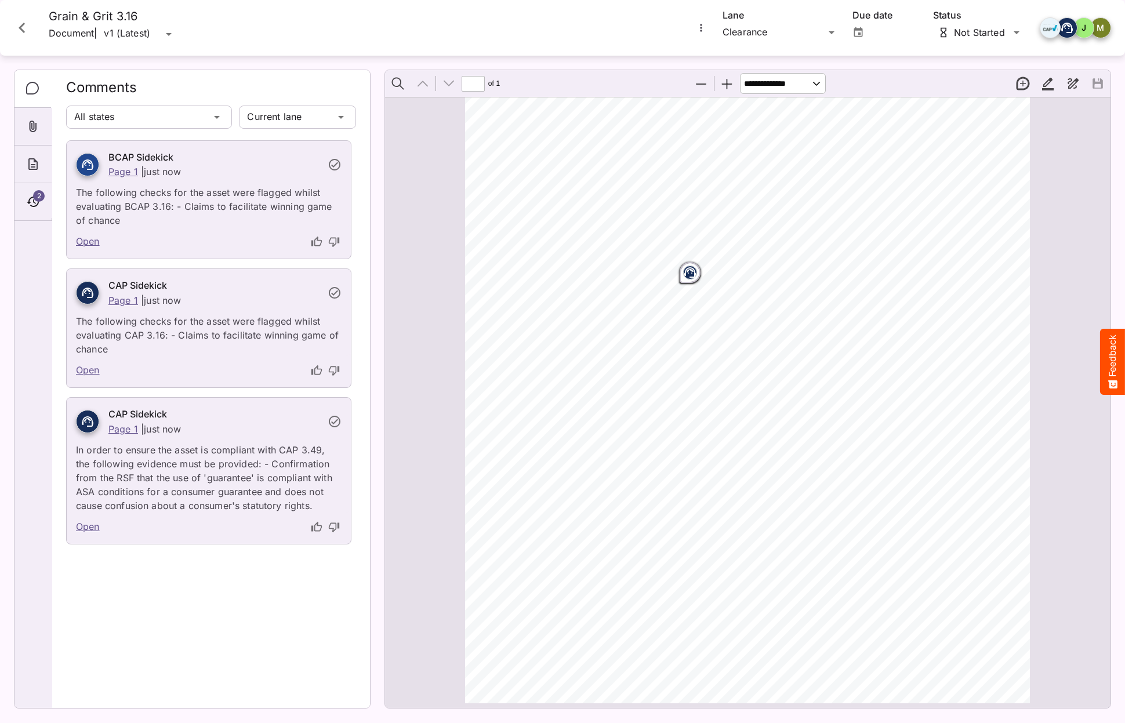
click at [23, 28] on icon "Close card" at bounding box center [22, 27] width 21 height 21
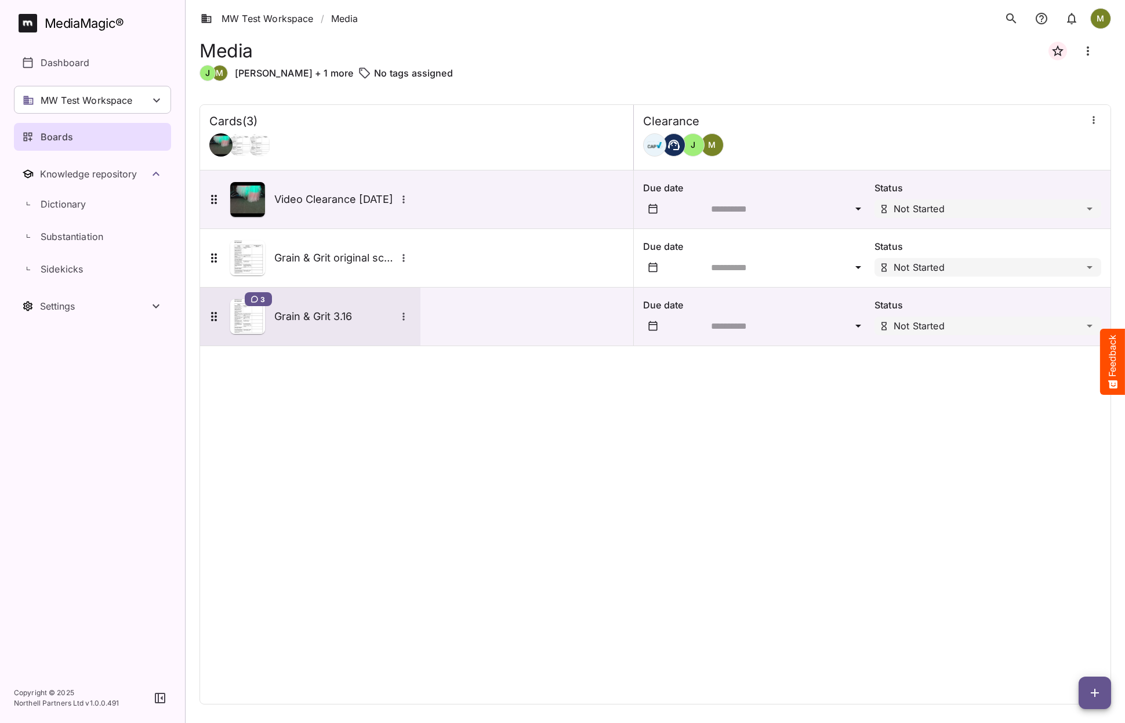
click at [213, 317] on icon at bounding box center [214, 317] width 14 height 14
click at [402, 318] on icon "More options for Grain & Grit 3.16" at bounding box center [404, 317] width 12 height 12
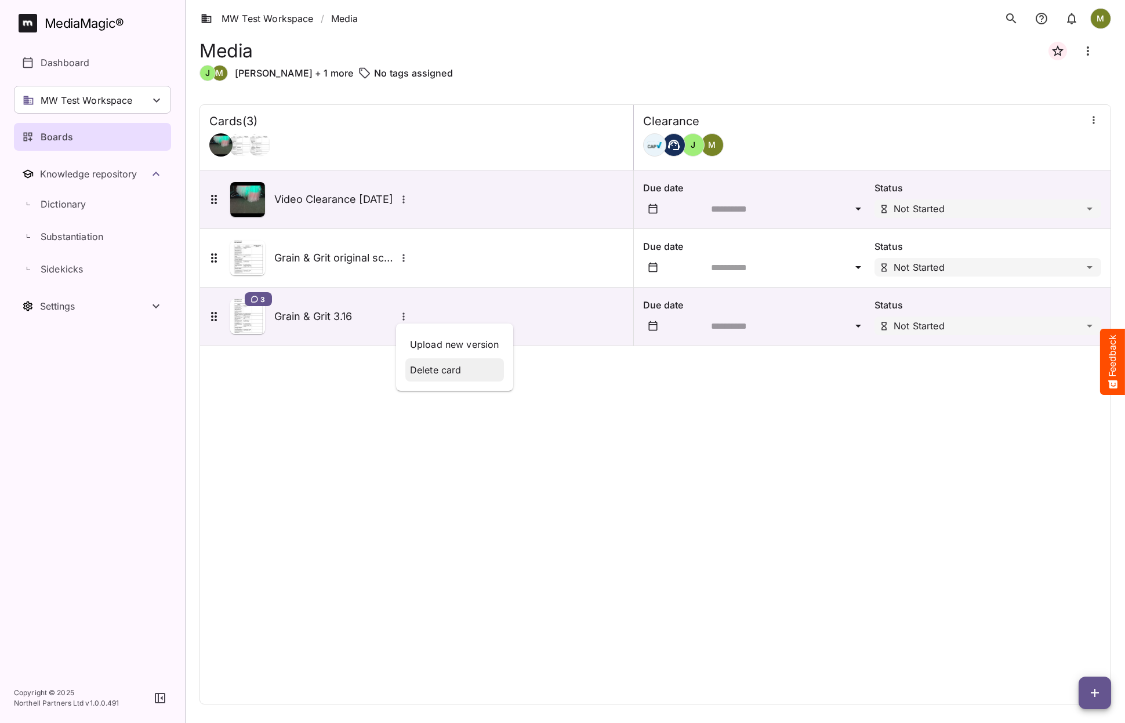
click at [419, 369] on p "Delete card" at bounding box center [454, 370] width 89 height 14
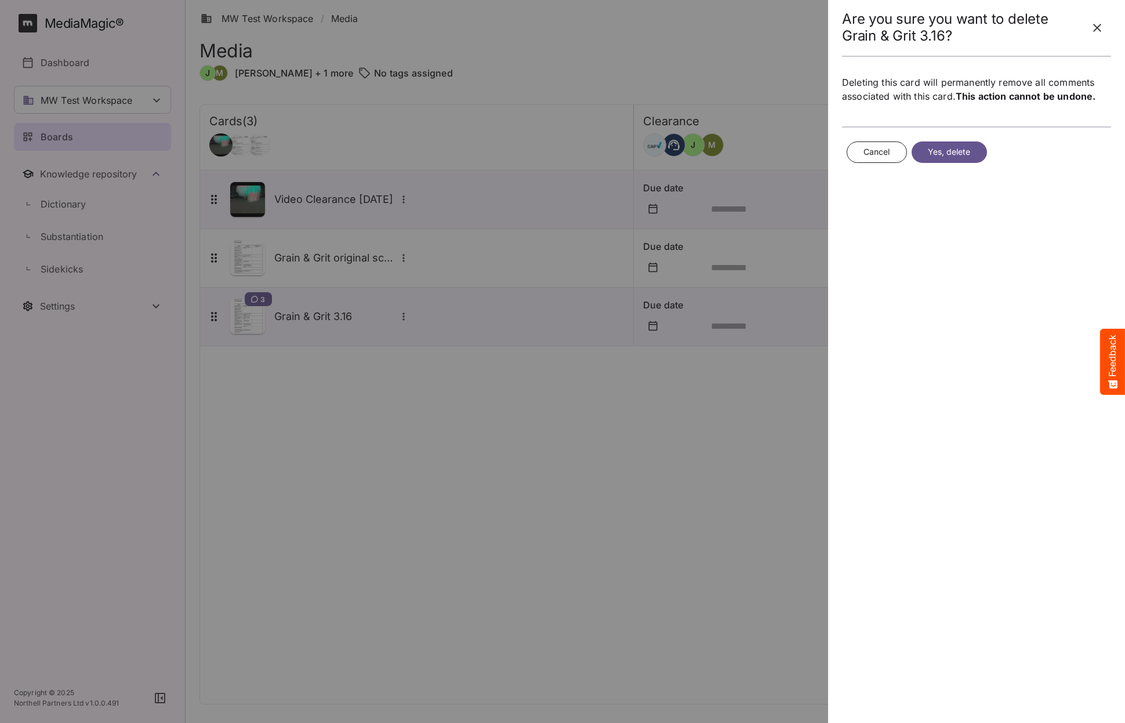
click at [942, 157] on span "Yes, delete" at bounding box center [949, 152] width 43 height 14
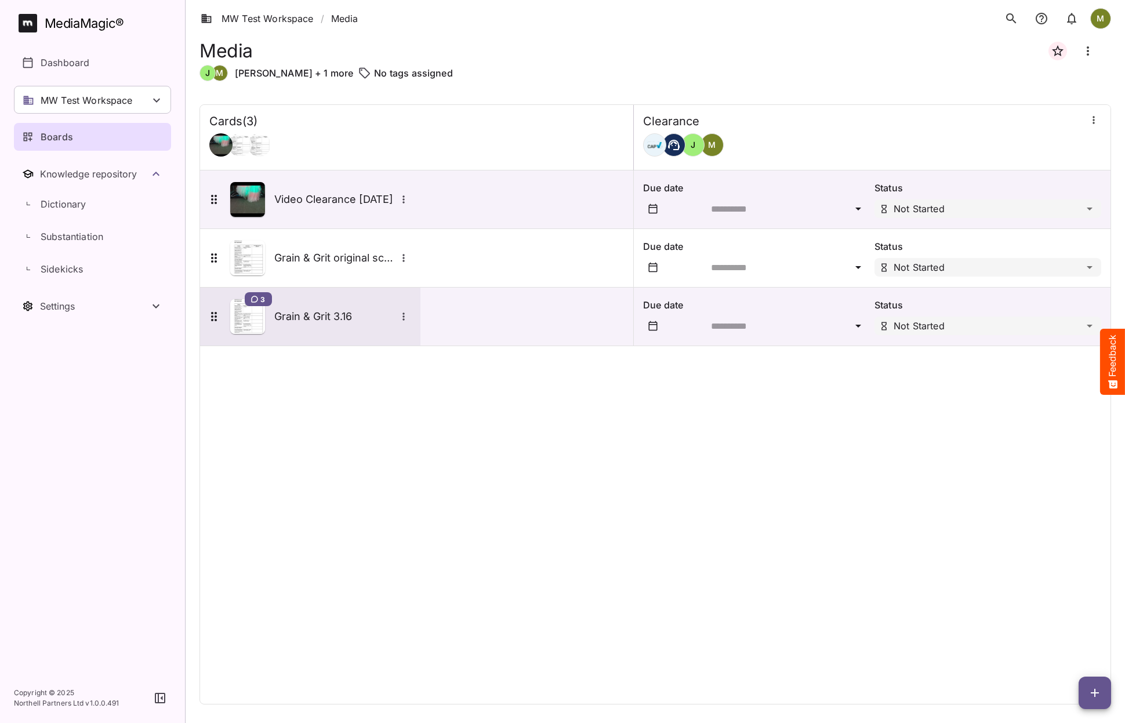
click at [402, 316] on icon "More options for Grain & Grit 3.16" at bounding box center [404, 317] width 12 height 12
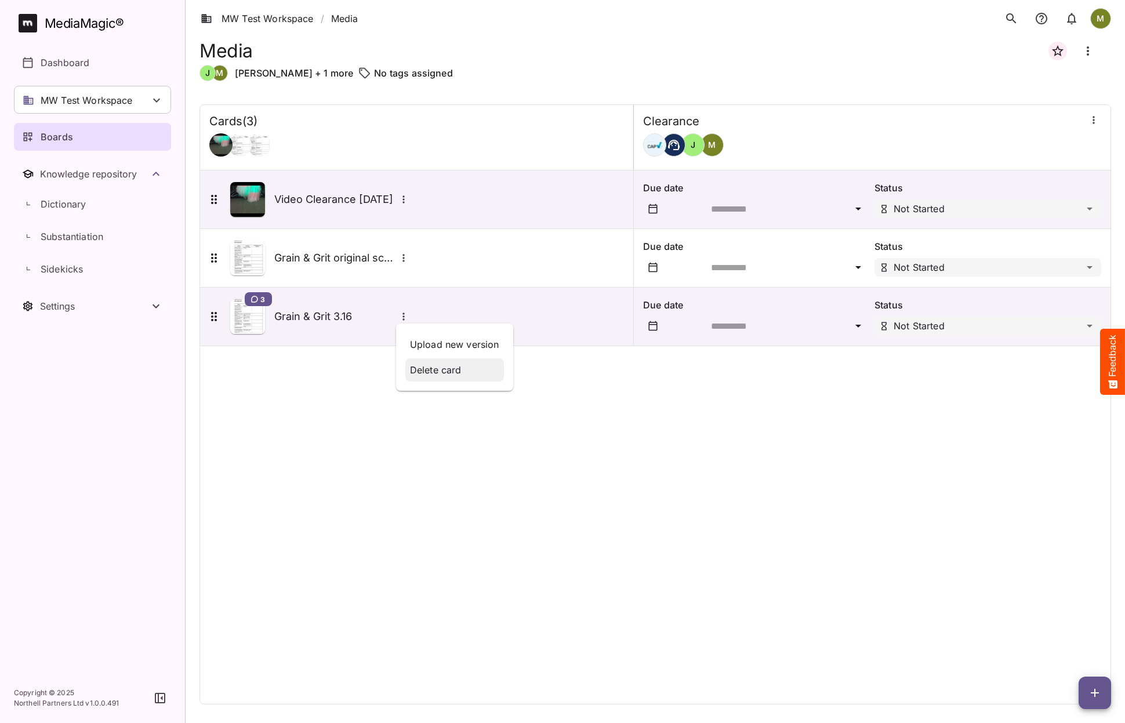
click at [421, 372] on p "Delete card" at bounding box center [454, 370] width 89 height 14
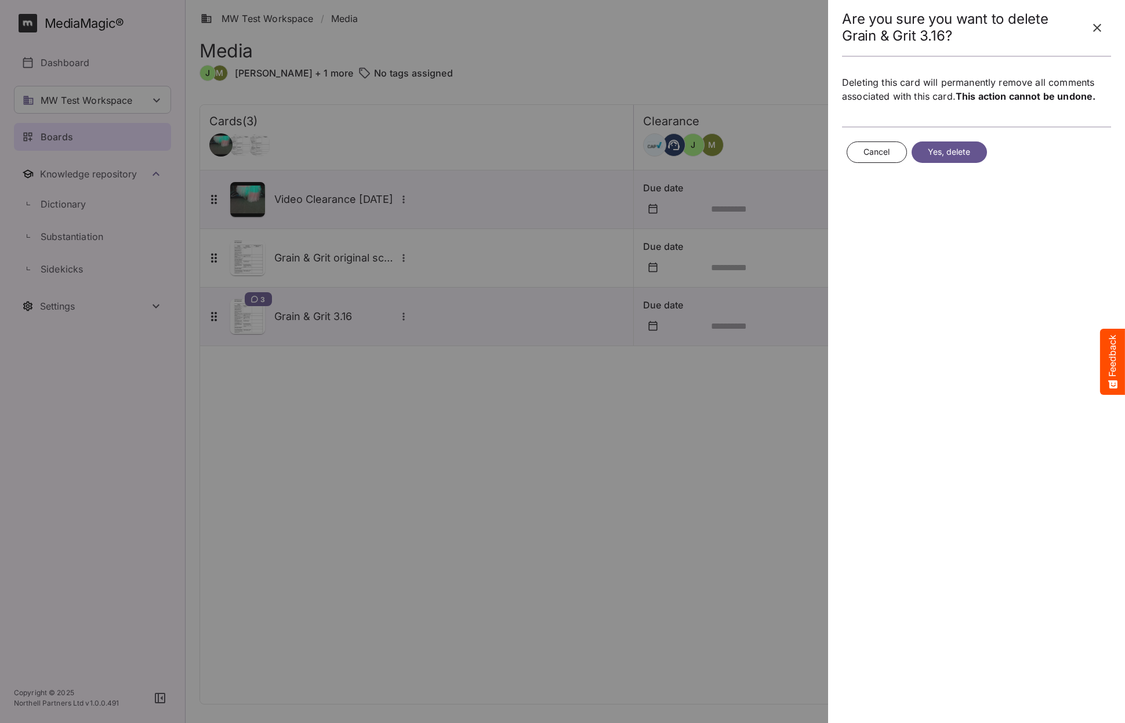
click at [949, 152] on span "Yes, delete" at bounding box center [949, 152] width 43 height 14
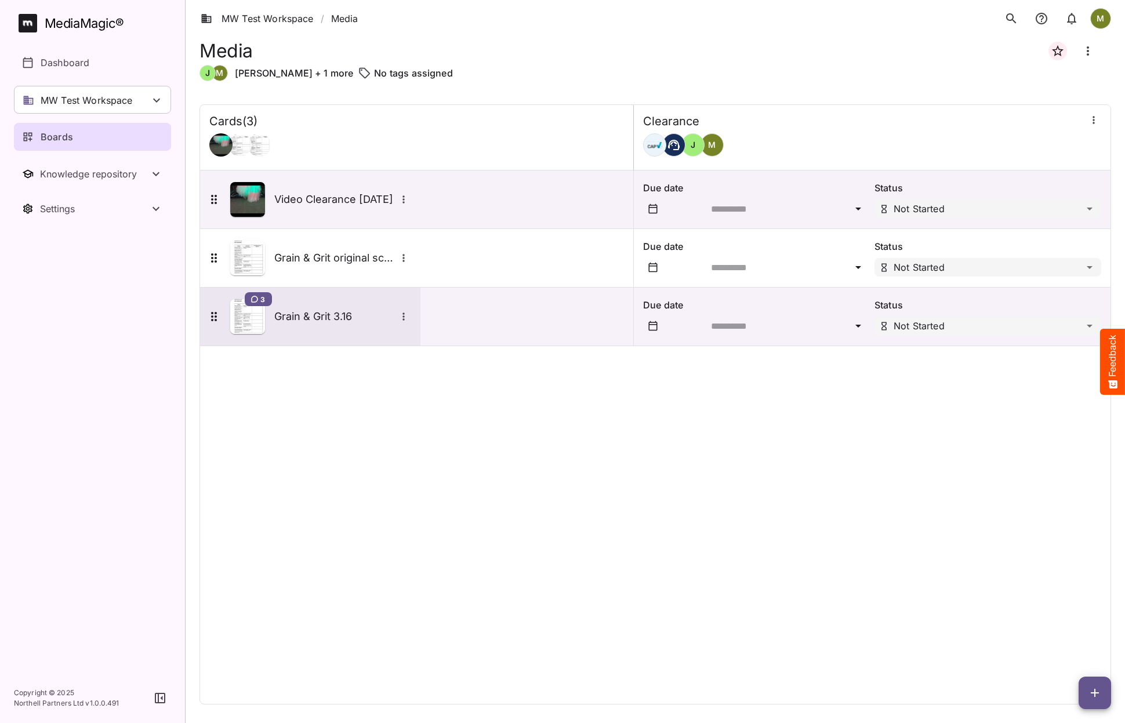
click at [332, 313] on h5 "Grain & Grit 3.16" at bounding box center [335, 317] width 122 height 14
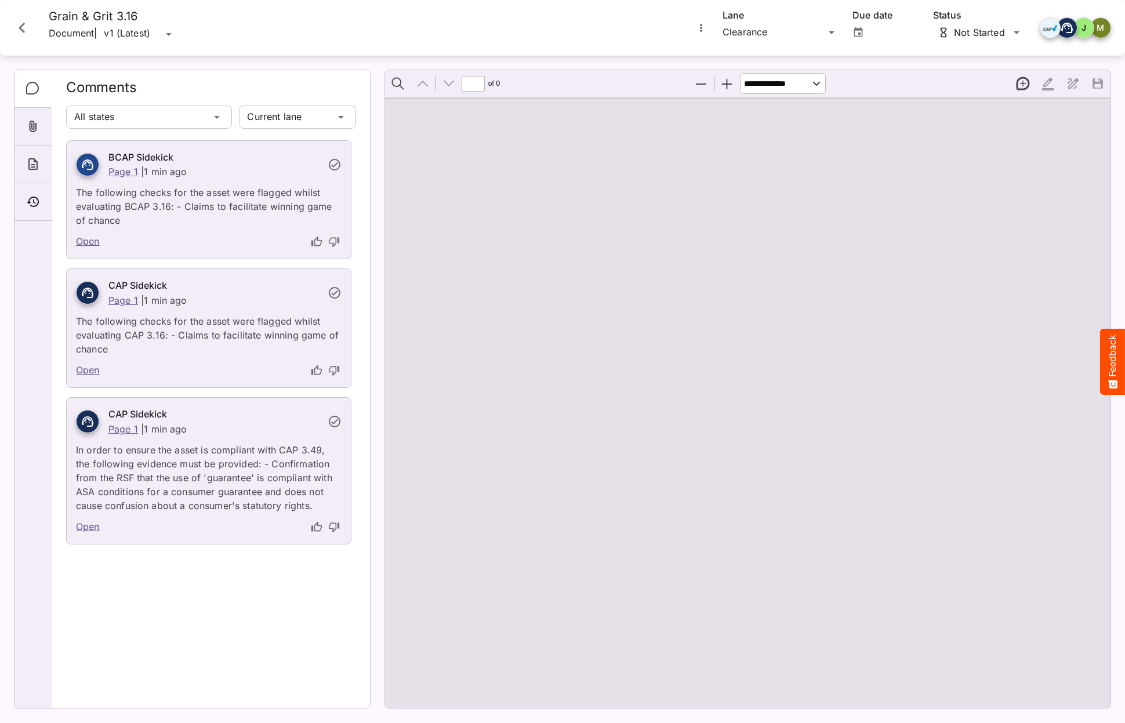
type input "*"
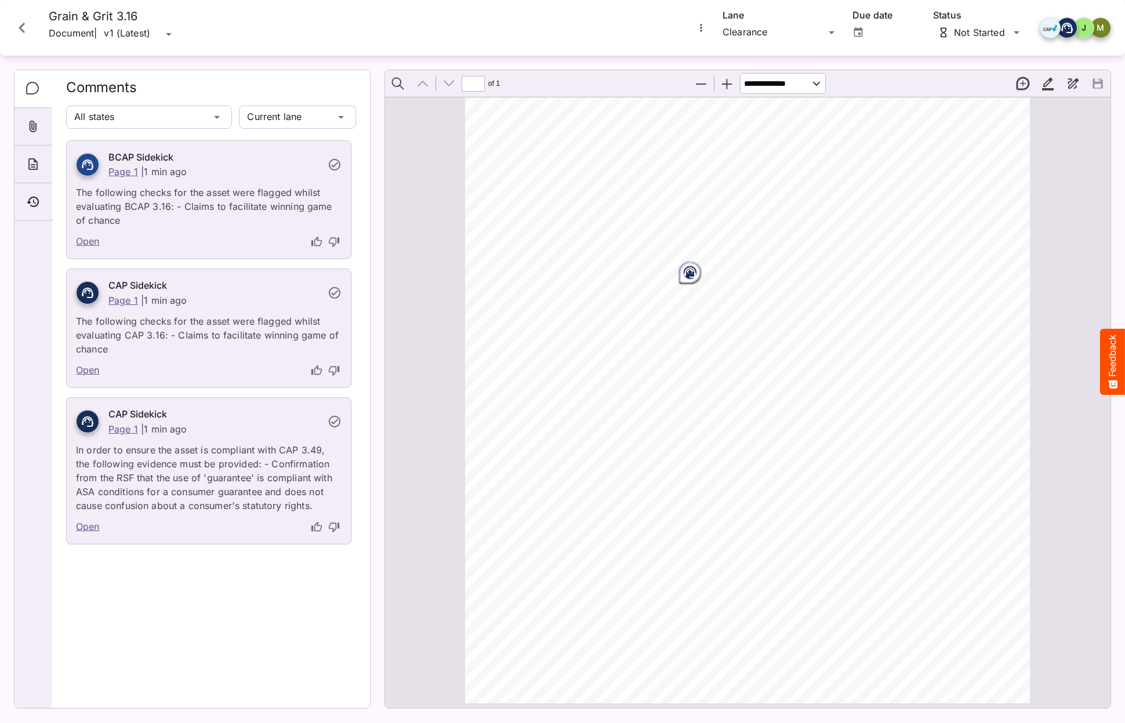
click at [19, 28] on icon "Close card" at bounding box center [22, 28] width 6 height 10
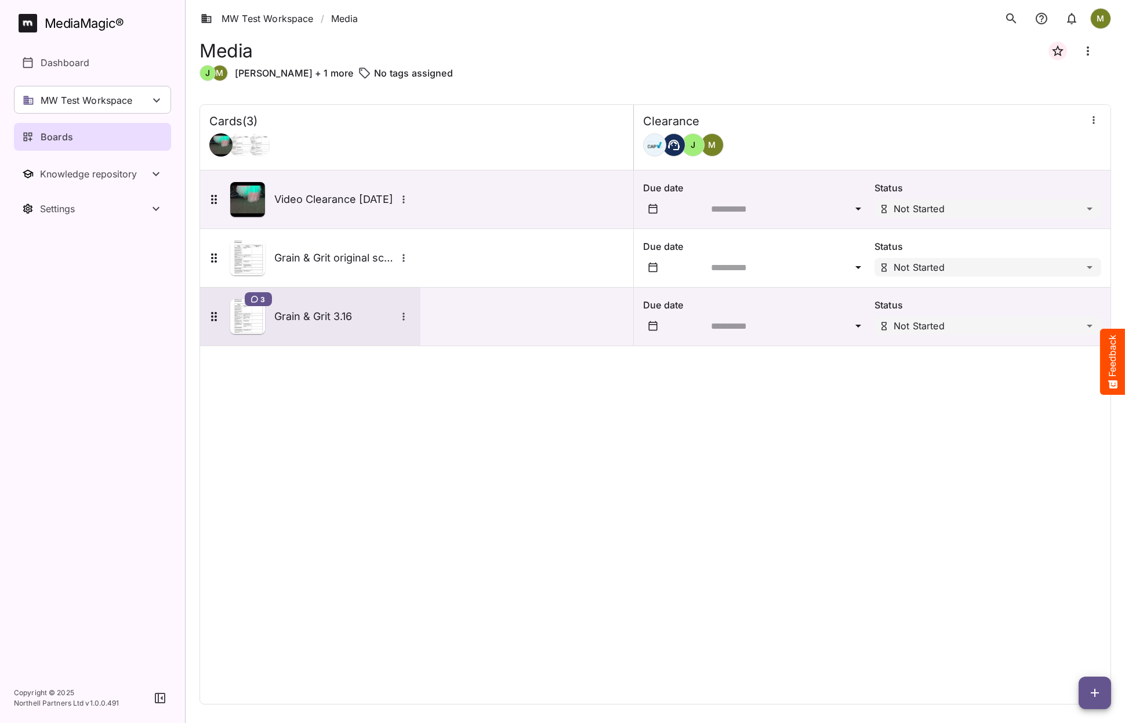
click at [404, 315] on icon "More options for Grain & Grit 3.16" at bounding box center [404, 317] width 12 height 12
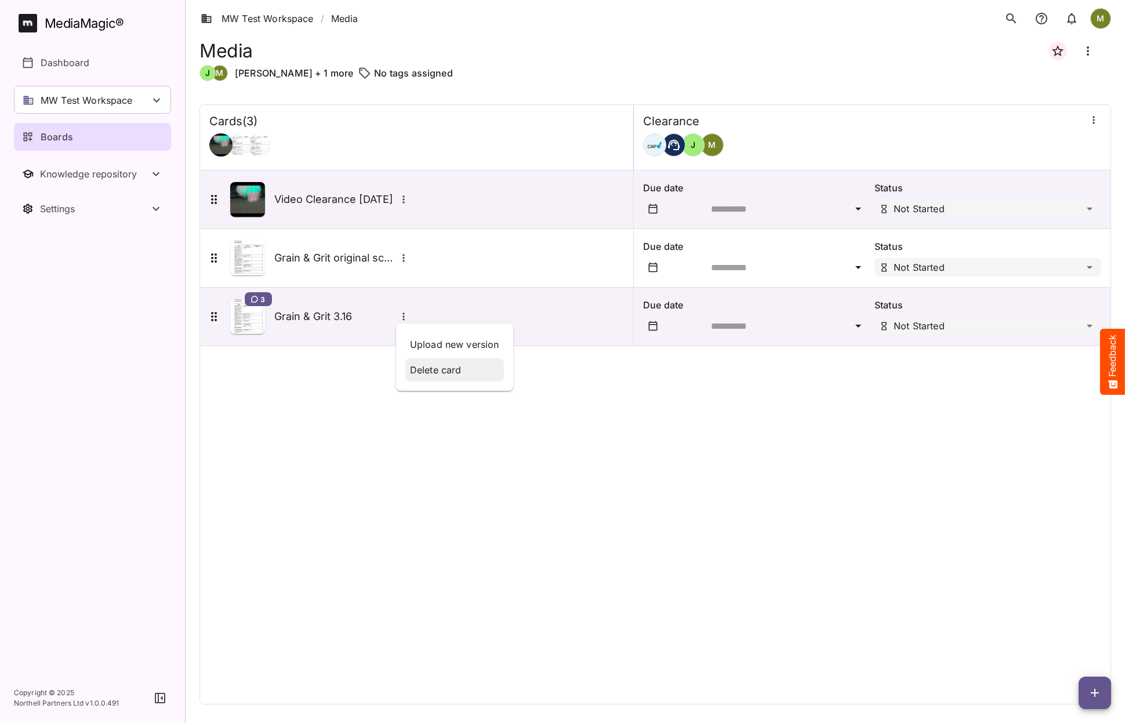
click at [419, 367] on p "Delete card" at bounding box center [454, 370] width 89 height 14
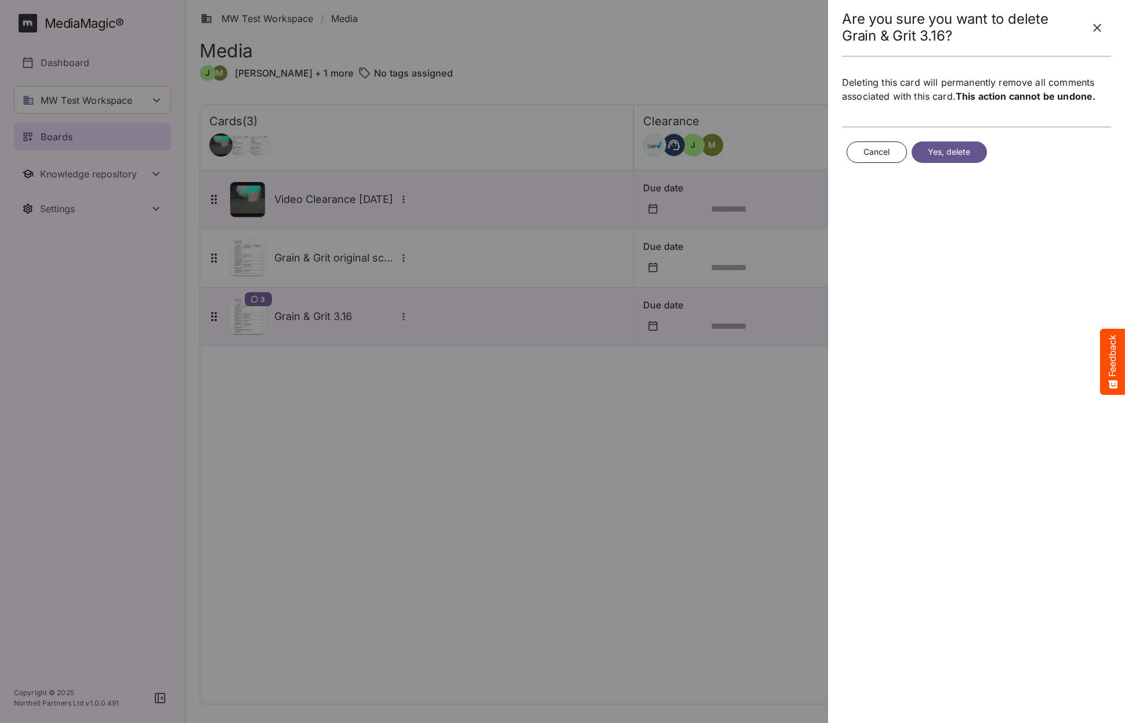
click at [942, 151] on span "Yes, delete" at bounding box center [949, 152] width 43 height 14
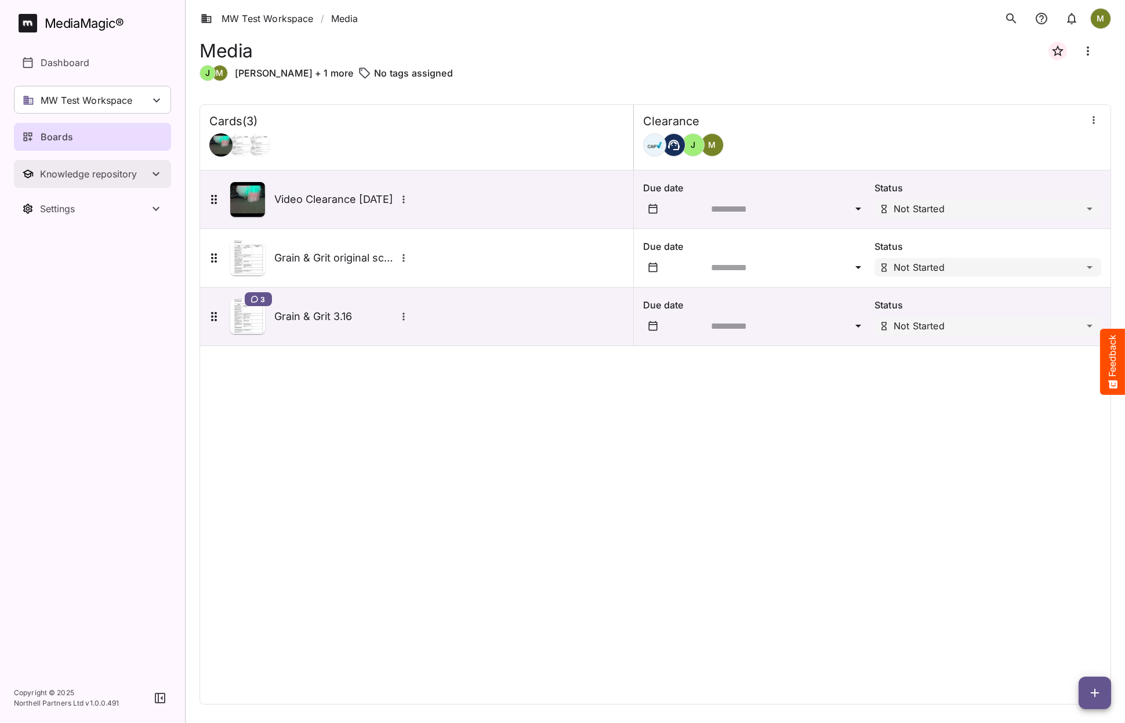
click at [75, 176] on div "Knowledge repository" at bounding box center [94, 174] width 109 height 12
click at [63, 233] on p "Substantiation" at bounding box center [72, 237] width 63 height 14
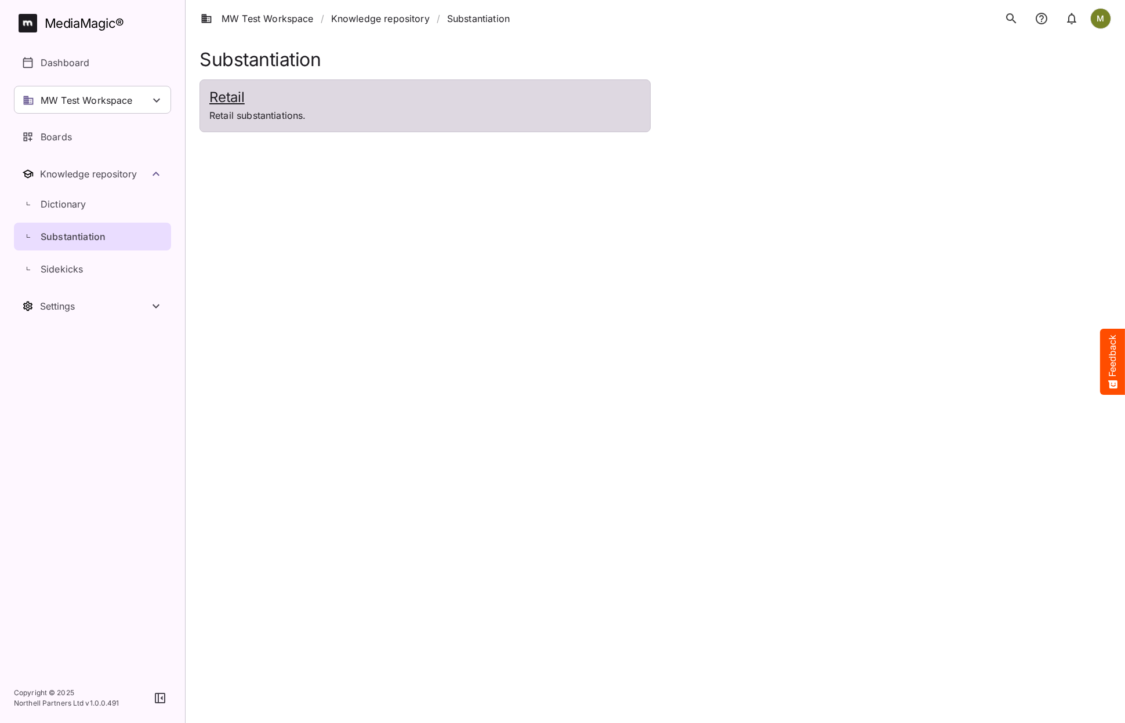
click at [220, 101] on h2 "Retail" at bounding box center [424, 97] width 431 height 17
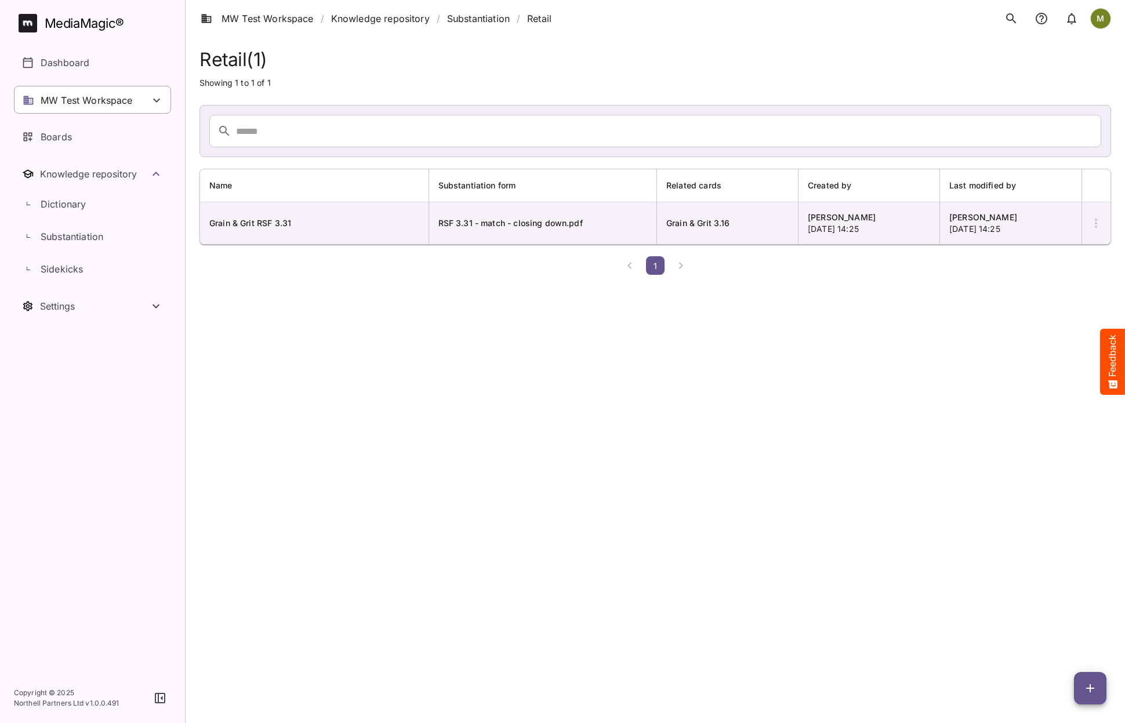
click at [56, 106] on p "MW Test Workspace" at bounding box center [87, 100] width 92 height 14
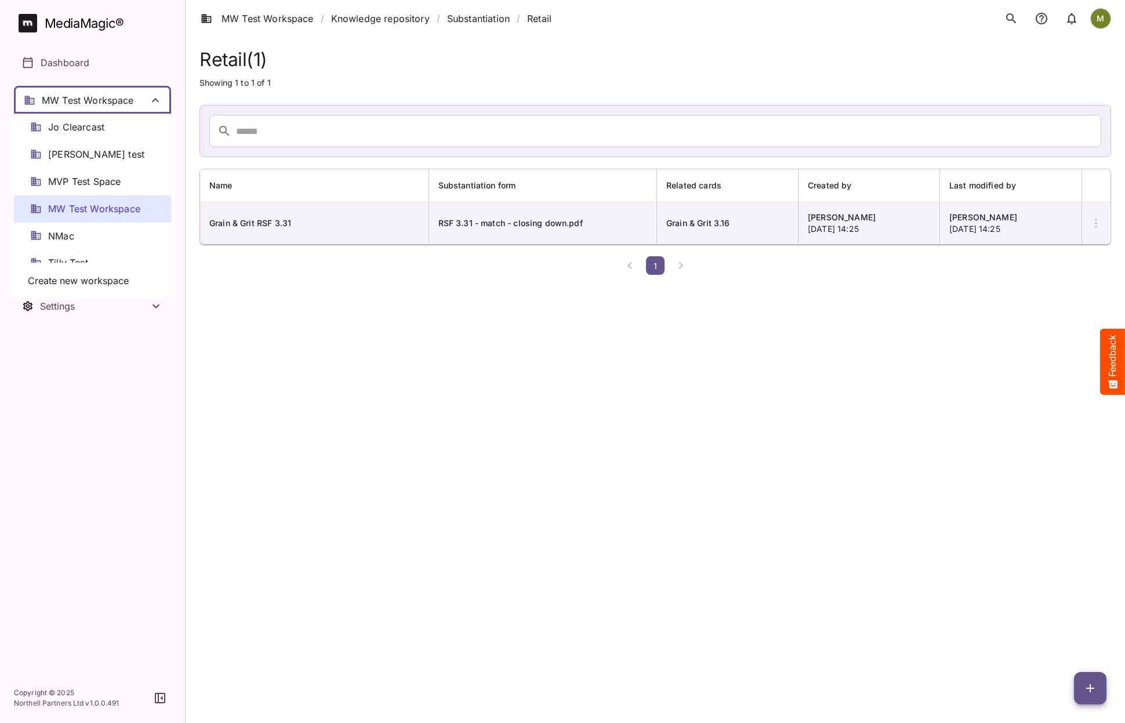
click at [49, 215] on span "MW Test Workspace" at bounding box center [94, 208] width 92 height 13
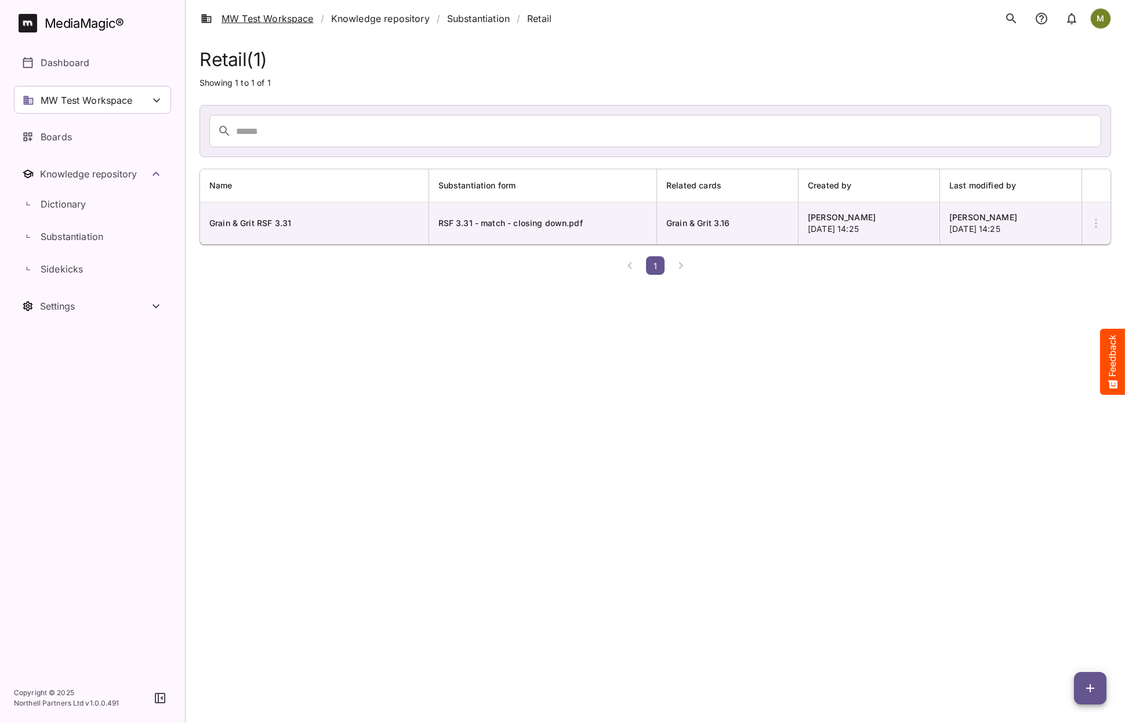
click at [246, 17] on link "MW Test Workspace" at bounding box center [257, 19] width 113 height 14
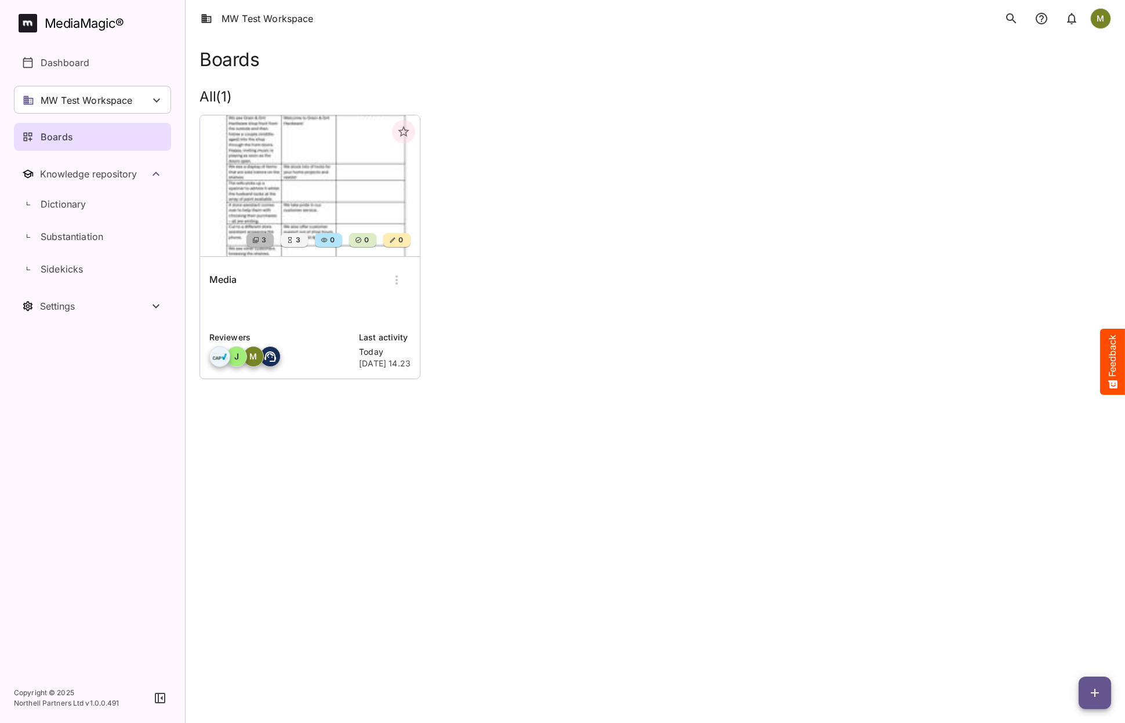
click at [274, 246] on div "3" at bounding box center [260, 240] width 32 height 19
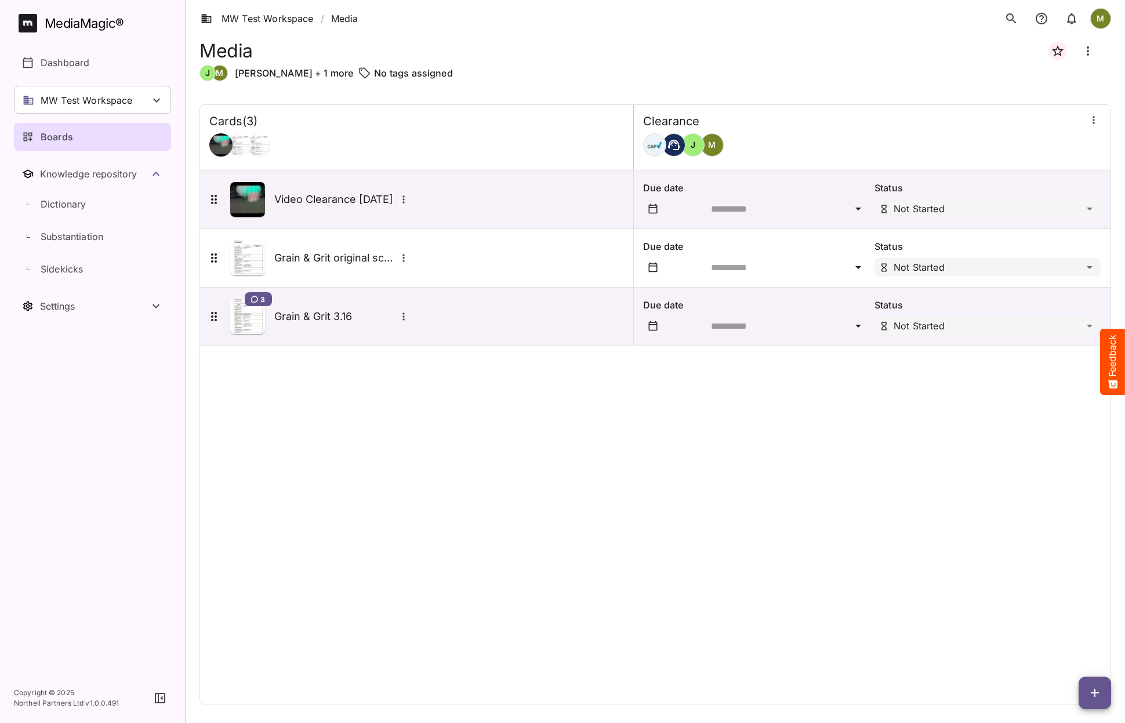
click at [1093, 691] on icon "button" at bounding box center [1095, 693] width 14 height 14
click at [1058, 616] on p "Add new card" at bounding box center [1066, 619] width 63 height 14
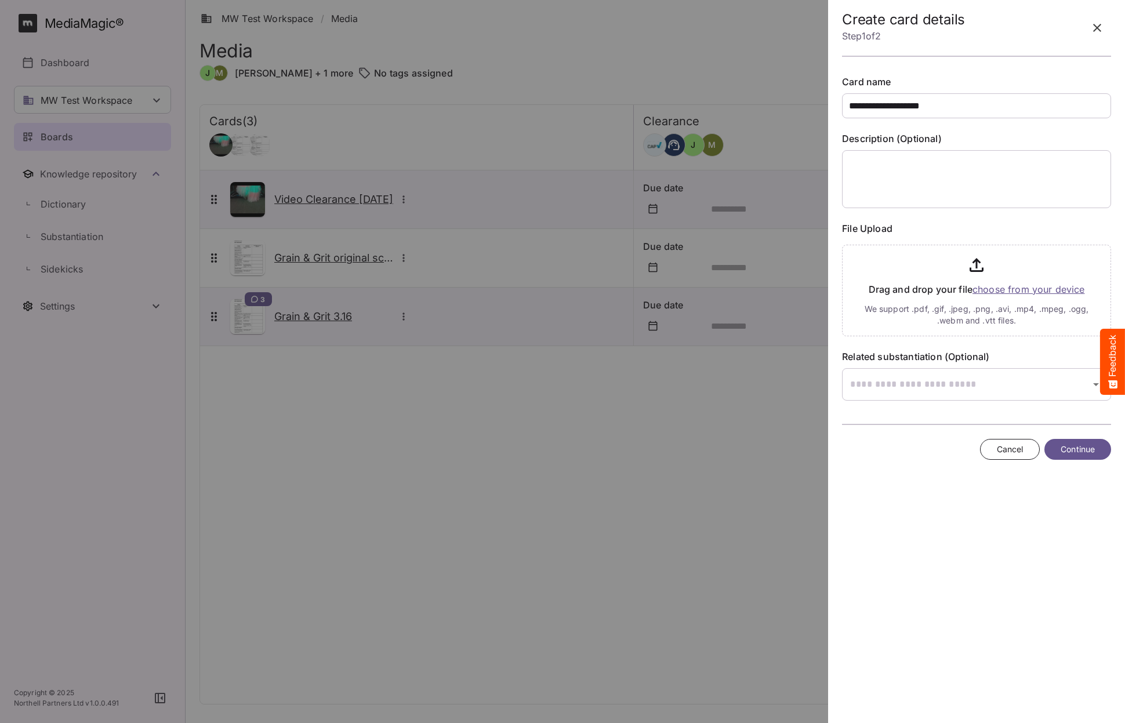
type input "**********"
click at [988, 388] on div "MW Test Workspace / Media M MediaMagic ® Dashboard MW Test Workspace Jo Clearca…" at bounding box center [562, 359] width 1125 height 718
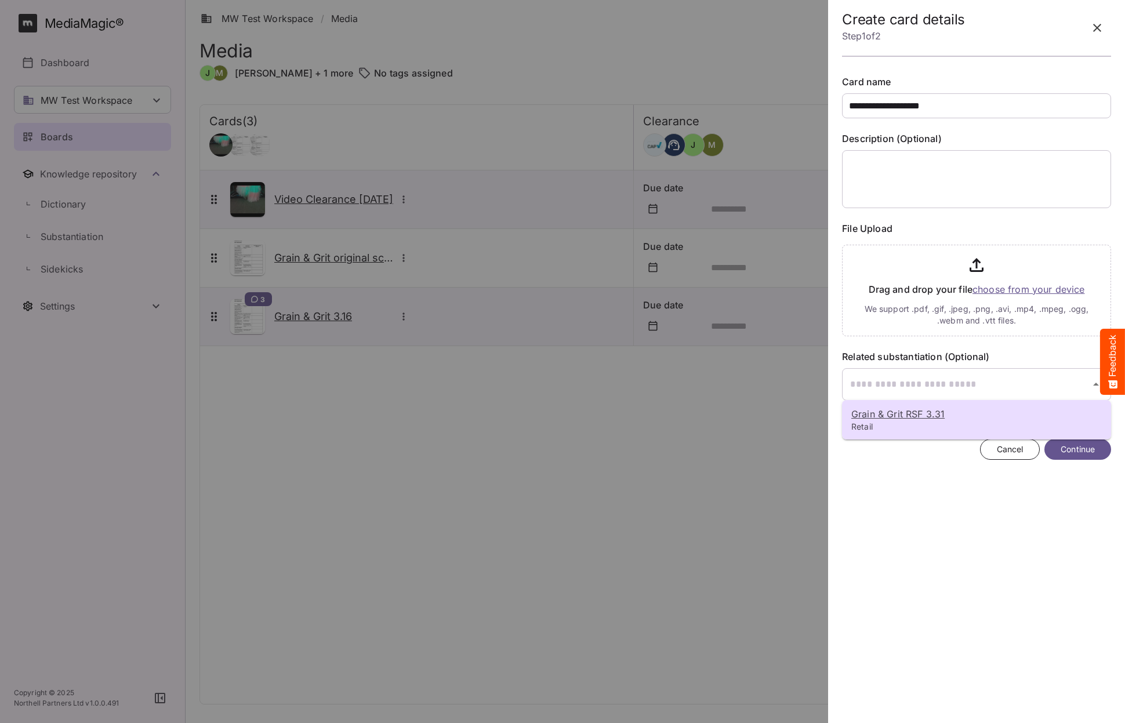
click at [914, 415] on u "Grain & Grit RSF 3.31" at bounding box center [897, 414] width 93 height 12
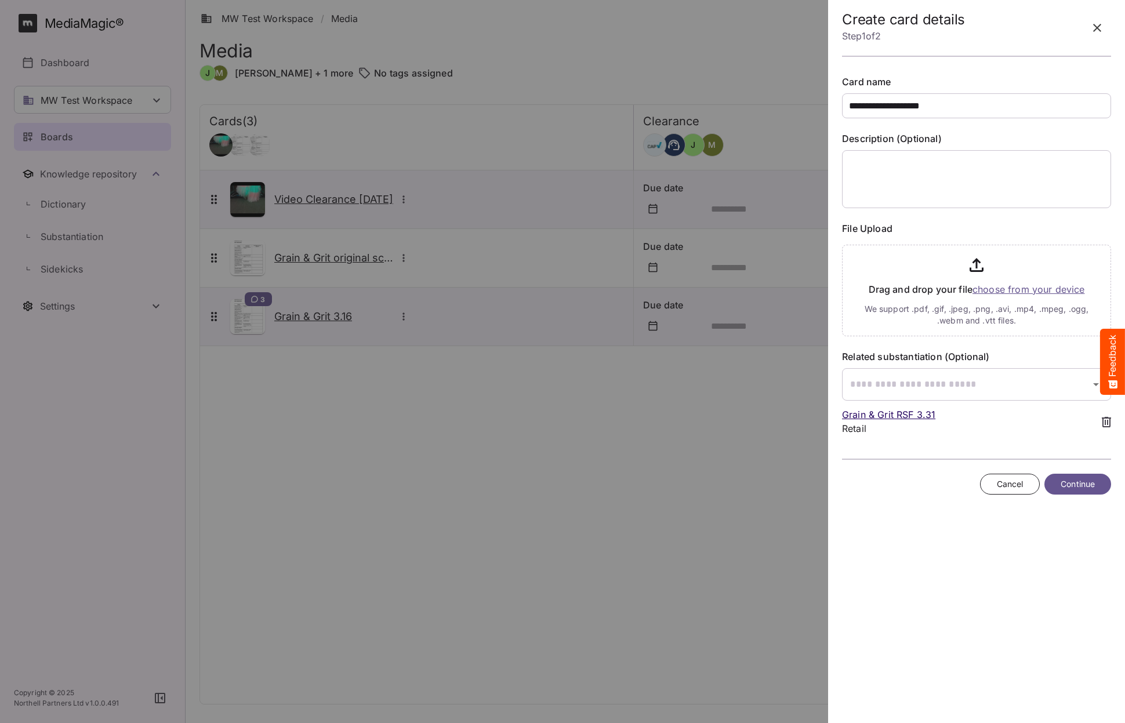
click at [984, 288] on input "file" at bounding box center [976, 288] width 269 height 96
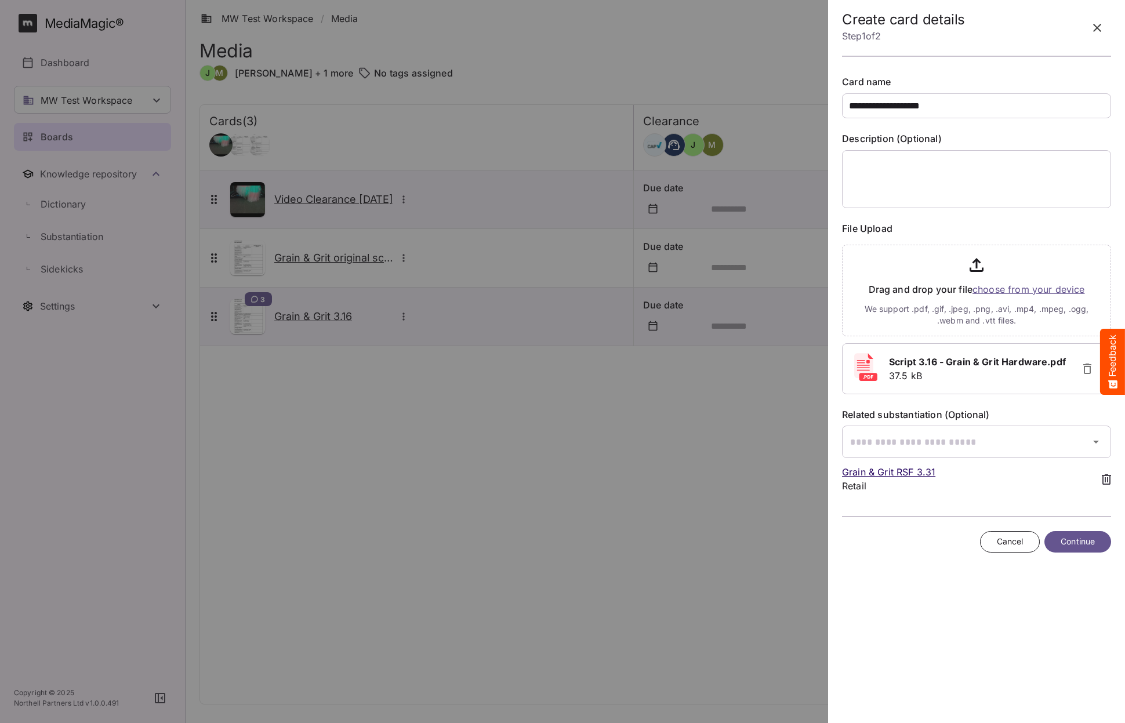
click at [1062, 544] on span "Continue" at bounding box center [1078, 542] width 34 height 14
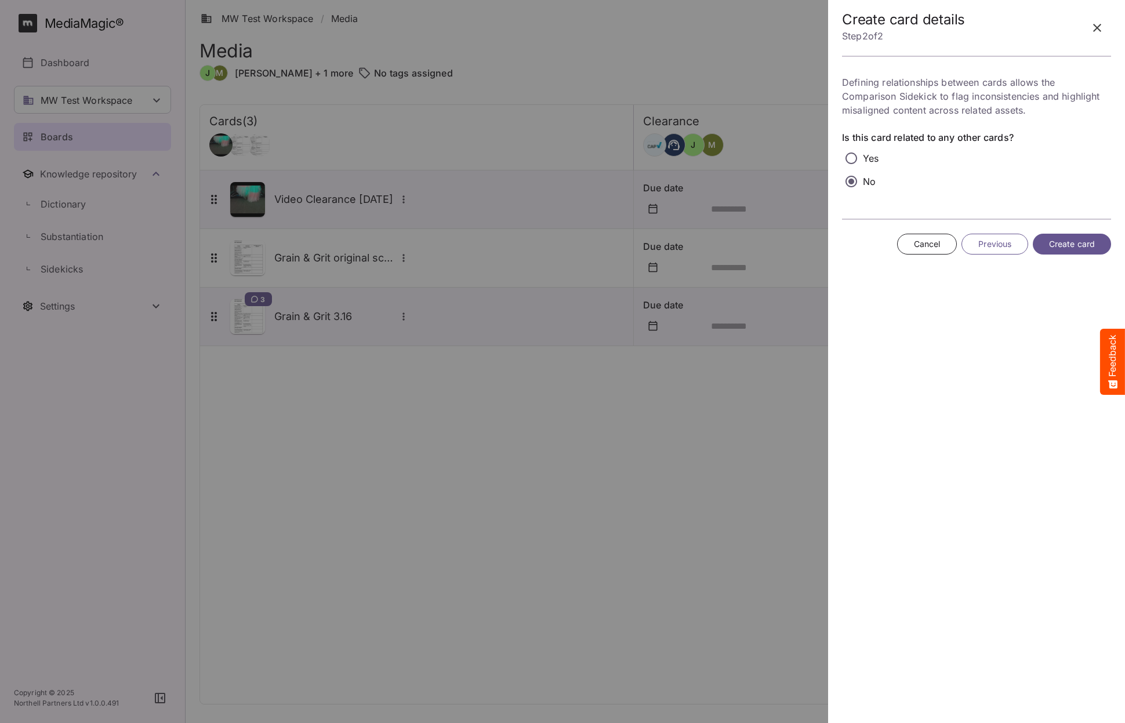
click at [1068, 242] on span "Create card" at bounding box center [1072, 244] width 46 height 14
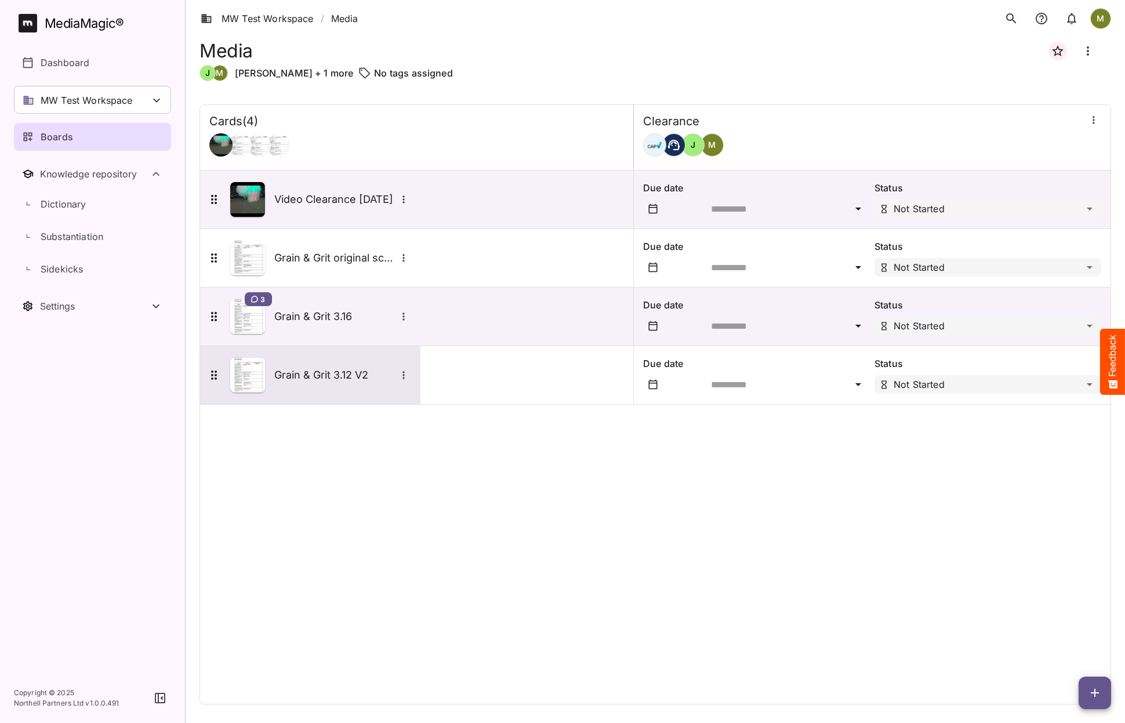
click at [246, 375] on img at bounding box center [247, 375] width 35 height 35
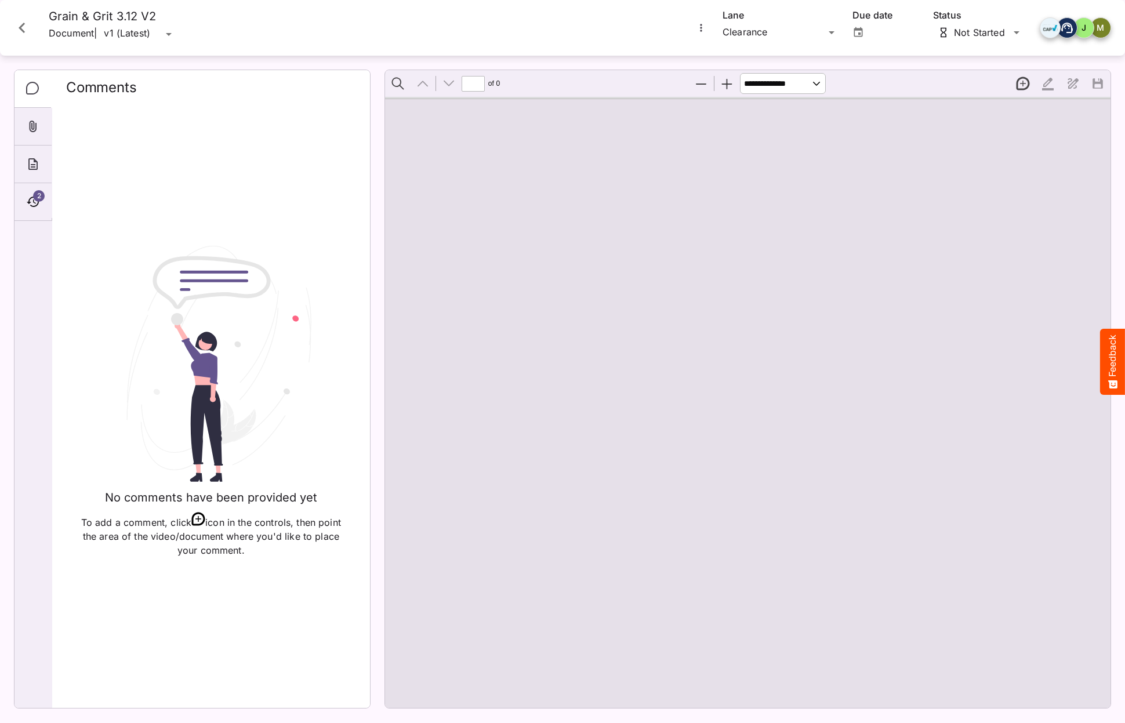
type input "*"
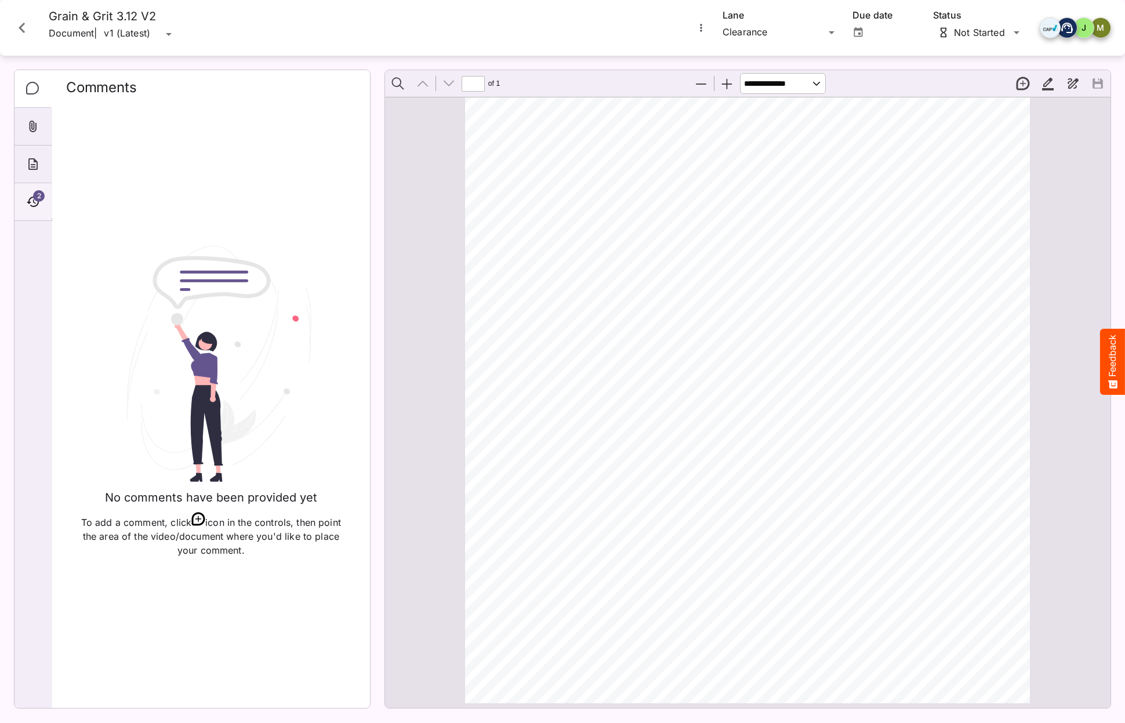
click at [28, 202] on icon "Timeline" at bounding box center [33, 202] width 12 height 10
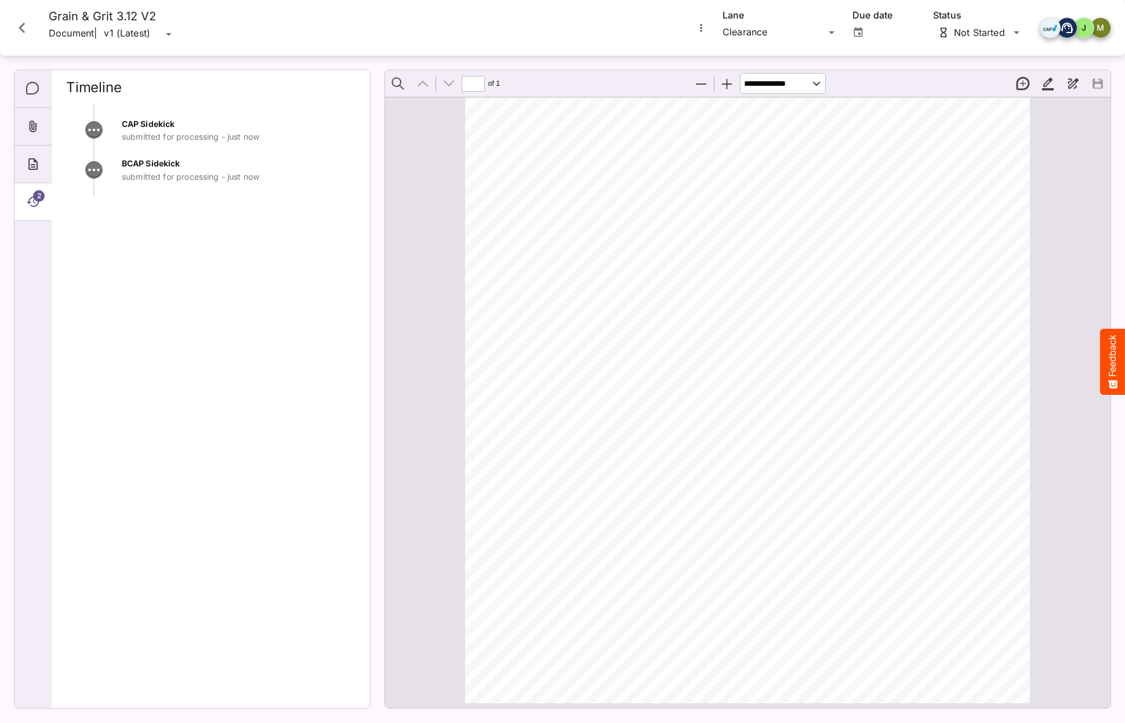
click at [37, 197] on span "2" at bounding box center [39, 196] width 12 height 12
click at [30, 165] on icon "About" at bounding box center [33, 164] width 14 height 14
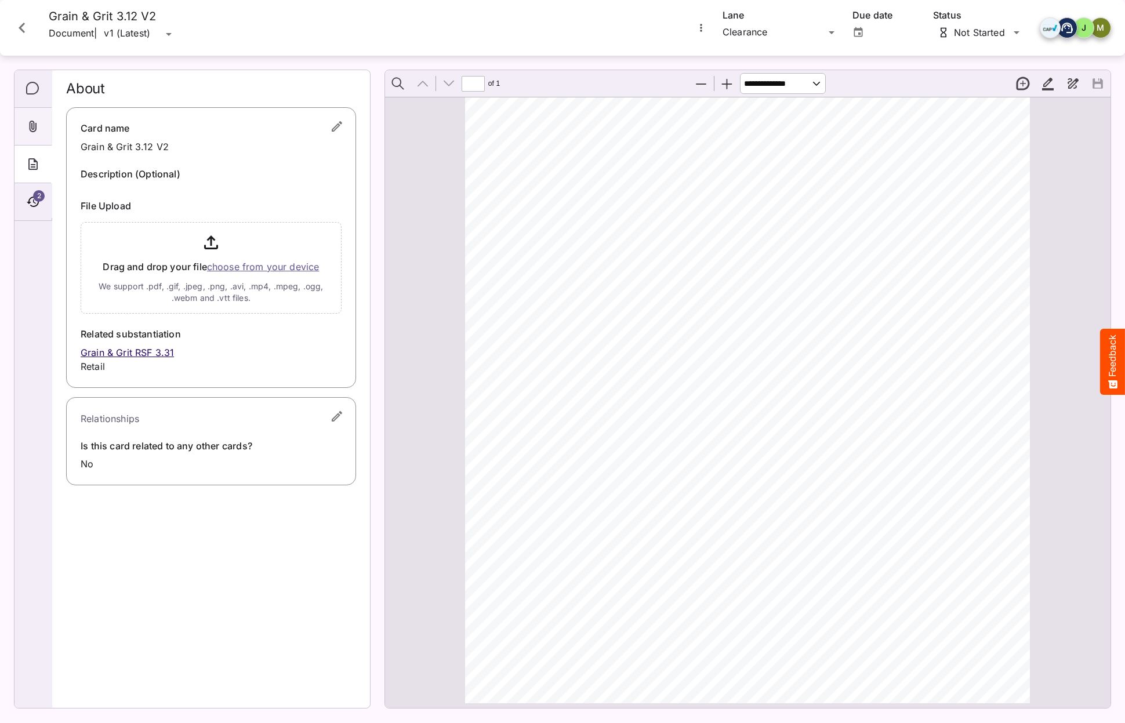
click at [27, 124] on icon "Attachments" at bounding box center [33, 126] width 14 height 14
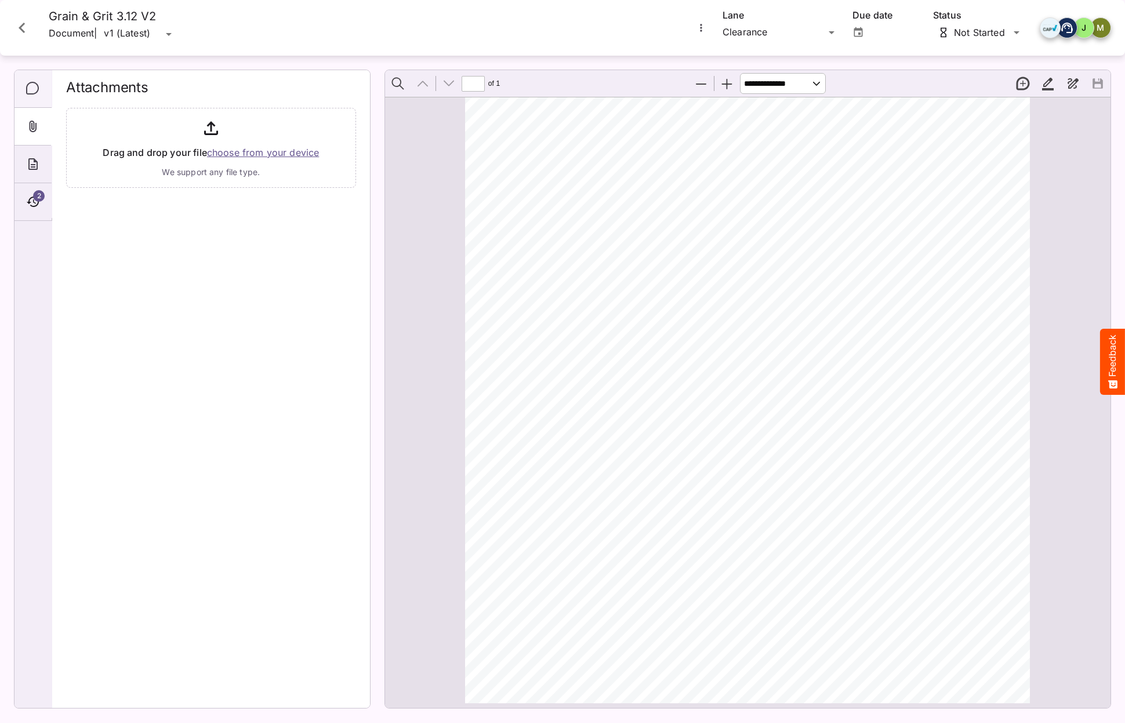
click at [34, 89] on icon "Comments" at bounding box center [33, 89] width 14 height 14
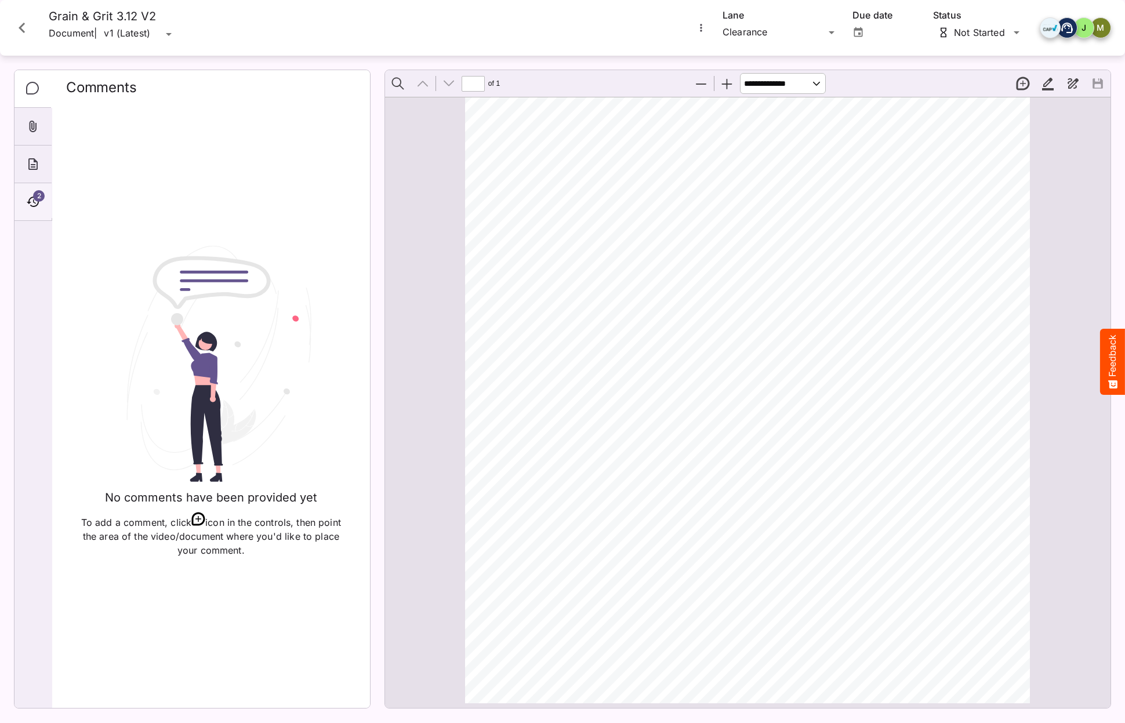
click at [32, 198] on icon "Timeline" at bounding box center [33, 202] width 14 height 14
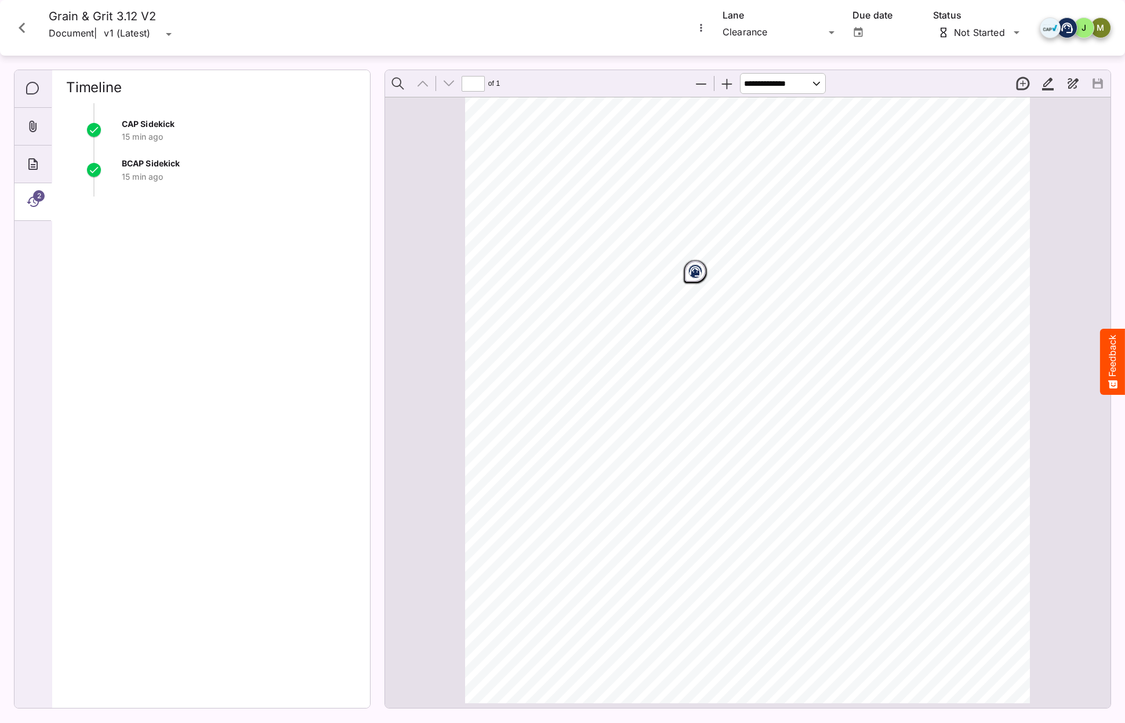
click at [36, 194] on span "2" at bounding box center [39, 196] width 12 height 12
click at [37, 91] on icon "Comments" at bounding box center [32, 88] width 13 height 13
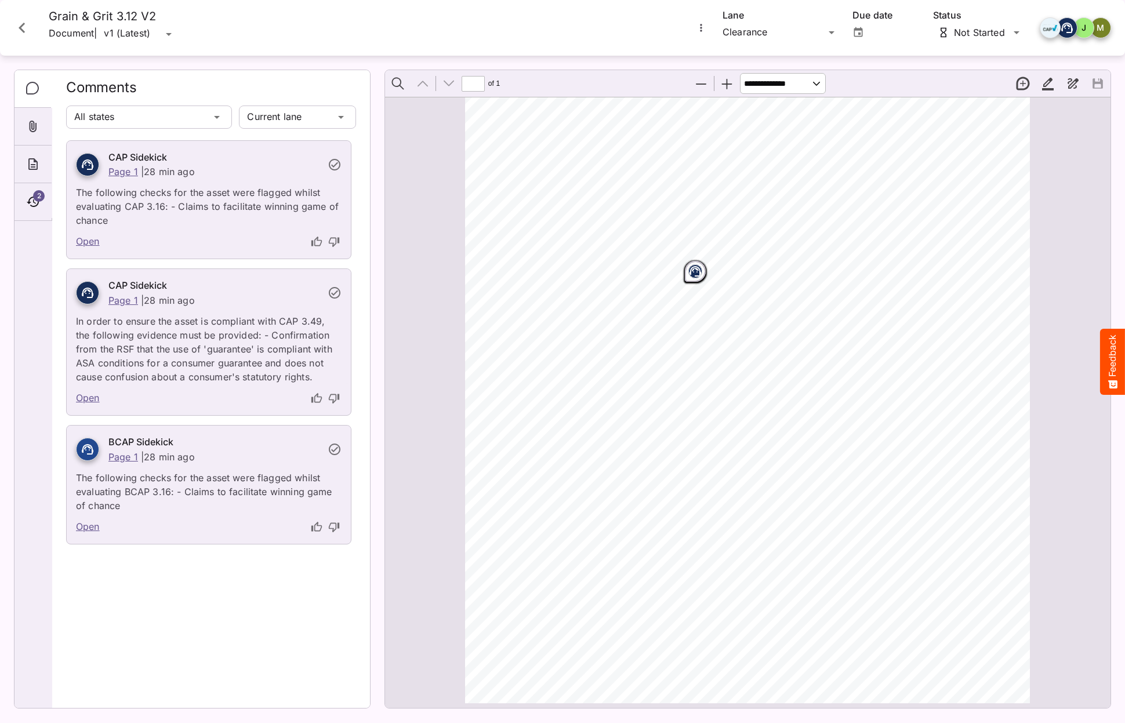
click at [20, 28] on icon "Close card" at bounding box center [22, 28] width 6 height 10
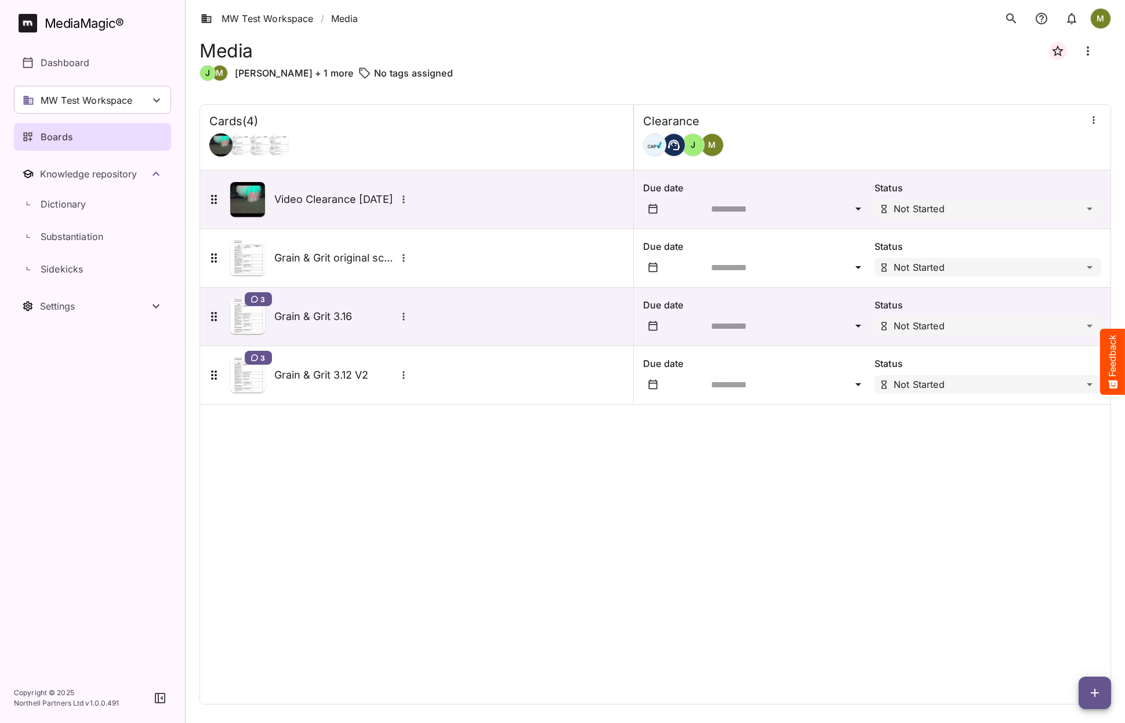
click at [19, 28] on rect at bounding box center [28, 23] width 19 height 19
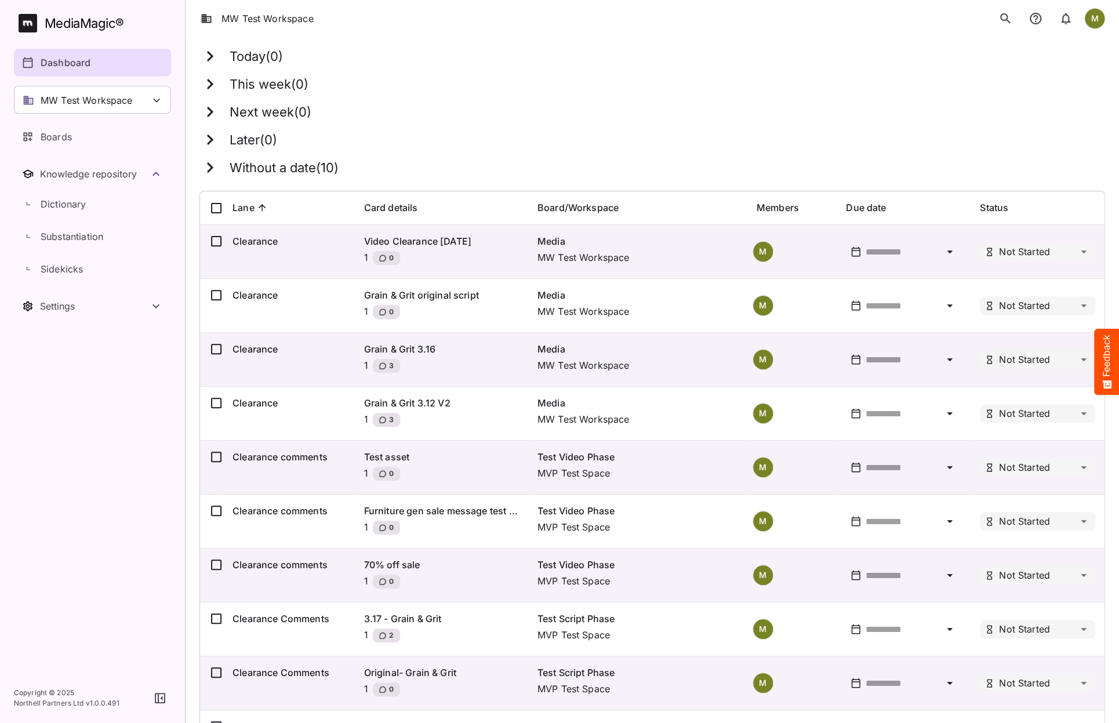
scroll to position [165, 0]
